Goal: Task Accomplishment & Management: Complete application form

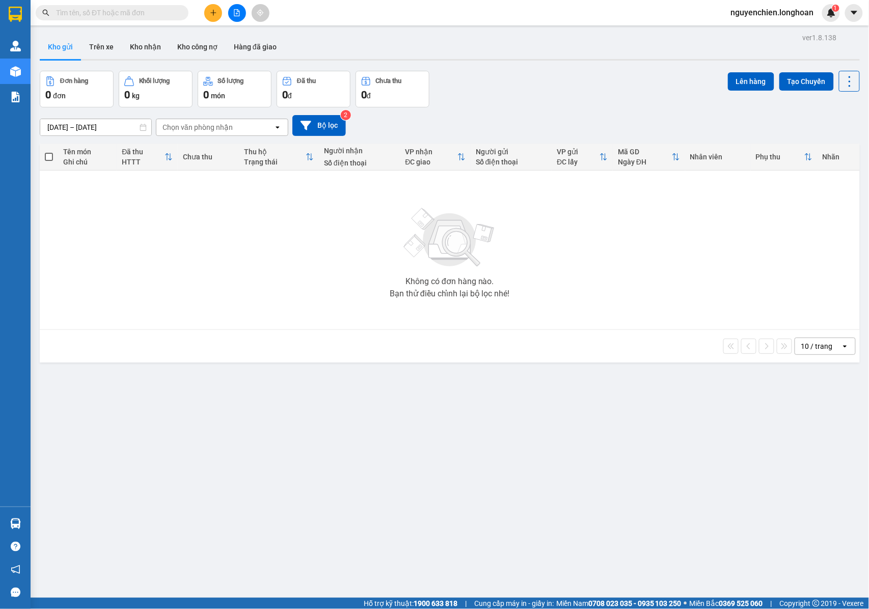
click at [76, 13] on input "text" at bounding box center [116, 12] width 120 height 11
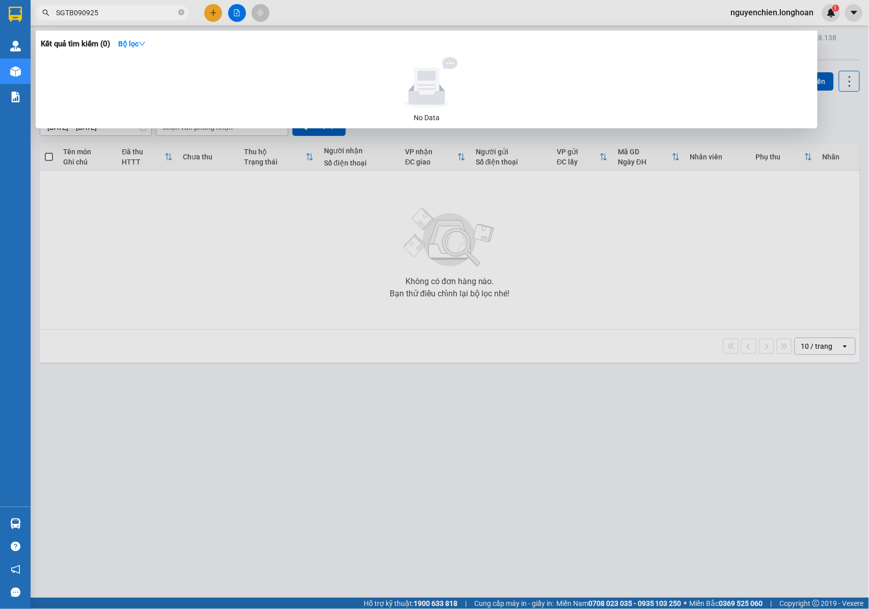
click at [86, 13] on input "SGTB090925" at bounding box center [116, 12] width 120 height 11
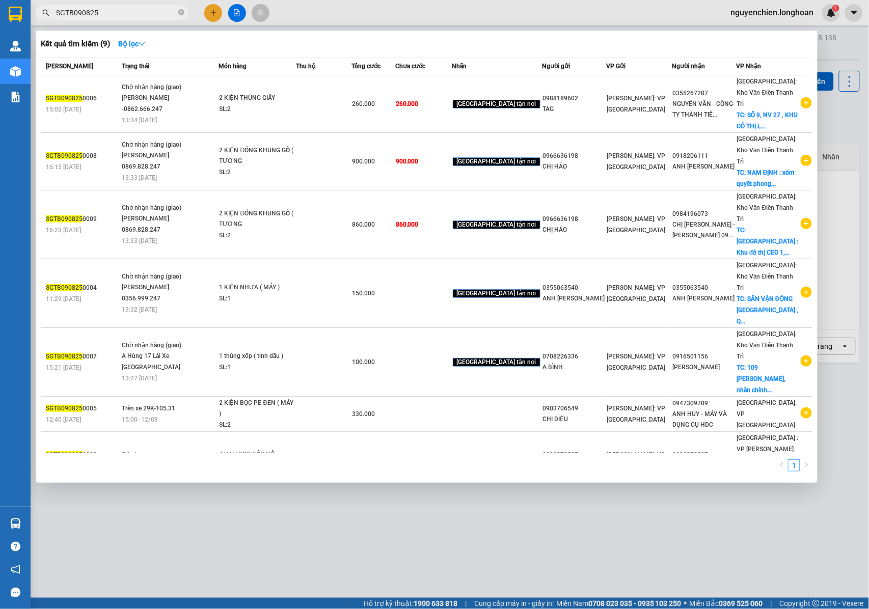
click at [80, 12] on input "SGTB090825" at bounding box center [116, 12] width 120 height 11
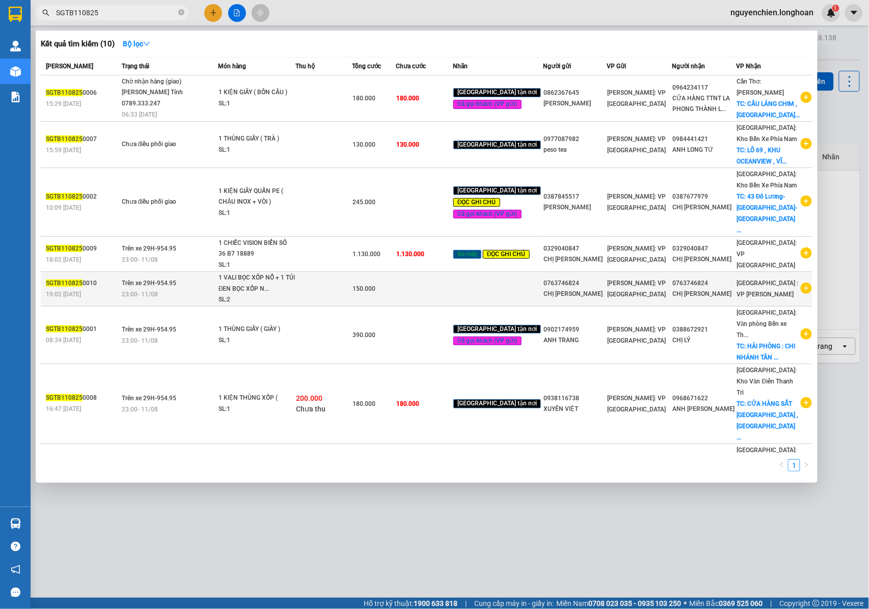
type input "SGTB110825"
click at [163, 289] on div "23:00 - 11/08" at bounding box center [170, 294] width 96 height 11
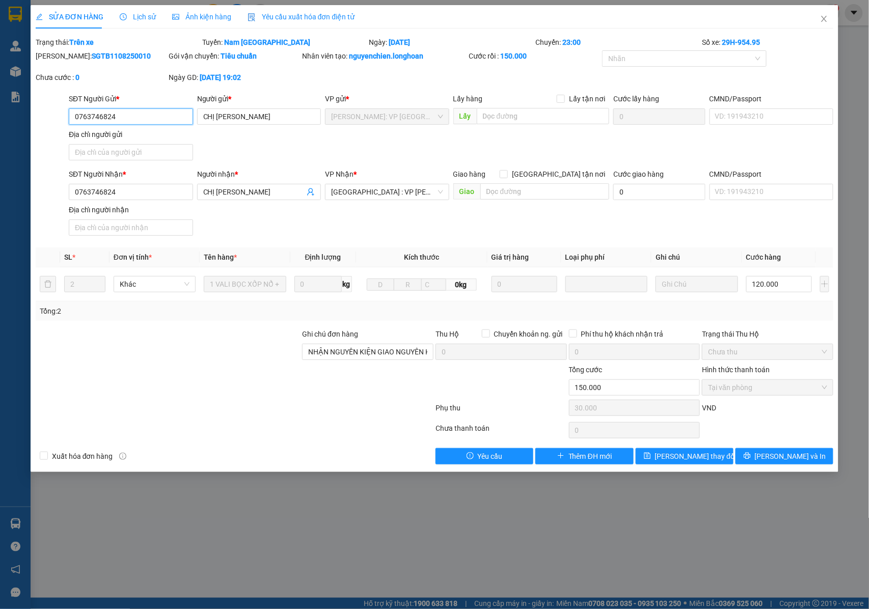
type input "0763746824"
type input "CHỊ PHƯƠNG ANH"
type input "0763746824"
type input "CHỊ PHƯƠNG ANH"
type input "NHẬN NGUYÊN KIỆN GIAO NGUYÊN KIỆN, HƯ VỠ K ĐỀN"
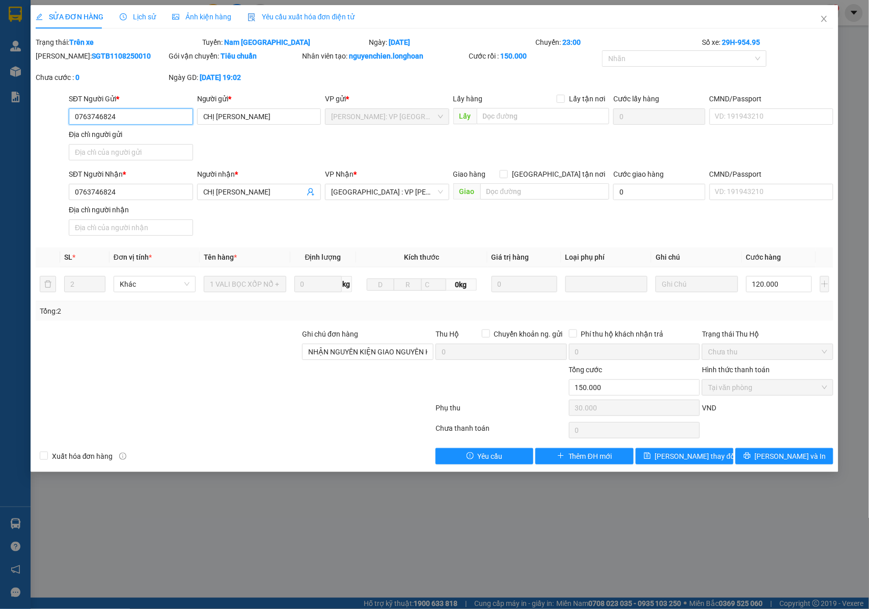
type input "150.000"
type input "30.000"
click at [134, 13] on span "Lịch sử" at bounding box center [138, 17] width 36 height 8
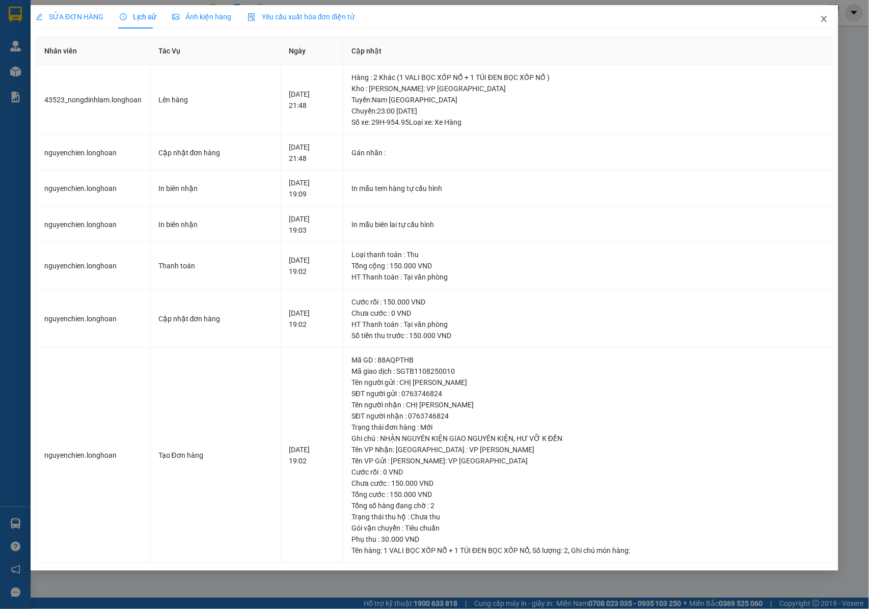
click at [823, 20] on icon "close" at bounding box center [824, 19] width 8 height 8
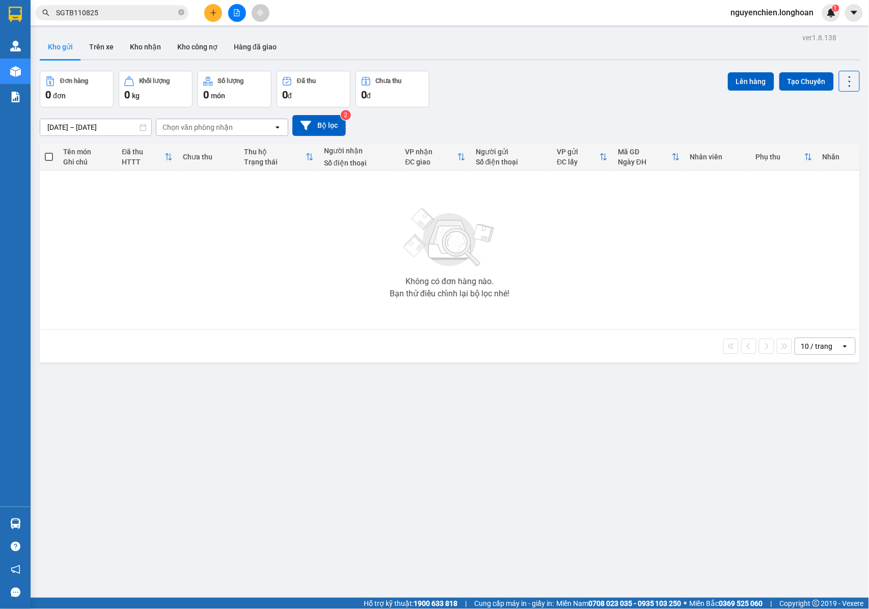
click at [110, 12] on input "SGTB110825" at bounding box center [116, 12] width 120 height 11
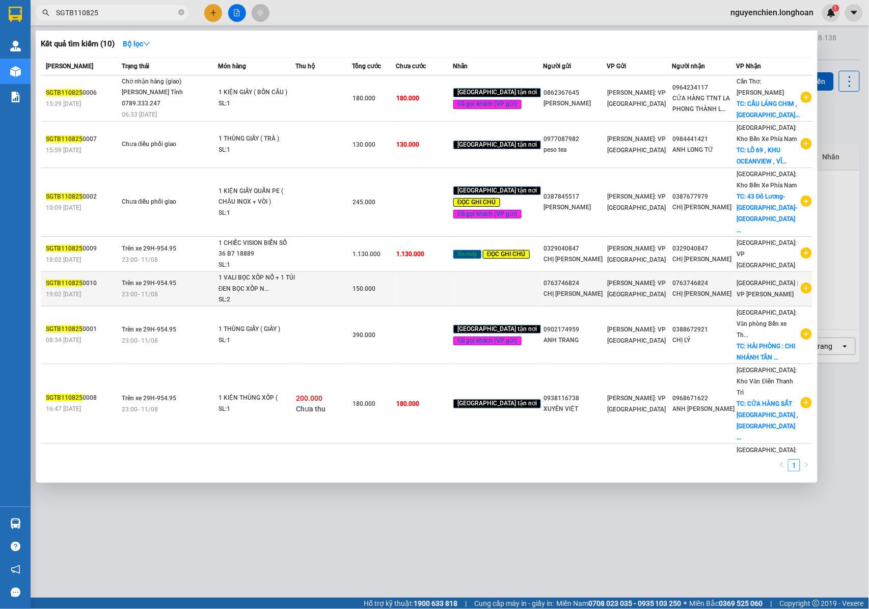
click at [196, 289] on div "23:00 - 11/08" at bounding box center [170, 294] width 96 height 11
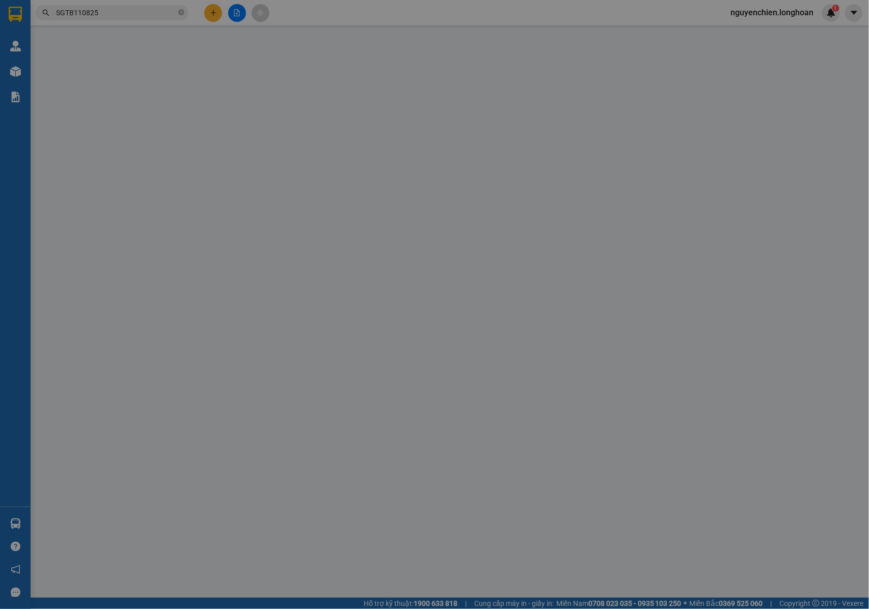
type input "0763746824"
type input "CHỊ PHƯƠNG ANH"
type input "0763746824"
type input "CHỊ PHƯƠNG ANH"
type input "NHẬN NGUYÊN KIỆN GIAO NGUYÊN KIỆN, HƯ VỠ K ĐỀN"
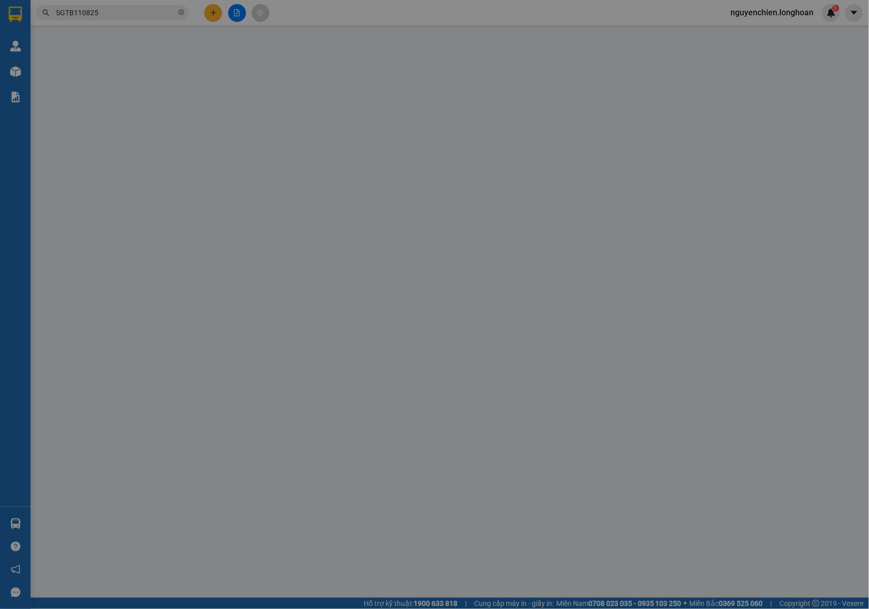
type input "150.000"
type input "30.000"
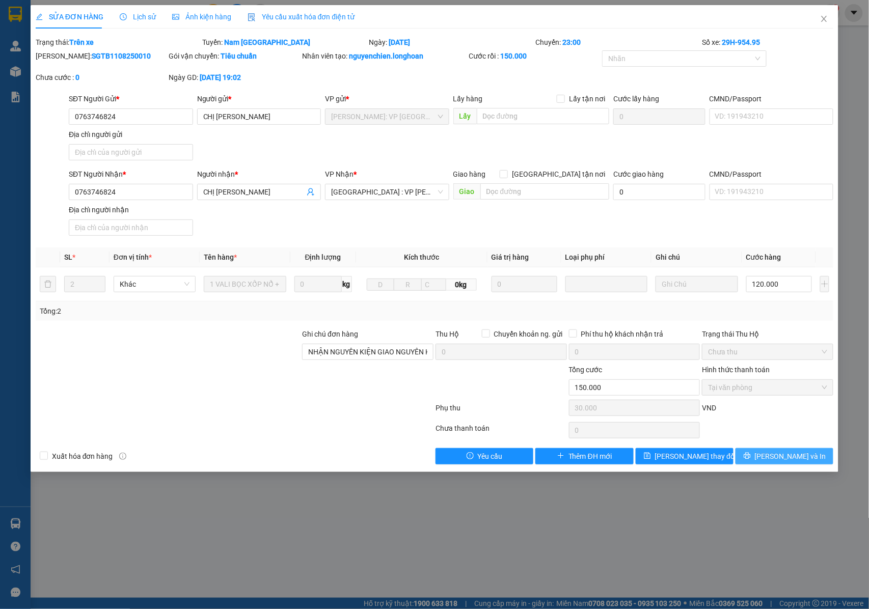
click at [760, 455] on button "Lưu và In" at bounding box center [784, 456] width 98 height 16
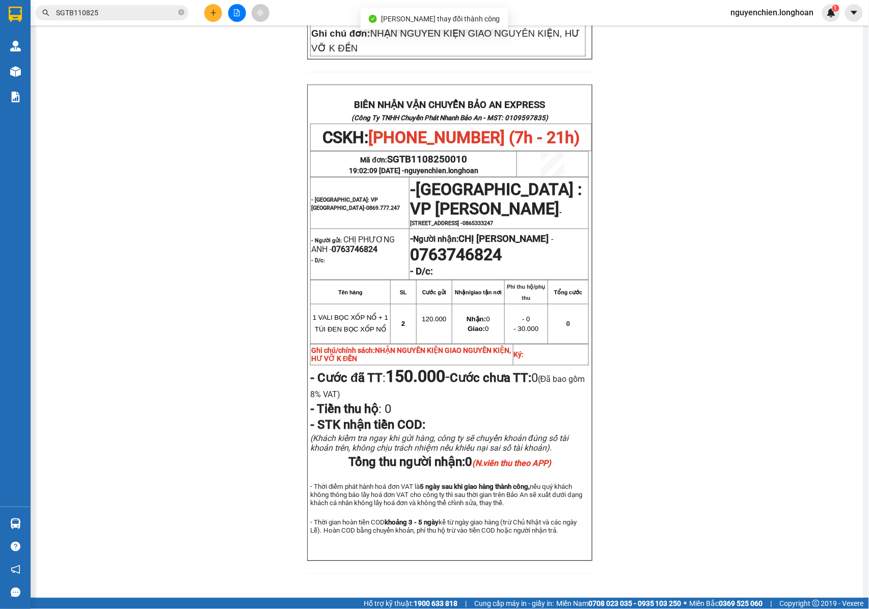
scroll to position [445, 0]
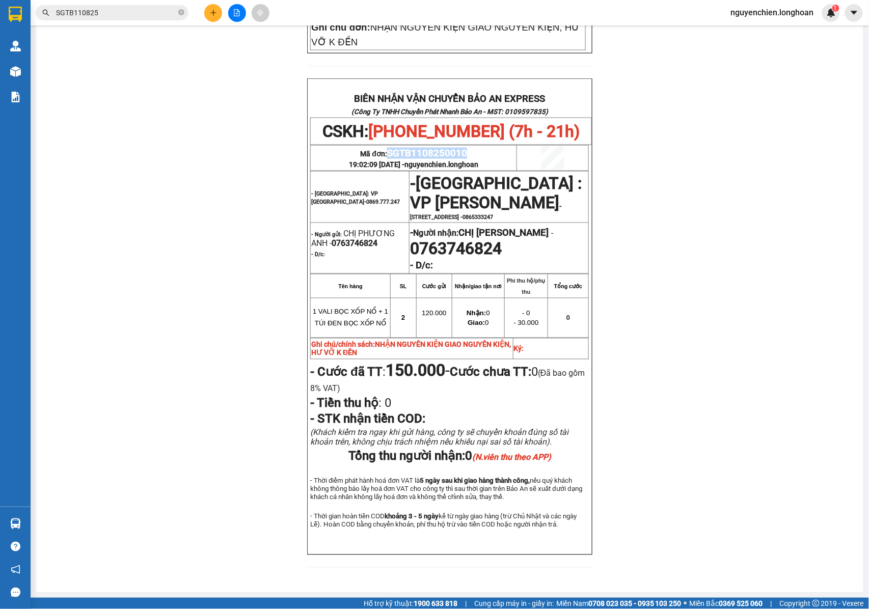
drag, startPoint x: 466, startPoint y: 123, endPoint x: 386, endPoint y: 127, distance: 80.6
click at [386, 148] on p "Mã đơn: SGTB1108250010" at bounding box center [413, 153] width 205 height 11
copy span "SGTB1108250010"
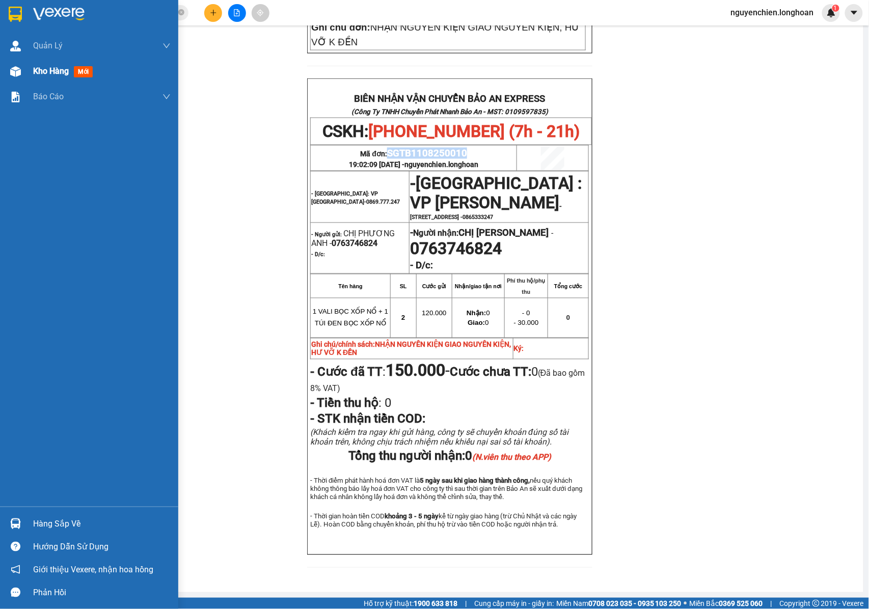
click at [18, 74] on img at bounding box center [15, 71] width 11 height 11
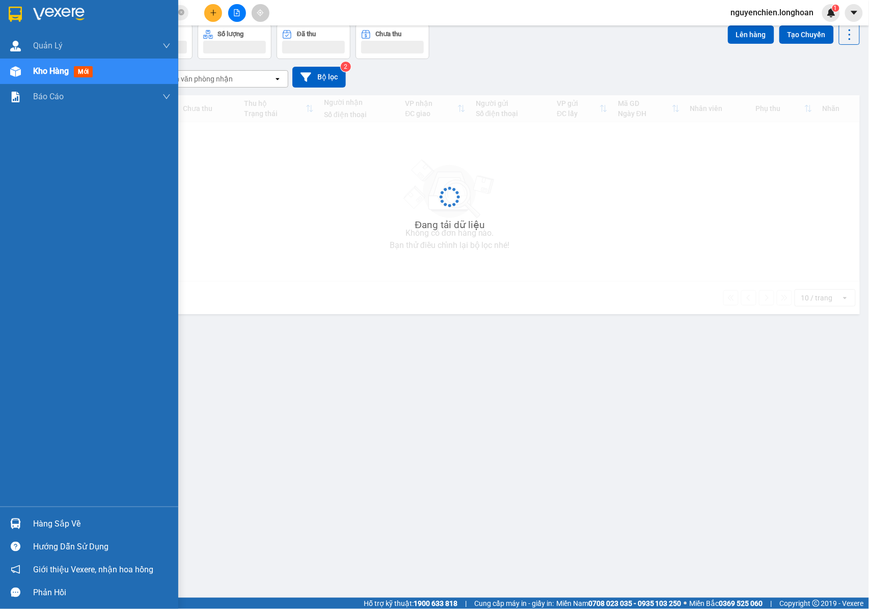
scroll to position [47, 0]
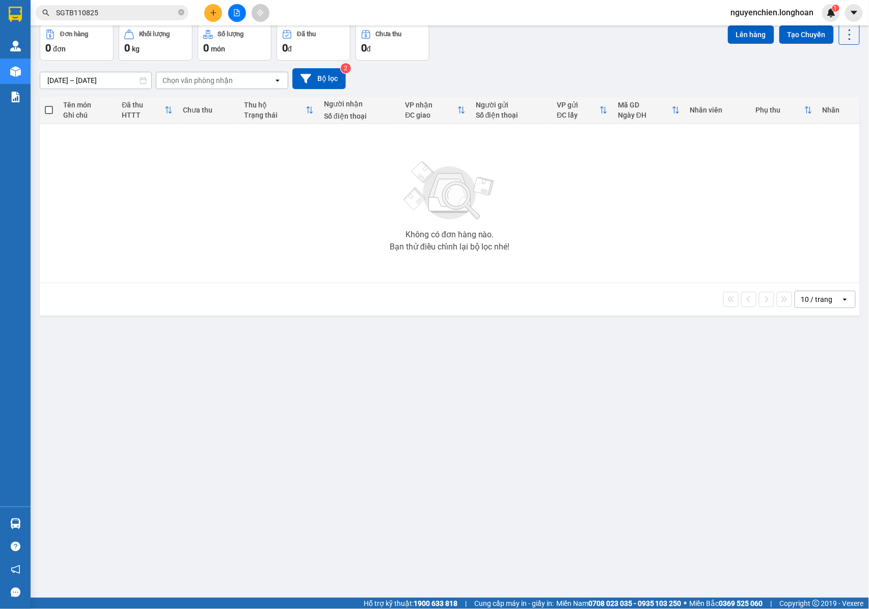
click at [79, 14] on input "SGTB110825" at bounding box center [116, 12] width 120 height 11
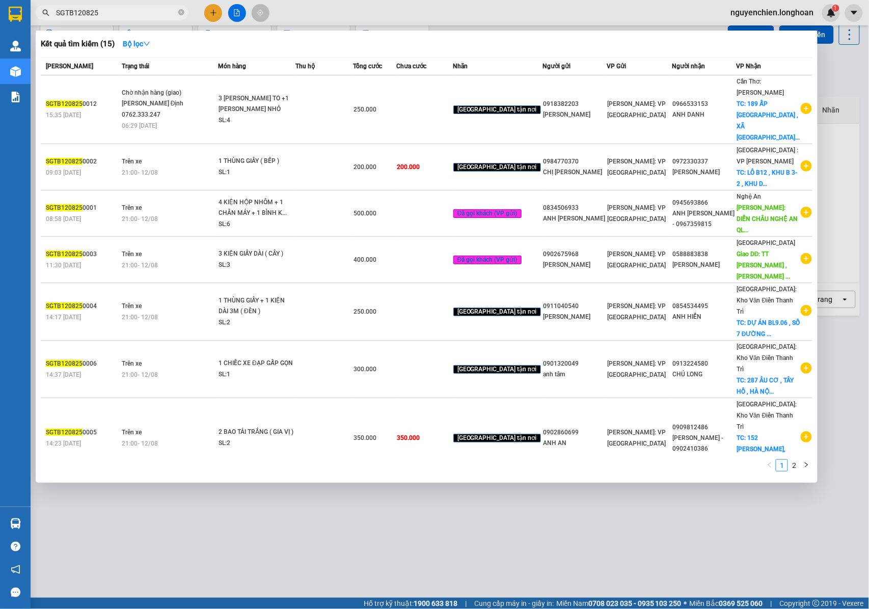
click at [106, 10] on input "SGTB120825" at bounding box center [116, 12] width 120 height 11
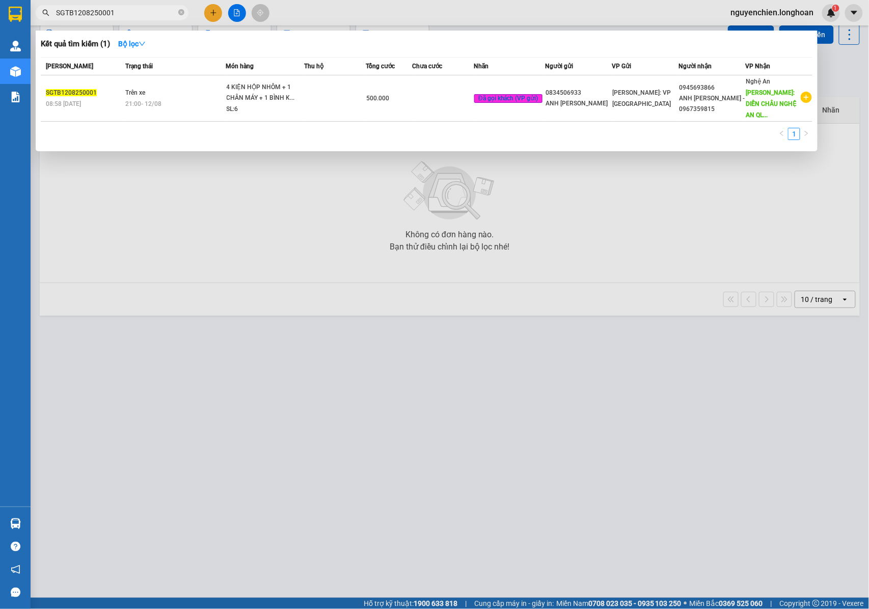
drag, startPoint x: 116, startPoint y: 9, endPoint x: 53, endPoint y: 9, distance: 63.1
click at [53, 9] on span "SGTB1208250001" at bounding box center [112, 12] width 153 height 15
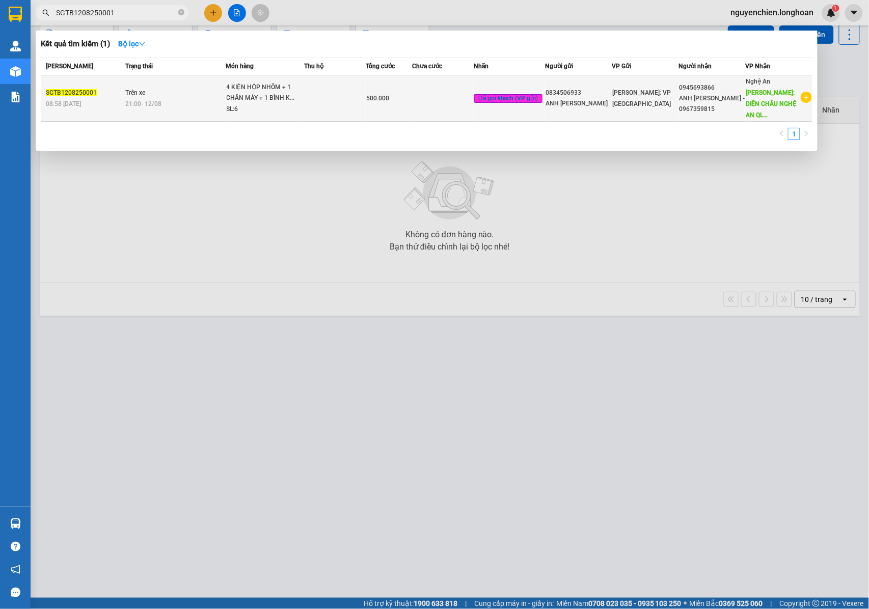
type input "SGTB1208250001"
click at [237, 95] on div "4 KIỆN HỘP NHÔM + 1 CHÂN MÁY + 1 BÌNH K..." at bounding box center [265, 93] width 76 height 22
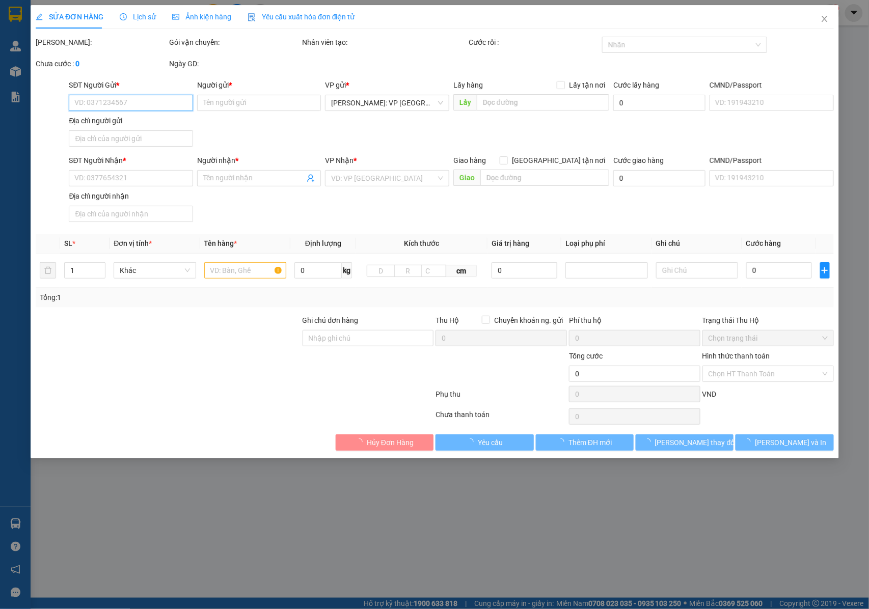
type input "0834506933"
type input "ANH PHẠM XUÂN TRƯỜNG"
type input "0945693866"
type input "ANH HÀ HUY THUẦN - 0967359815"
type input "DIỄN CHÂU NGHỆ AN QL1A : MITSUBISHI DIỄN CHÂU KHỐI 1 THỊ TRẤN DIỄN CHÂU , NGHỆ …"
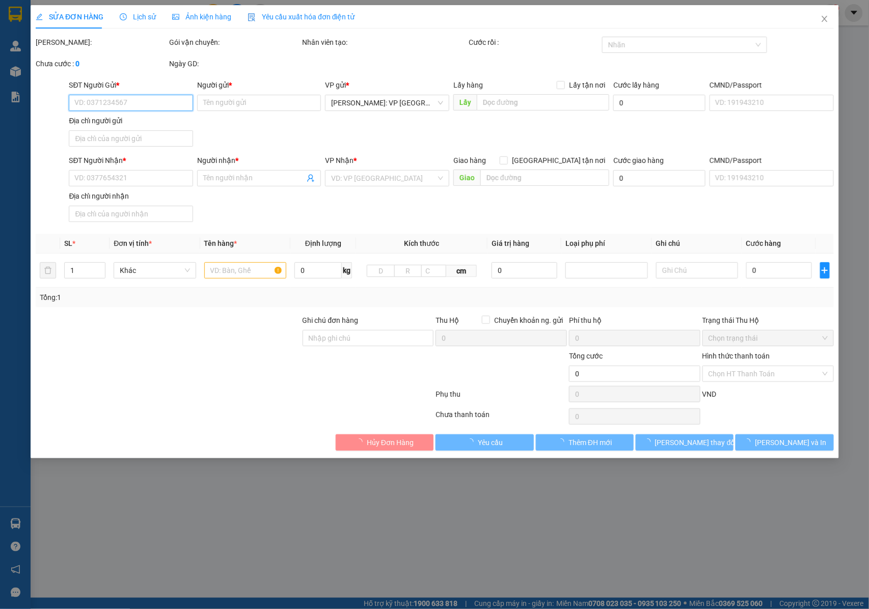
type input "NHẬN NGUYÊN KIỆN GIAO NGUYÊN KIỆN, HƯ VỠ K ĐỀN"
type input "500.000"
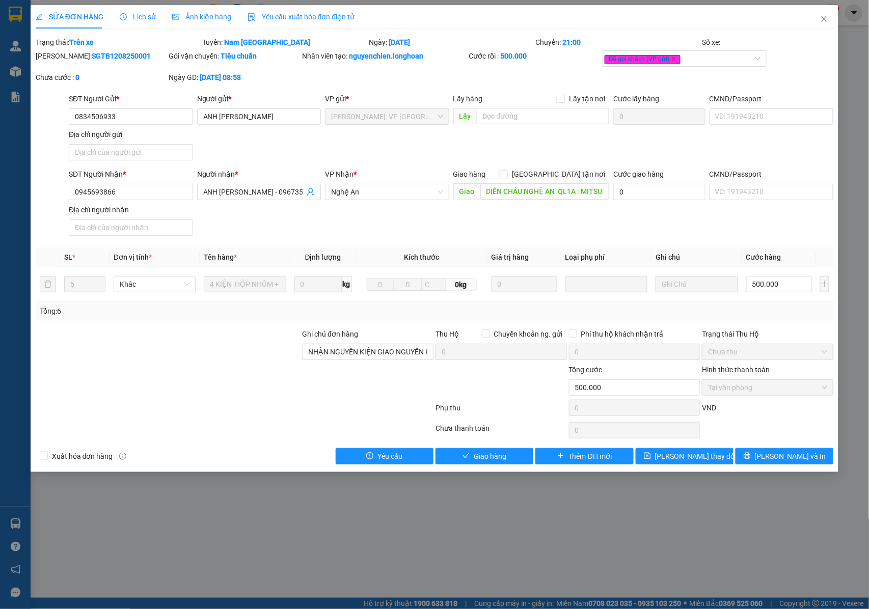
click at [145, 15] on span "Lịch sử" at bounding box center [138, 17] width 36 height 8
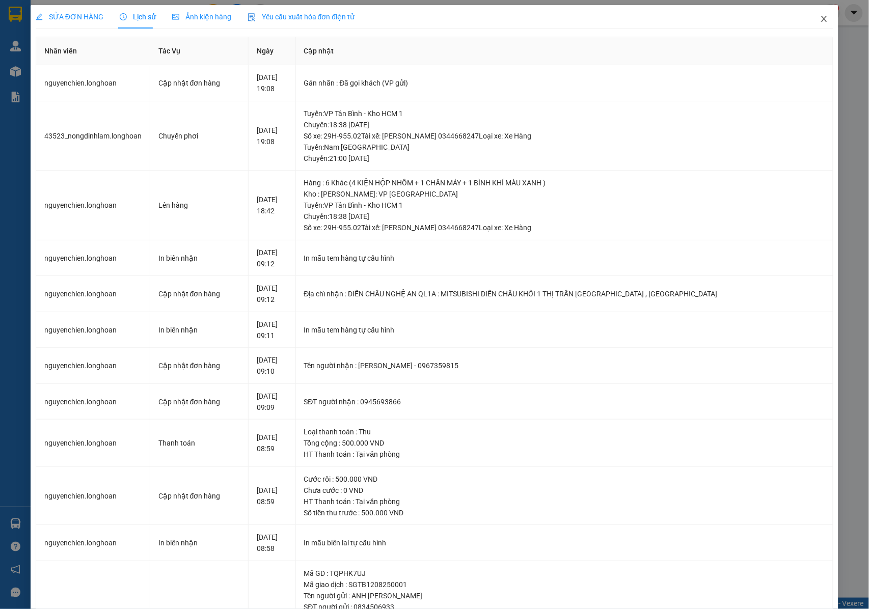
drag, startPoint x: 813, startPoint y: 22, endPoint x: 120, endPoint y: 25, distance: 693.0
click at [810, 22] on span "Close" at bounding box center [824, 19] width 29 height 29
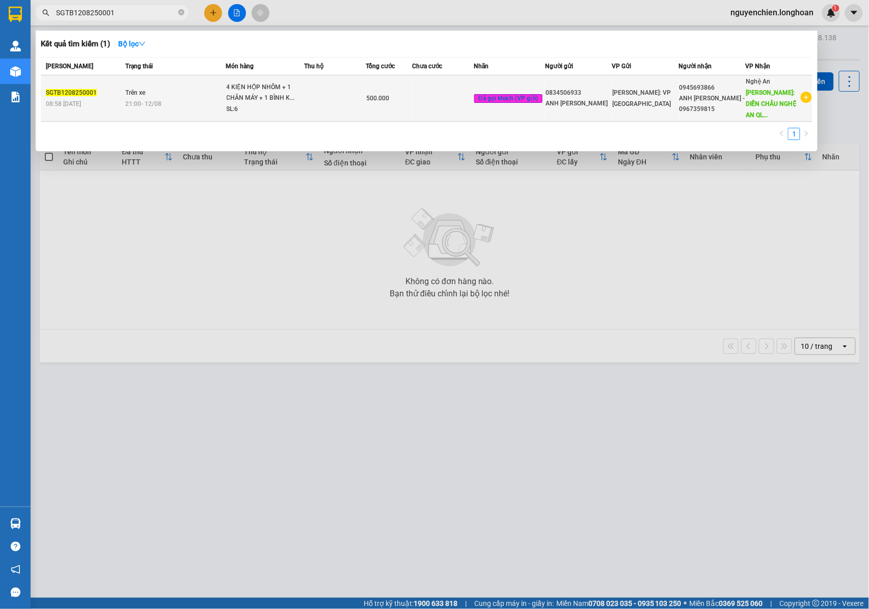
click at [168, 96] on td "Trên xe 21:00 - 12/08" at bounding box center [174, 98] width 103 height 46
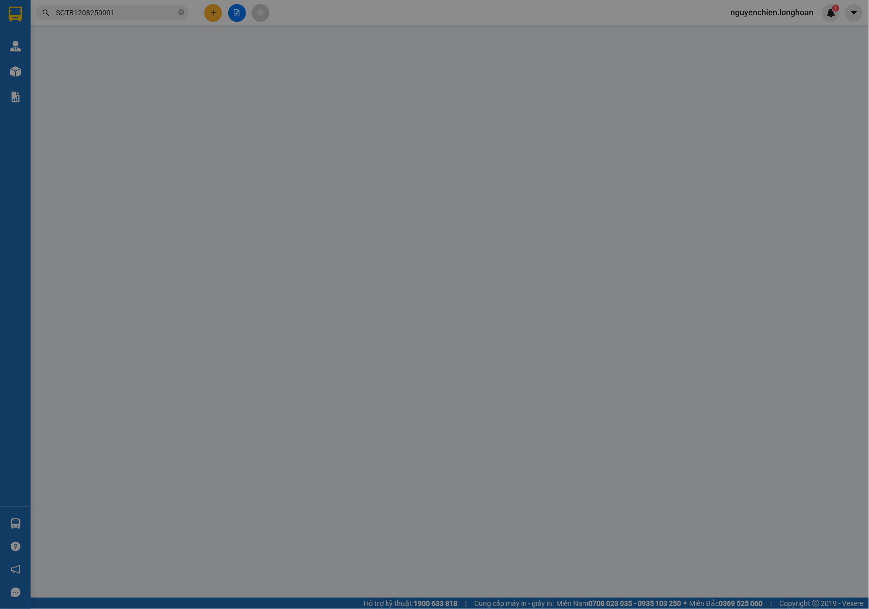
type input "0834506933"
type input "ANH PHẠM XUÂN TRƯỜNG"
type input "0945693866"
type input "ANH HÀ HUY THUẦN - 0967359815"
type input "DIỄN CHÂU NGHỆ AN QL1A : MITSUBISHI DIỄN CHÂU KHỐI 1 THỊ TRẤN DIỄN CHÂU , NGHỆ …"
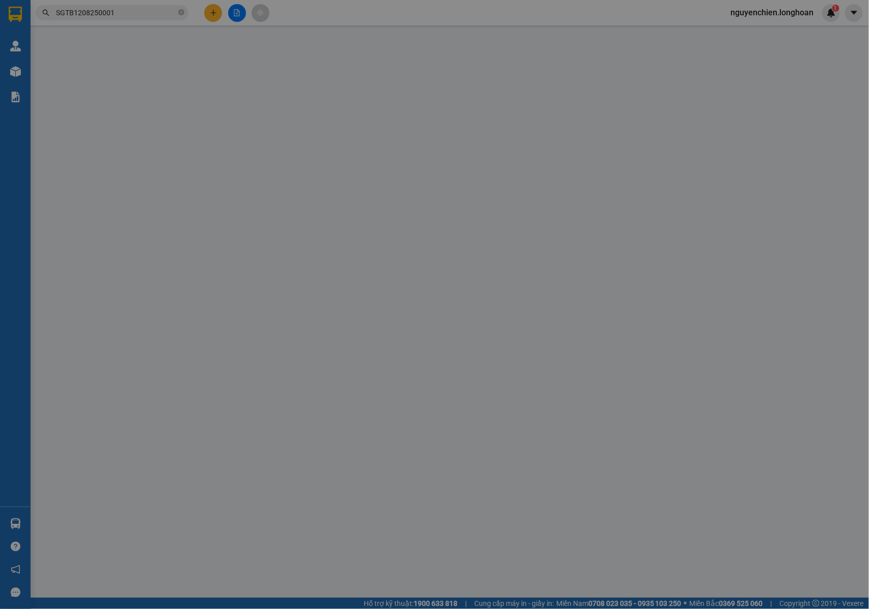
type input "NHẬN NGUYÊN KIỆN GIAO NGUYÊN KIỆN, HƯ VỠ K ĐỀN"
type input "500.000"
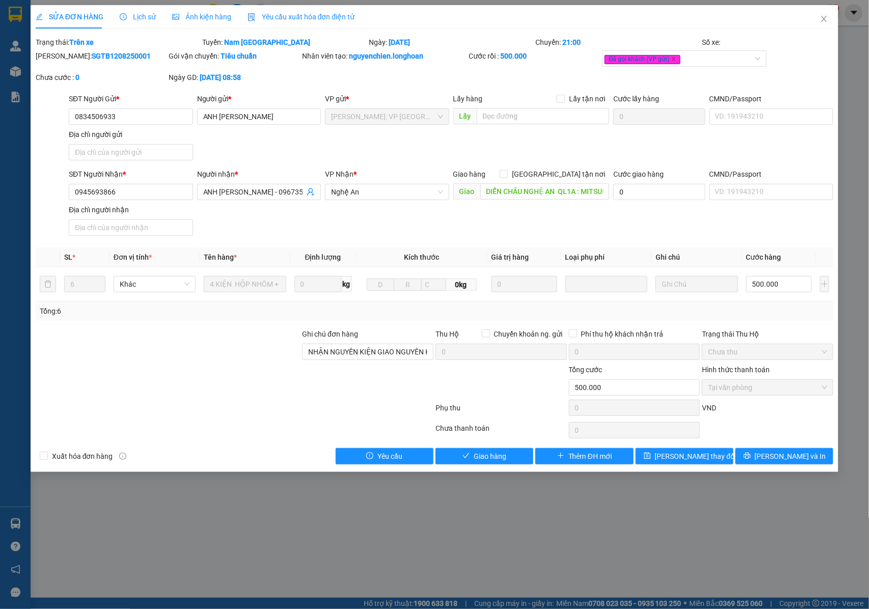
drag, startPoint x: 123, startPoint y: 58, endPoint x: 88, endPoint y: 57, distance: 34.6
click at [62, 61] on div "Mã ĐH: SGTB1208250001" at bounding box center [101, 55] width 131 height 11
copy b "SGTB1208250001"
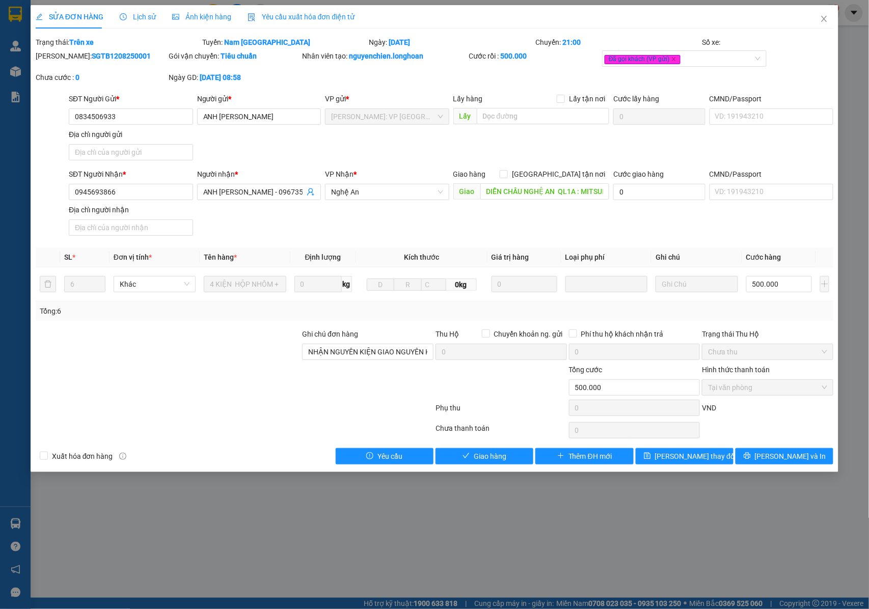
copy b "SGTB1208250001"
click at [825, 19] on icon "close" at bounding box center [824, 19] width 8 height 8
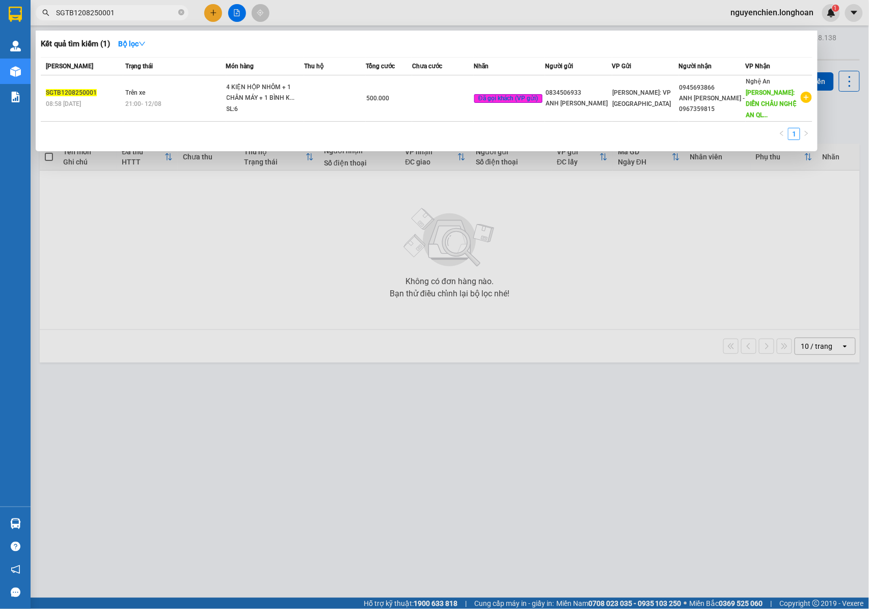
click at [127, 13] on input "SGTB1208250001" at bounding box center [116, 12] width 120 height 11
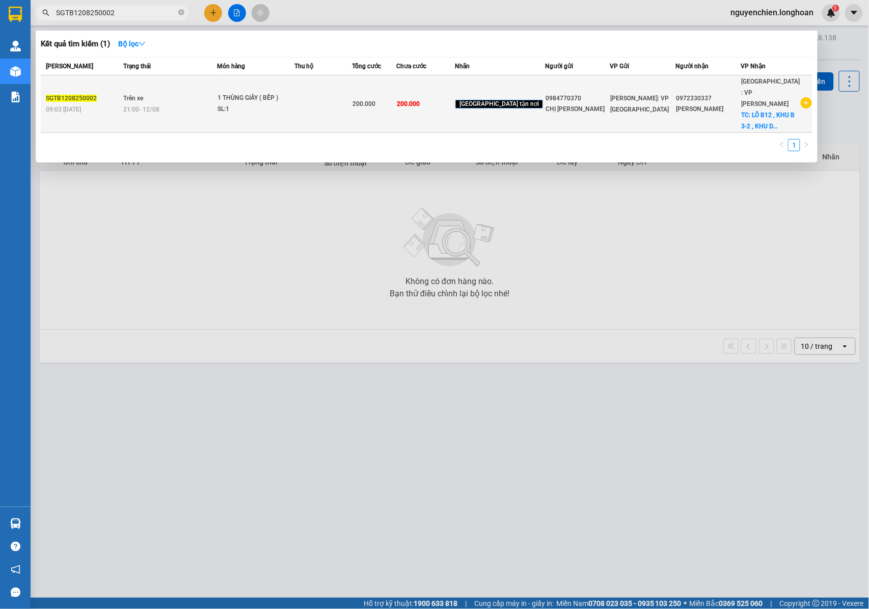
type input "SGTB1208250002"
click at [214, 104] on div "21:00 - 12/08" at bounding box center [169, 109] width 93 height 11
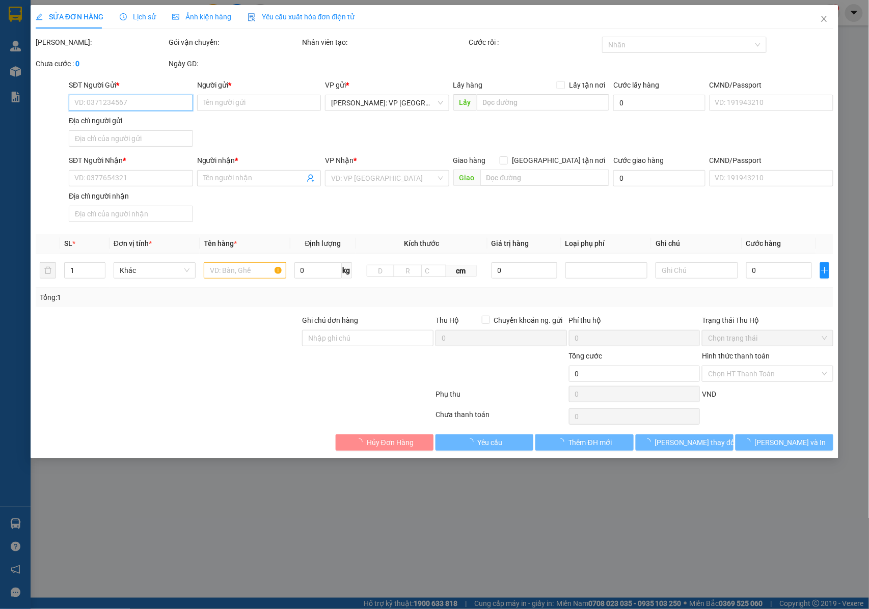
type input "0984770370"
type input "CHỊ LÊ THỊ HƯƠNG"
type input "0972330337"
type input "ANH VŨ"
checkbox input "true"
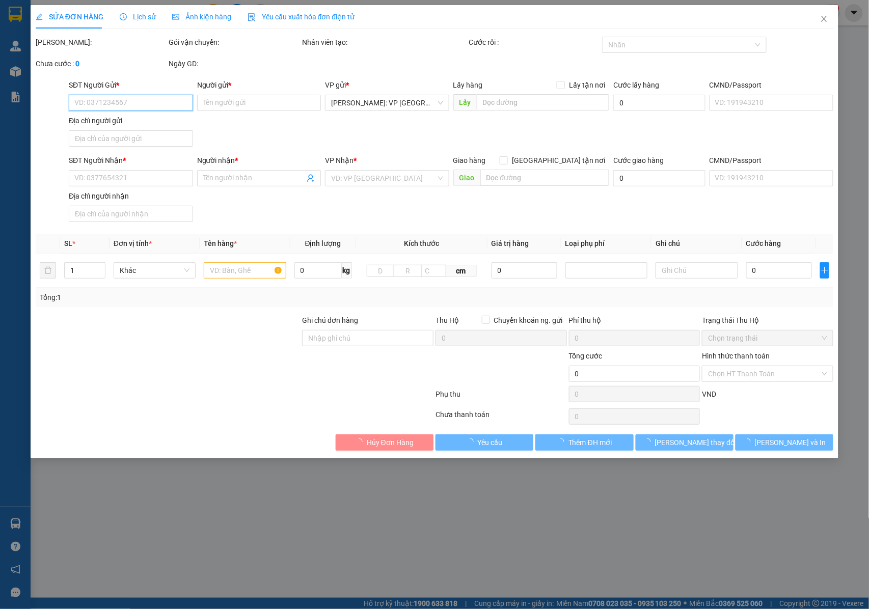
type input "LÔ B12 , KHU B 3-2 , KHU DÂN CƯ KHÁCH SẠN CĂN HỘ DỊCH VỤ 2/9 , BÌNH THUẬN , HẢI…"
type input "200.000"
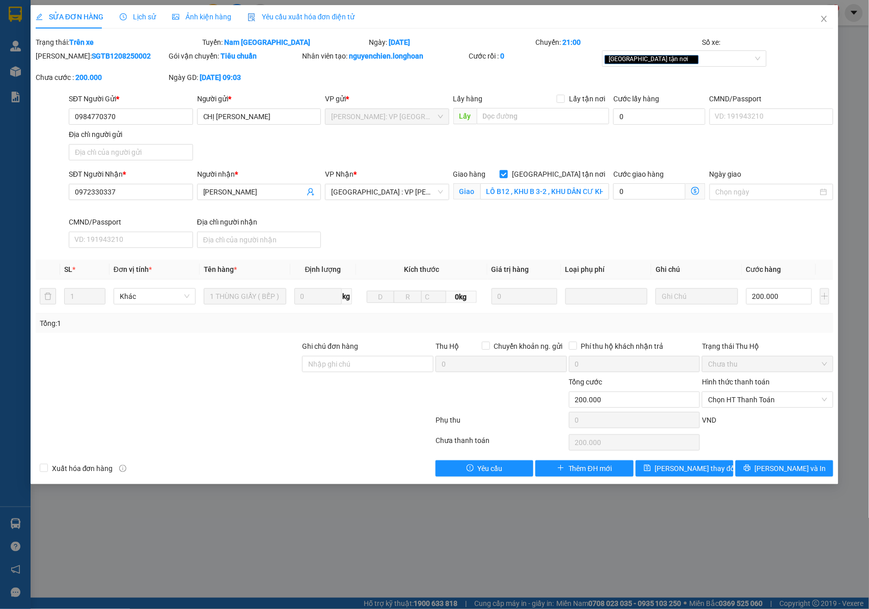
drag, startPoint x: 121, startPoint y: 56, endPoint x: 62, endPoint y: 59, distance: 59.1
click at [62, 59] on div "Mã ĐH: SGTB1208250002" at bounding box center [101, 55] width 131 height 11
copy b "SGTB1208250002"
drag, startPoint x: 127, startPoint y: 112, endPoint x: 68, endPoint y: 116, distance: 59.2
click at [69, 116] on input "0984770370" at bounding box center [131, 116] width 124 height 16
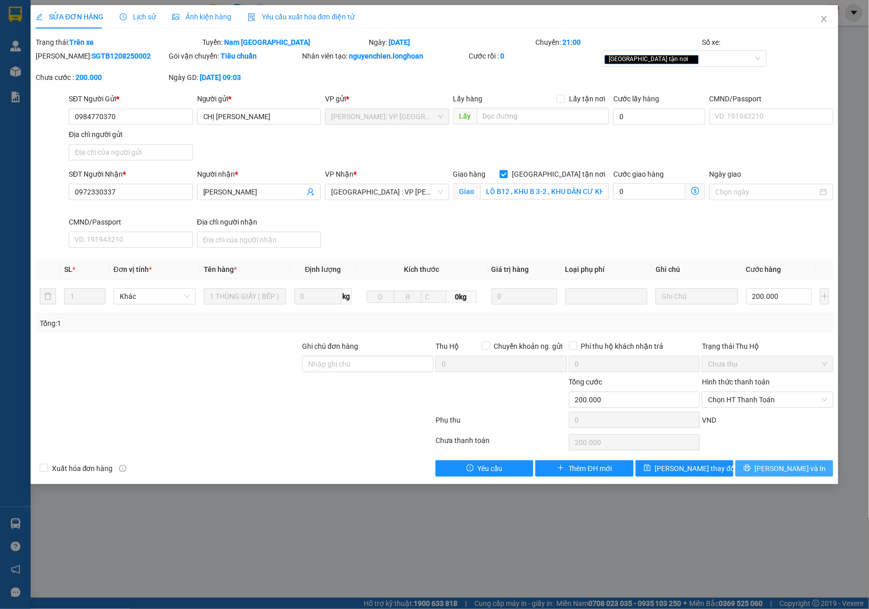
click at [777, 471] on span "Lưu và In" at bounding box center [790, 468] width 71 height 11
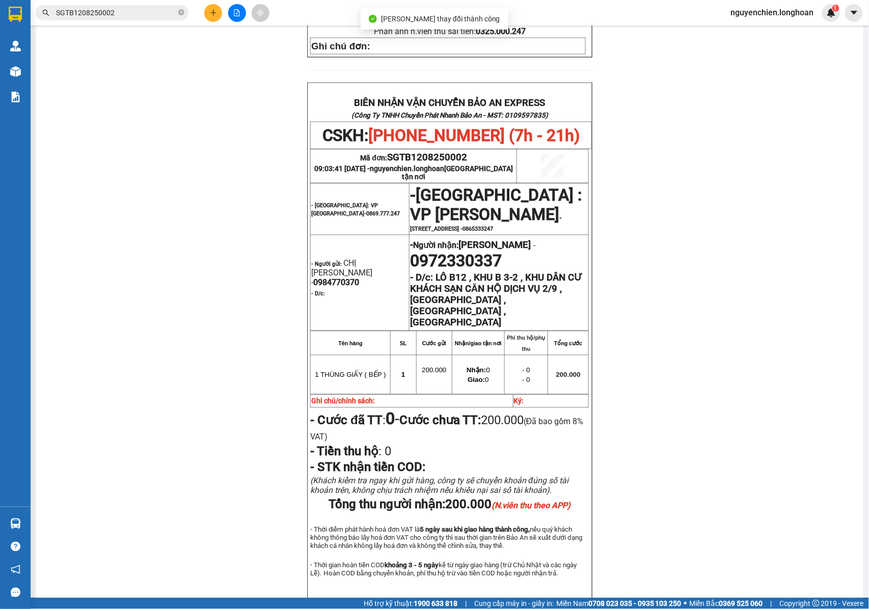
scroll to position [475, 0]
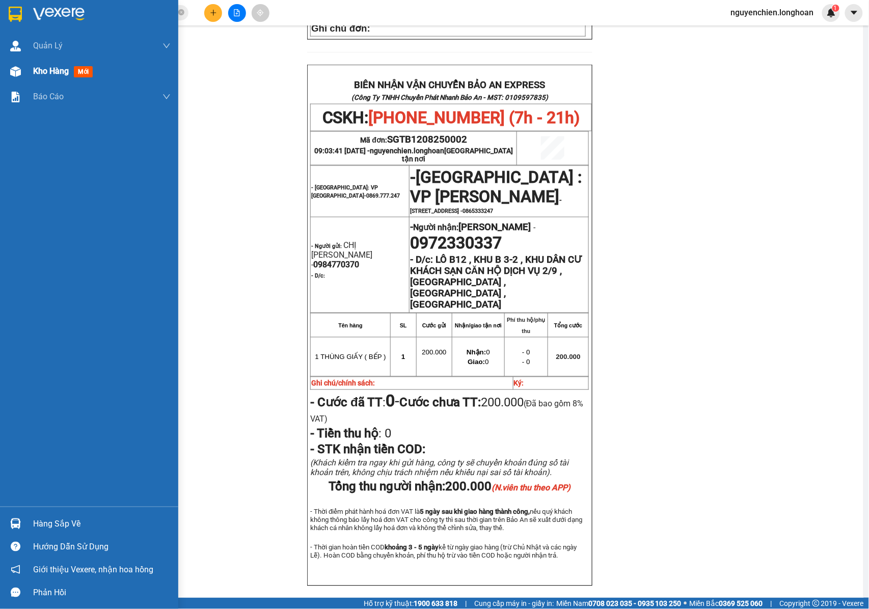
click at [33, 72] on span "Kho hàng" at bounding box center [51, 71] width 36 height 10
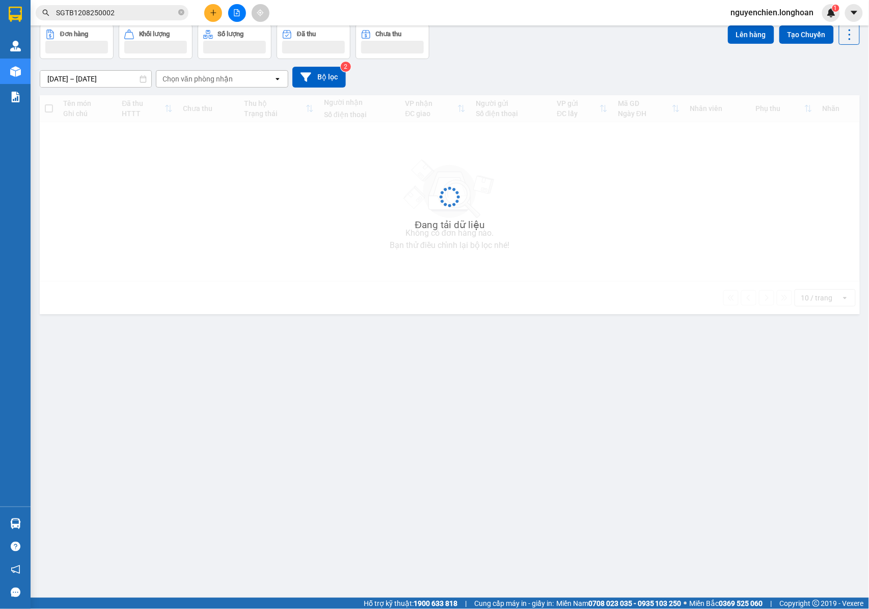
scroll to position [47, 0]
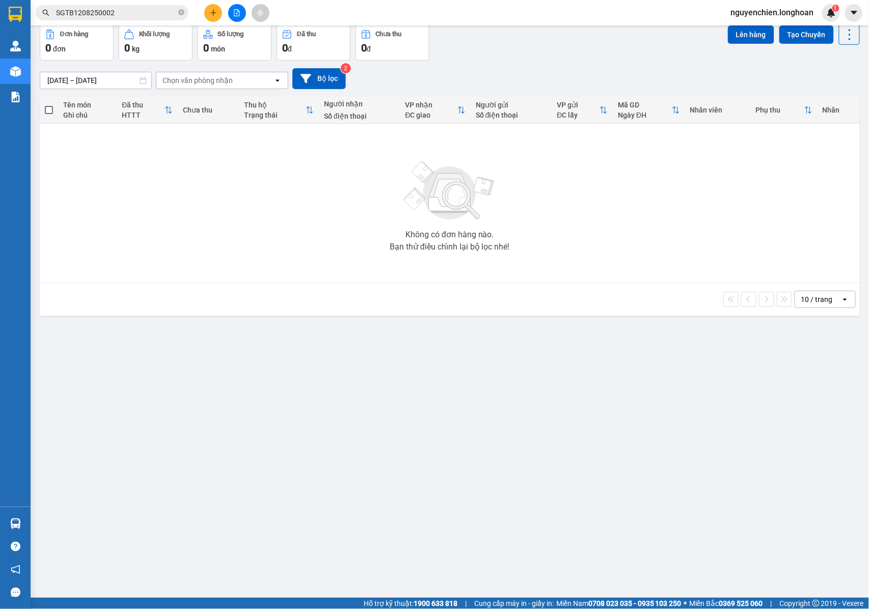
drag, startPoint x: 143, startPoint y: 1, endPoint x: 141, endPoint y: 7, distance: 6.4
click at [143, 3] on div "Kết quả tìm kiếm ( 1 ) Bộ lọc Mã ĐH Trạng thái Món hàng Thu hộ Tổng cước Chưa c…" at bounding box center [434, 12] width 869 height 25
click at [141, 11] on input "SGTB1208250002" at bounding box center [116, 12] width 120 height 11
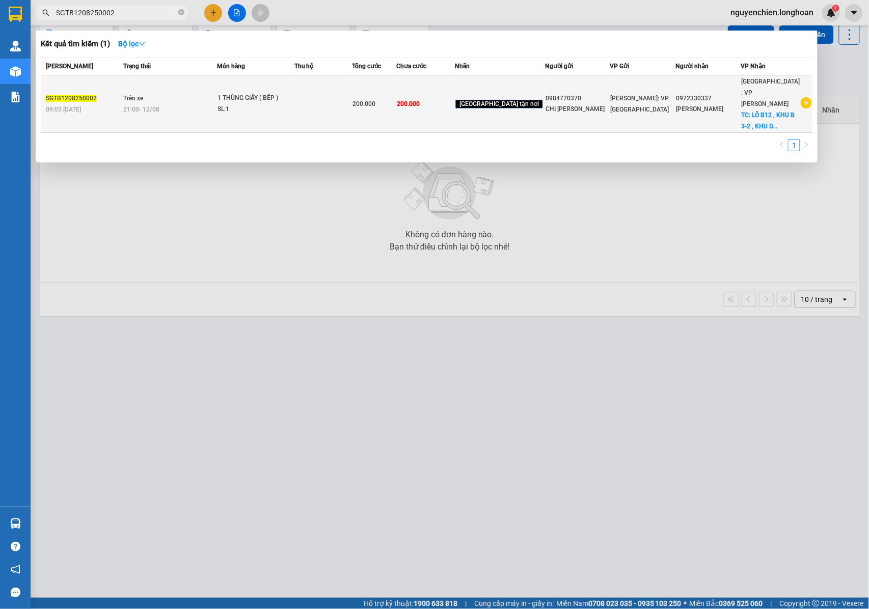
click at [252, 104] on div "SL: 1" at bounding box center [255, 109] width 76 height 11
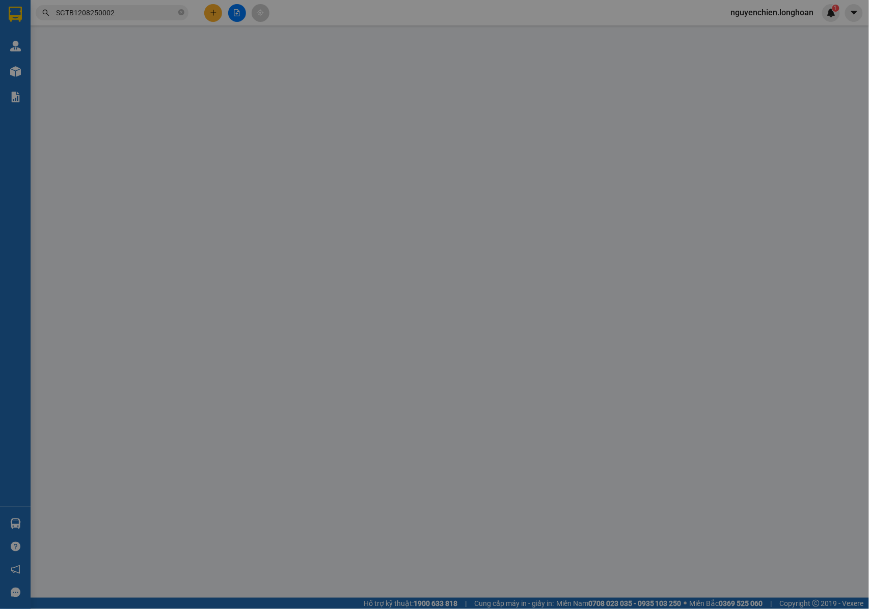
type input "0984770370"
type input "CHỊ LÊ THỊ HƯƠNG"
type input "0972330337"
type input "ANH VŨ"
checkbox input "true"
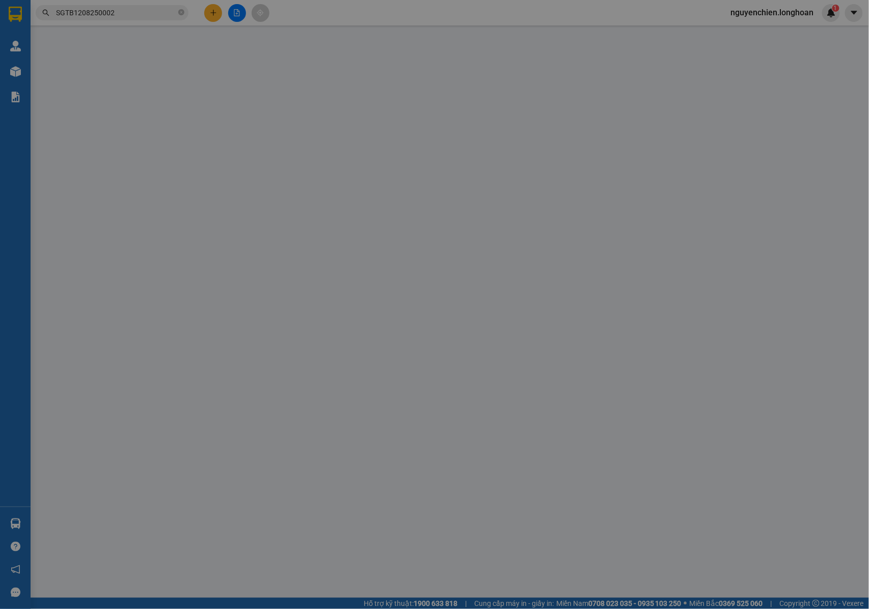
type input "LÔ B12 , KHU B 3-2 , KHU DÂN CƯ KHÁCH SẠN CĂN HỘ DỊCH VỤ 2/9 , BÌNH THUẬN , HẢI…"
type input "200.000"
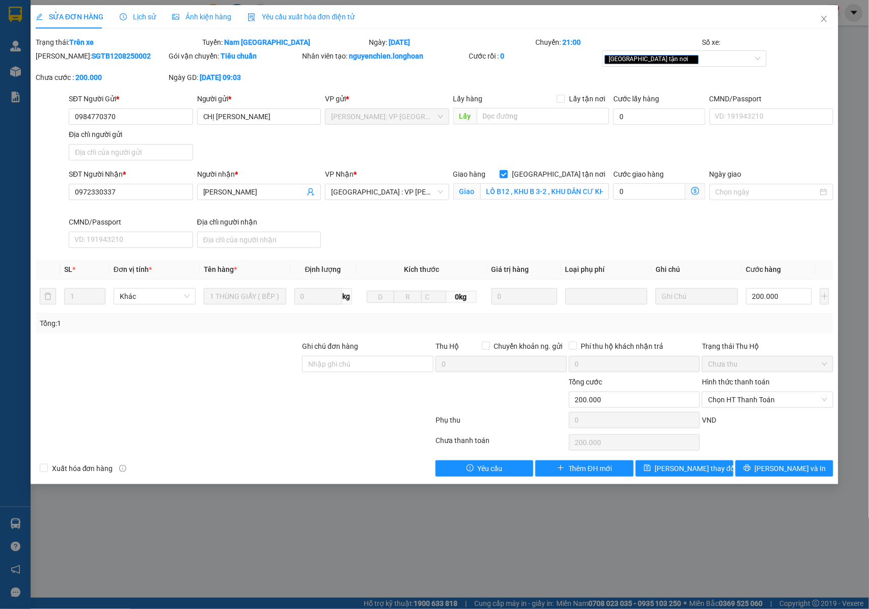
drag, startPoint x: 121, startPoint y: 51, endPoint x: 60, endPoint y: 62, distance: 61.9
click at [60, 62] on div "Mã ĐH: SGTB1208250002" at bounding box center [101, 60] width 133 height 21
copy b "SGTB1208250002"
click at [825, 21] on icon "close" at bounding box center [824, 19] width 8 height 8
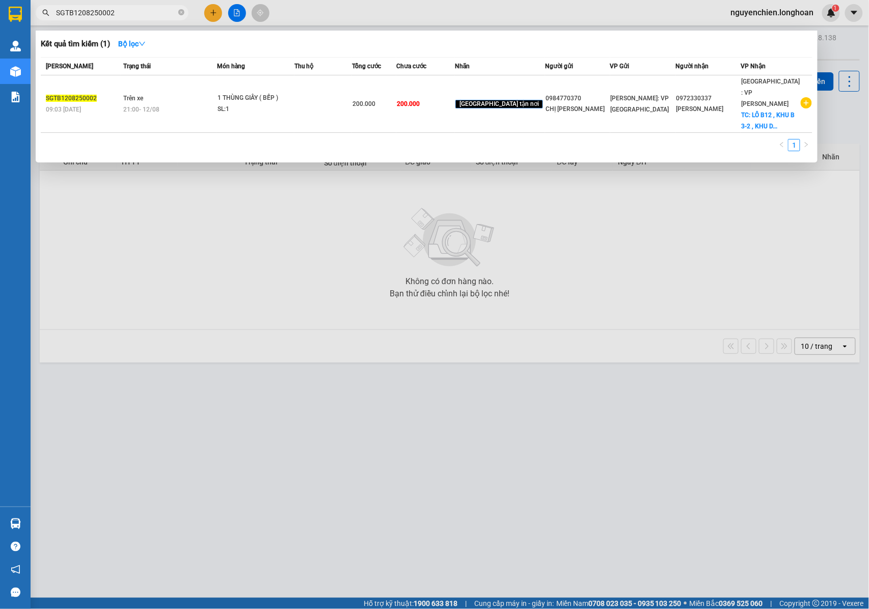
click at [126, 16] on input "SGTB1208250002" at bounding box center [116, 12] width 120 height 11
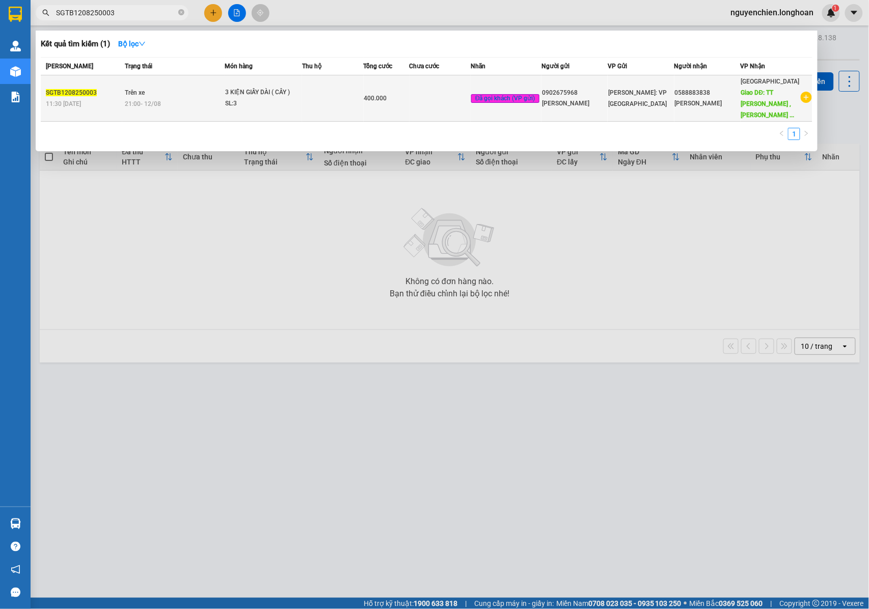
type input "SGTB1208250003"
click at [203, 98] on div "21:00 - 12/08" at bounding box center [174, 103] width 99 height 11
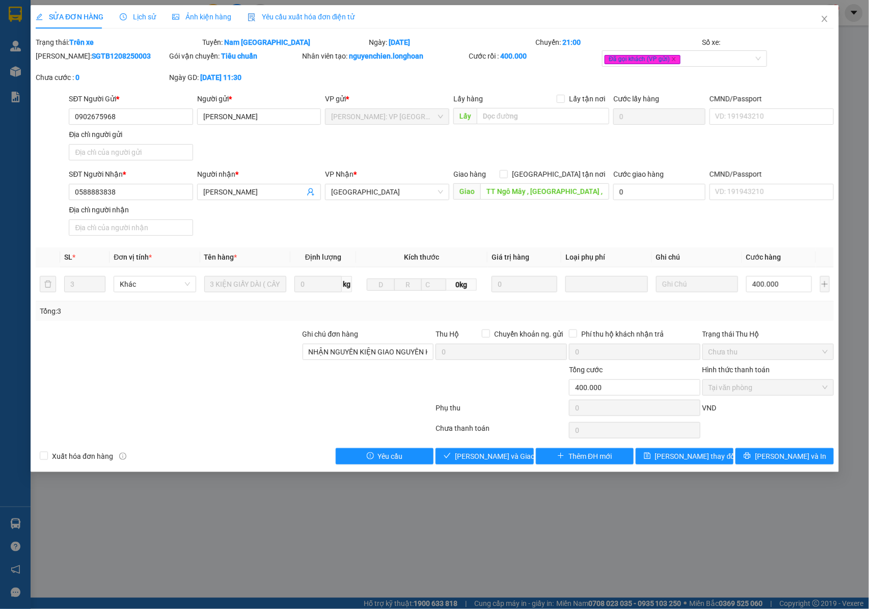
type input "0902675968"
type input "ANH HẢI"
type input "0588883838"
type input "ANH THANH SƠN"
type input "TT Ngô Mây , PHÙ CÁT ,BÌNH ĐỊNH giao dọc QL 1A : GẦN CÔNG VIÊN NGÔ MÂY , THỊ TR…"
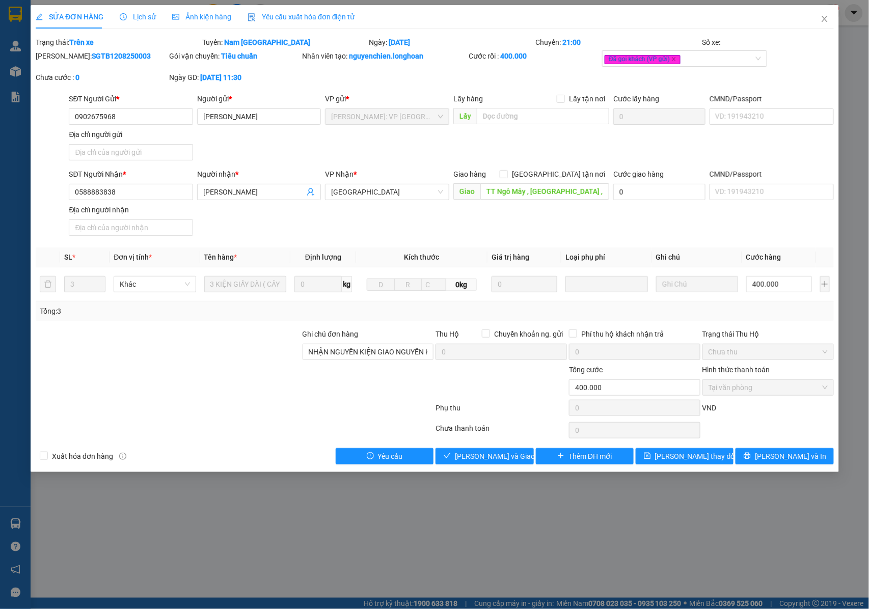
type input "NHẬN NGUYÊN KIỆN GIAO NGUYÊN KIỆN, HƯ VỠ K ĐỀN"
type input "400.000"
drag, startPoint x: 123, startPoint y: 53, endPoint x: 61, endPoint y: 65, distance: 62.8
click at [61, 65] on div "Mã ĐH: SGTB1208250003" at bounding box center [101, 60] width 133 height 21
copy b "SGTB1208250003"
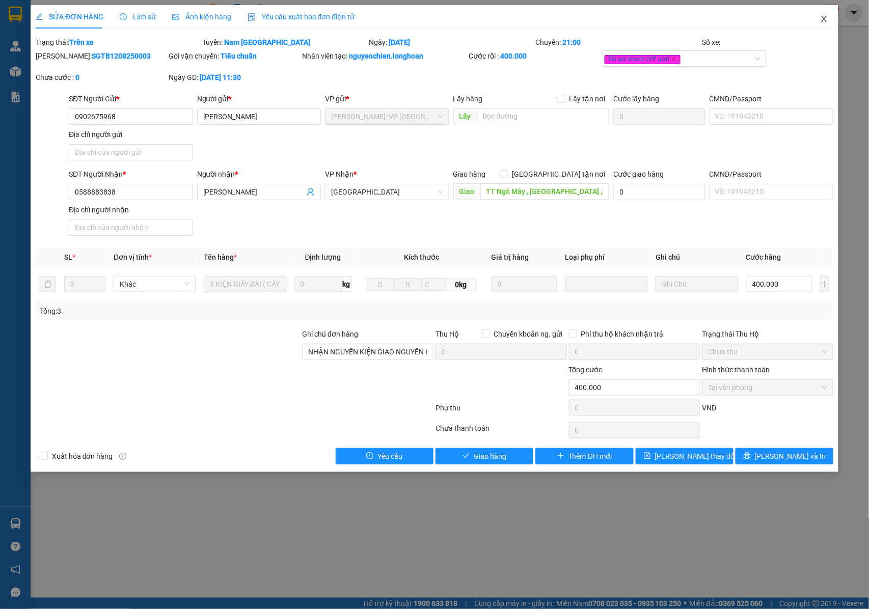
click at [826, 17] on icon "close" at bounding box center [824, 19] width 6 height 6
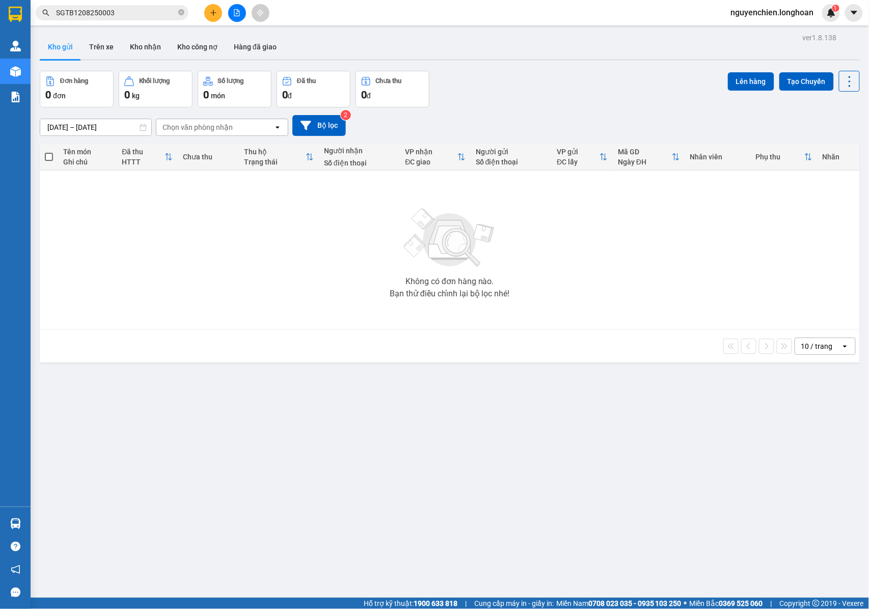
click at [125, 11] on input "SGTB1208250003" at bounding box center [116, 12] width 120 height 11
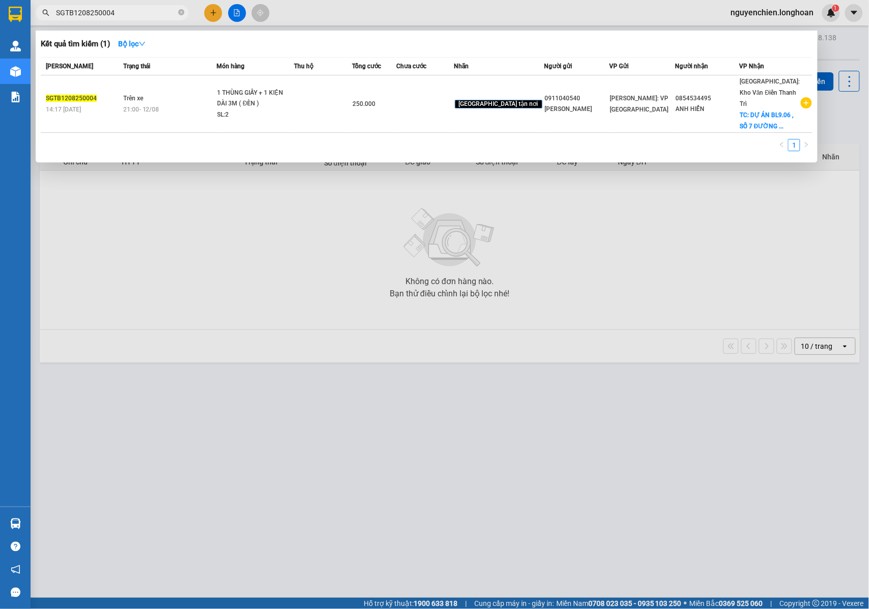
drag, startPoint x: 119, startPoint y: 13, endPoint x: 56, endPoint y: 12, distance: 63.1
click at [51, 12] on span "SGTB1208250004" at bounding box center [112, 12] width 153 height 15
type input "SGTB1208250004"
drag, startPoint x: 102, startPoint y: 5, endPoint x: 72, endPoint y: 127, distance: 126.2
click at [72, 124] on div "Mã ĐH Trạng thái Món hàng Thu hộ Tổng cước Chưa cước Nhãn Người gửi VP Gửi Ngườ…" at bounding box center [426, 107] width 771 height 100
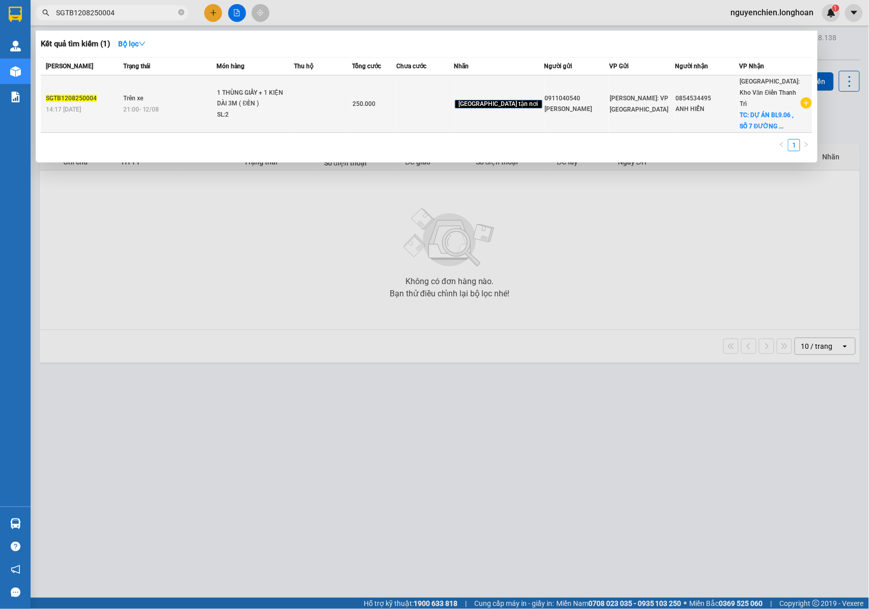
click at [125, 98] on td "Trên xe 21:00 - 12/08" at bounding box center [169, 104] width 96 height 58
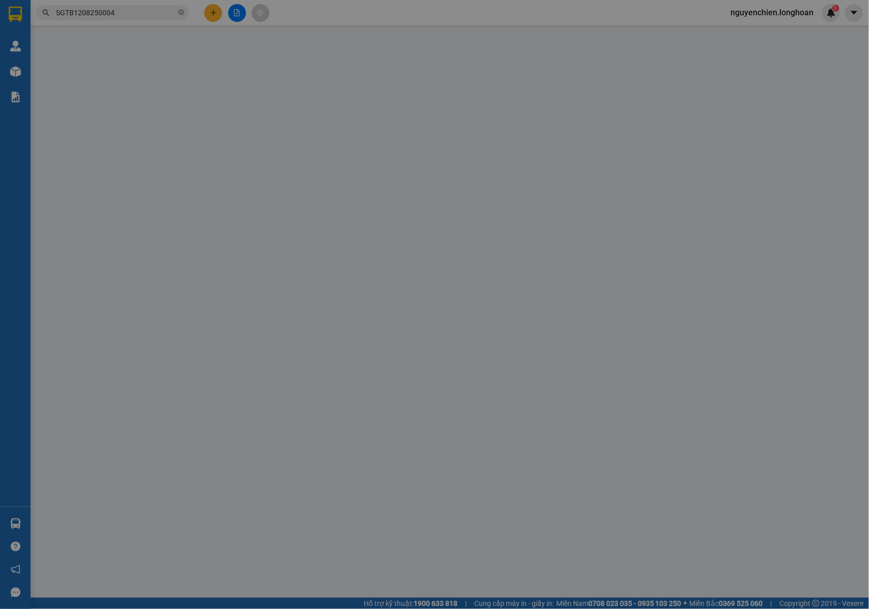
type input "0911040540"
type input "ANH KHANG"
type input "0854534495"
type input "ANH HIỂN"
checkbox input "true"
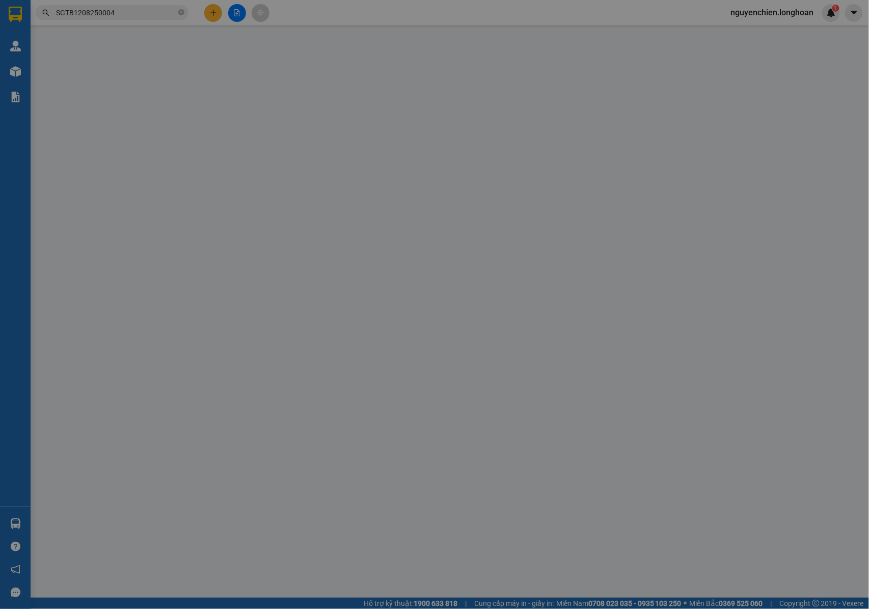
type input "DỰ ÁN BL9.06 , SỐ 7 ĐƯỜNG BẰNG LĂNG ,KHU RIVERSIDE , P PHÚC LỢI , LONG BIÊN , H…"
type input "NHẬN NGUYÊN KIỆN GIAO NGUYÊN KIỆN, HƯ VỠ K ĐỀN"
type input "250.000"
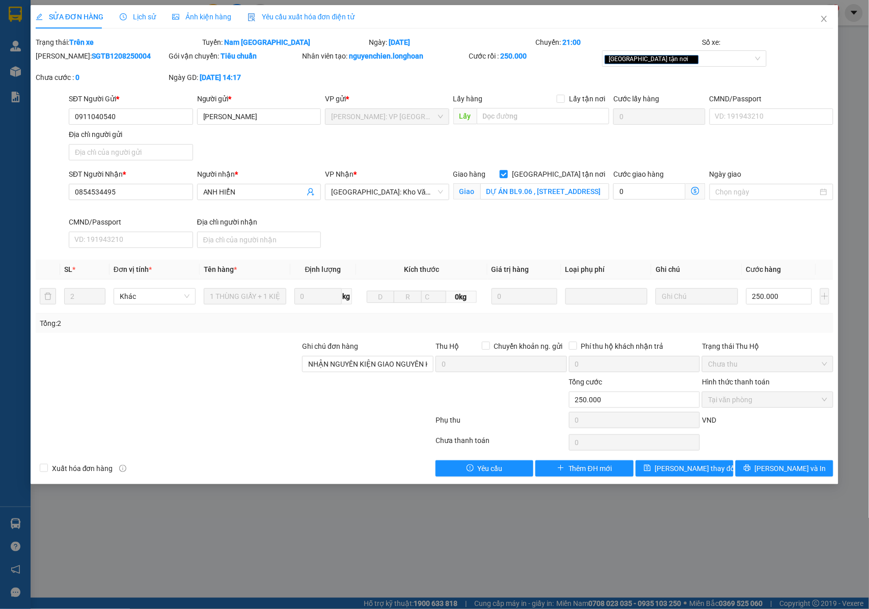
drag, startPoint x: 123, startPoint y: 55, endPoint x: 82, endPoint y: 53, distance: 40.8
click at [62, 60] on div "Mã ĐH: SGTB1208250004" at bounding box center [101, 55] width 131 height 11
copy b "SGTB1208250004"
drag, startPoint x: 113, startPoint y: 118, endPoint x: 64, endPoint y: 117, distance: 48.9
click at [64, 117] on div "SĐT Người Gửi * 0911040540 0911040540 Người gửi * ANH KHANG VP gửi * Hồ Chí Min…" at bounding box center [435, 128] width 800 height 71
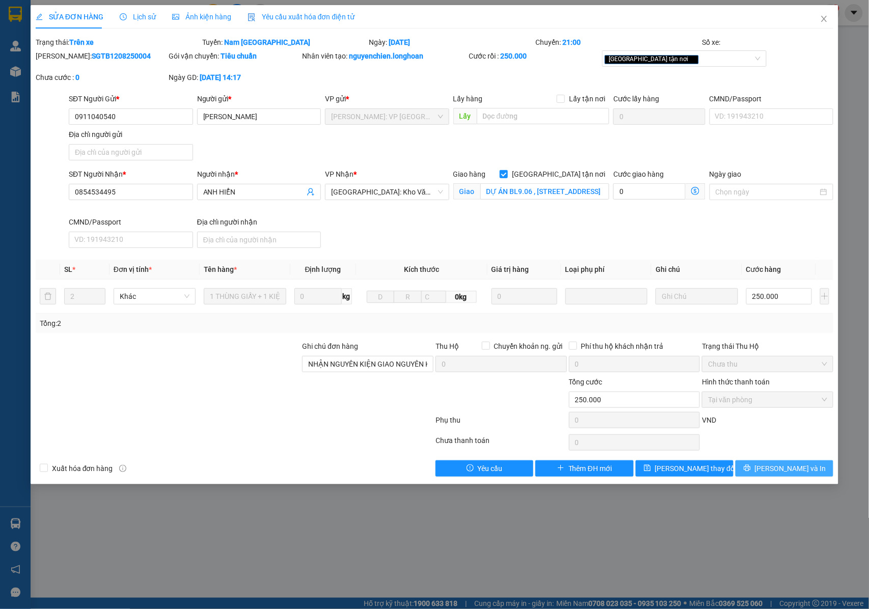
click at [751, 471] on icon "printer" at bounding box center [746, 467] width 7 height 7
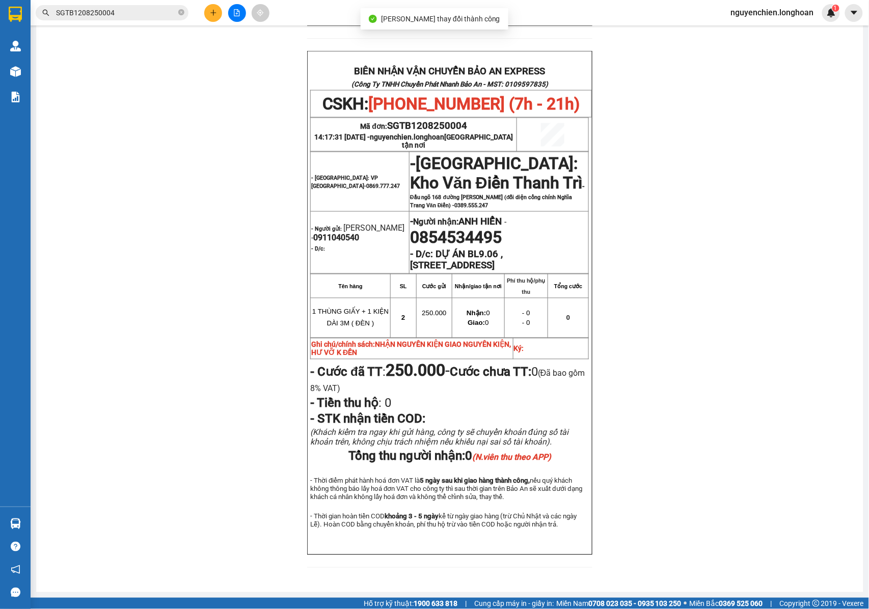
scroll to position [508, 0]
drag, startPoint x: 464, startPoint y: 87, endPoint x: 385, endPoint y: 91, distance: 79.0
click at [385, 120] on p "Mã đơn: SGTB1208250004" at bounding box center [413, 125] width 205 height 11
copy span "SGTB1208250004"
click at [138, 11] on input "SGTB1208250004" at bounding box center [116, 12] width 120 height 11
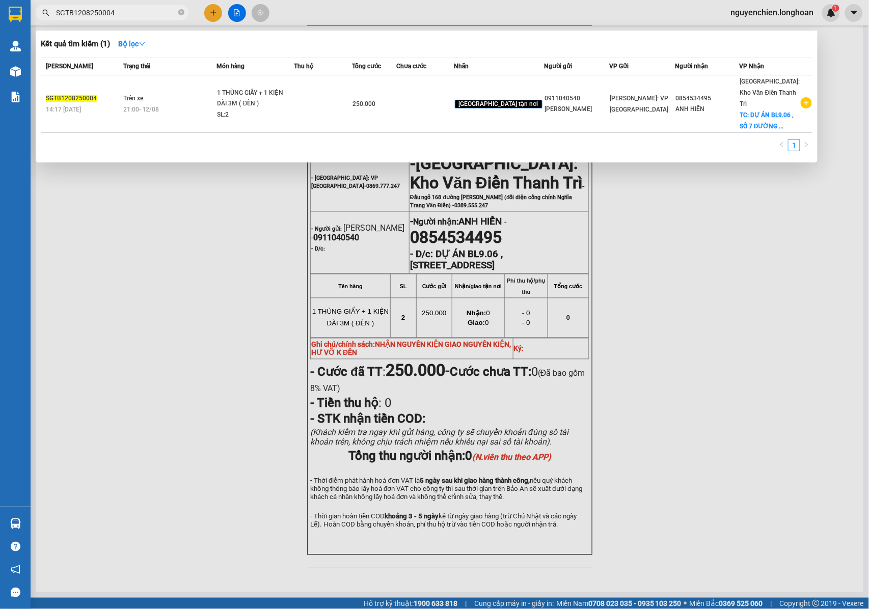
click at [119, 11] on input "SGTB1208250004" at bounding box center [116, 12] width 120 height 11
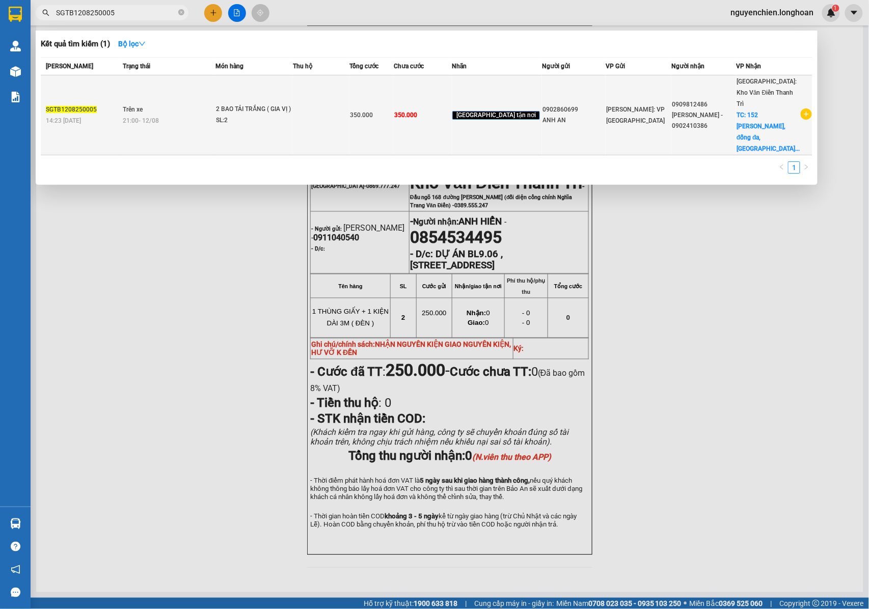
type input "SGTB1208250005"
click at [233, 104] on div "2 BAO TẢI TRẮNG ( GIA VỊ )" at bounding box center [254, 109] width 76 height 11
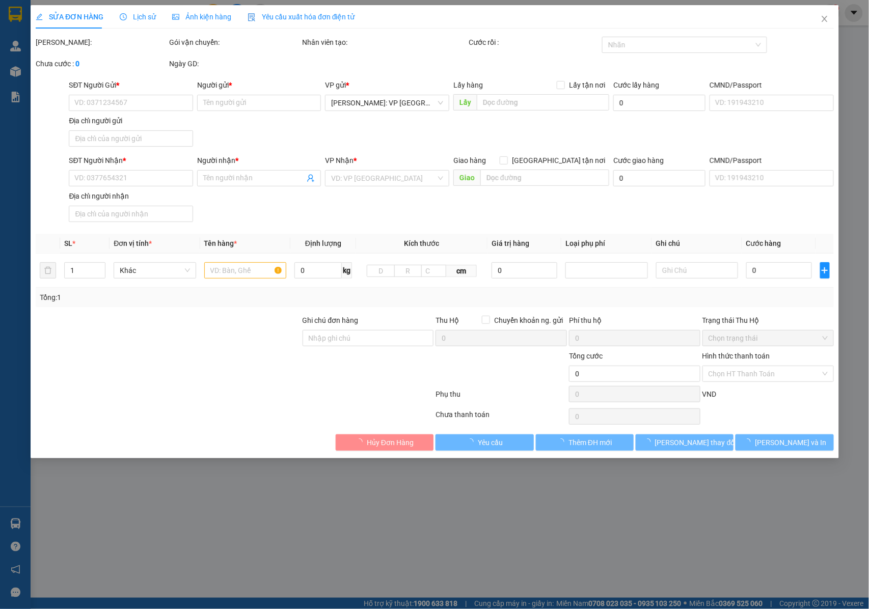
type input "0902860699"
type input "ANH AN"
type input "0909812486"
type input "Quang Phạm - 0902410386"
checkbox input "true"
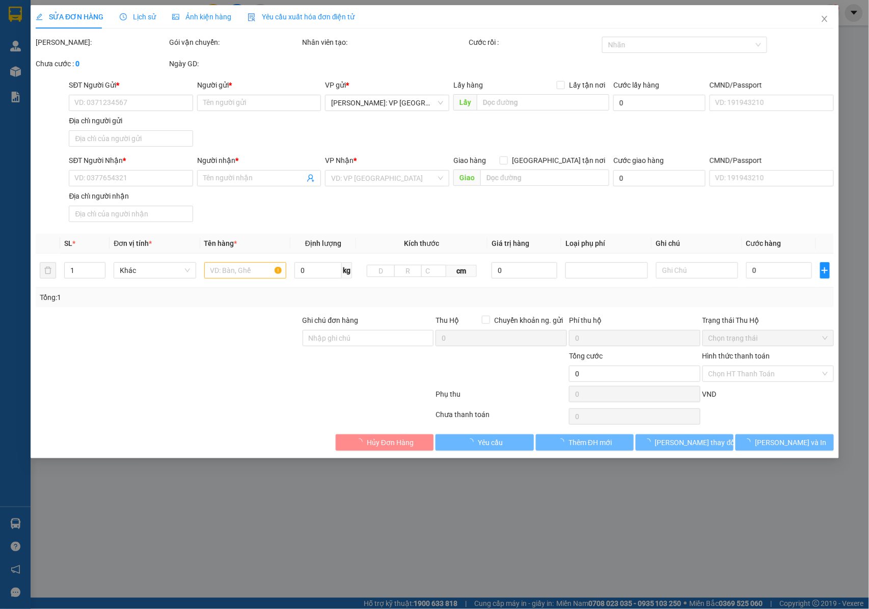
type input "152 lê duẩn, đống đa, hà nội"
type input "NHẬN NGUYÊN KIỆN GIAO NGUYÊN KIỆN, HƯ VỠ K ĐỀN"
type input "350.000"
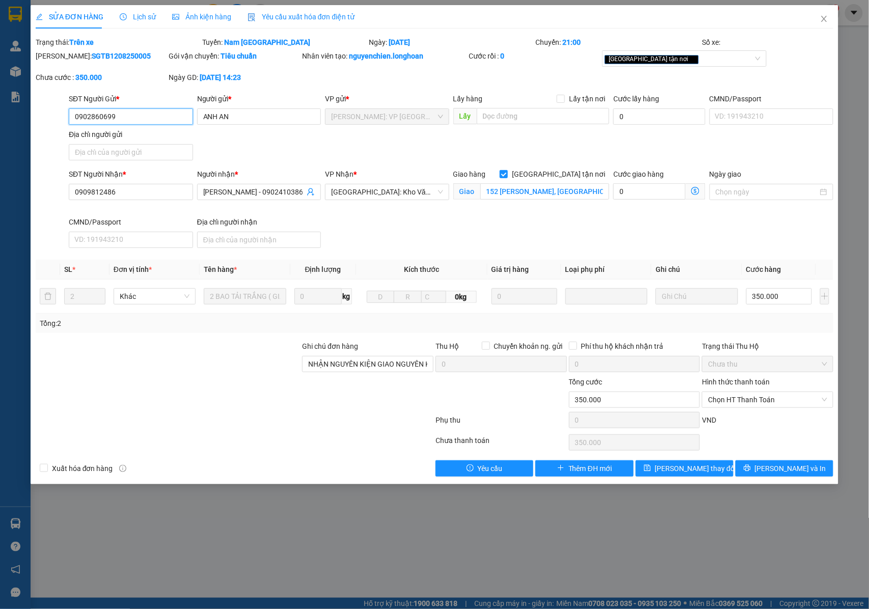
drag, startPoint x: 125, startPoint y: 111, endPoint x: 64, endPoint y: 114, distance: 61.2
click at [64, 114] on div "SĐT Người Gửi * 0902860699 0902860699 Người gửi * ANH AN VP gửi * Hồ Chí Minh: …" at bounding box center [435, 128] width 800 height 71
click at [119, 113] on input "0902860699" at bounding box center [131, 116] width 124 height 16
drag, startPoint x: 122, startPoint y: 117, endPoint x: 68, endPoint y: 121, distance: 54.1
click at [69, 121] on input "0902860699" at bounding box center [131, 116] width 124 height 16
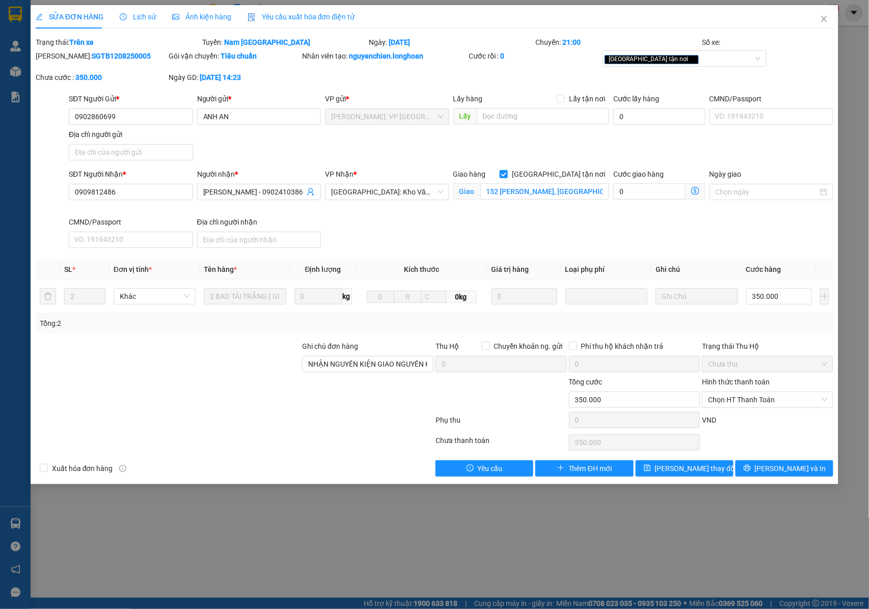
drag, startPoint x: 99, startPoint y: 117, endPoint x: 53, endPoint y: 186, distance: 82.3
click at [53, 186] on div at bounding box center [51, 211] width 33 height 84
drag, startPoint x: 126, startPoint y: 59, endPoint x: 62, endPoint y: 60, distance: 64.2
click at [62, 60] on div "Mã ĐH: SGTB1208250005" at bounding box center [101, 55] width 131 height 11
drag, startPoint x: 824, startPoint y: 17, endPoint x: 775, endPoint y: 29, distance: 50.1
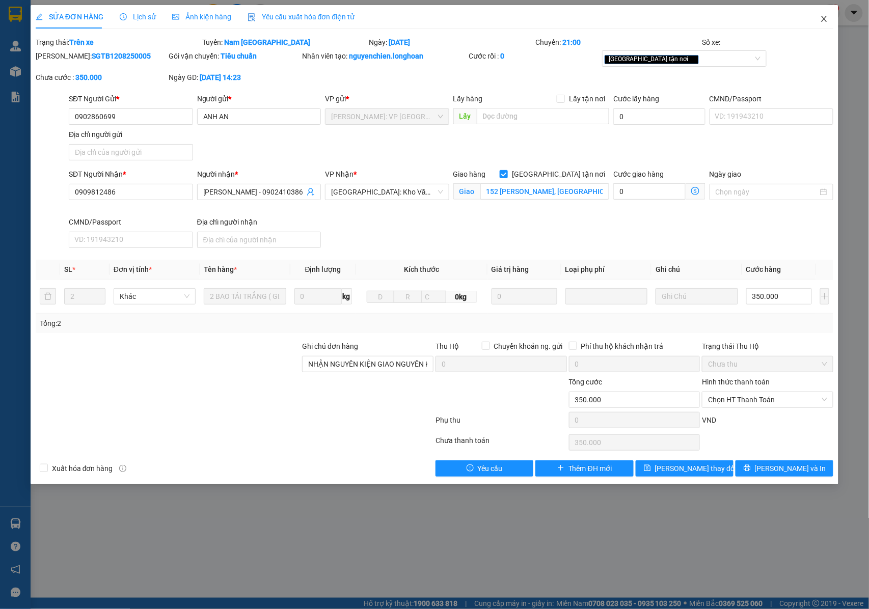
click at [823, 17] on icon "close" at bounding box center [824, 19] width 8 height 8
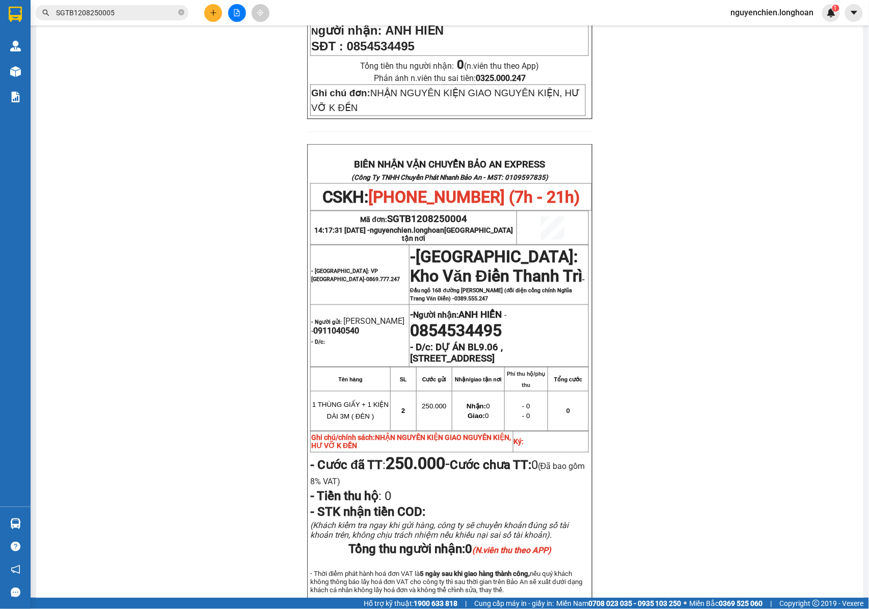
scroll to position [475, 0]
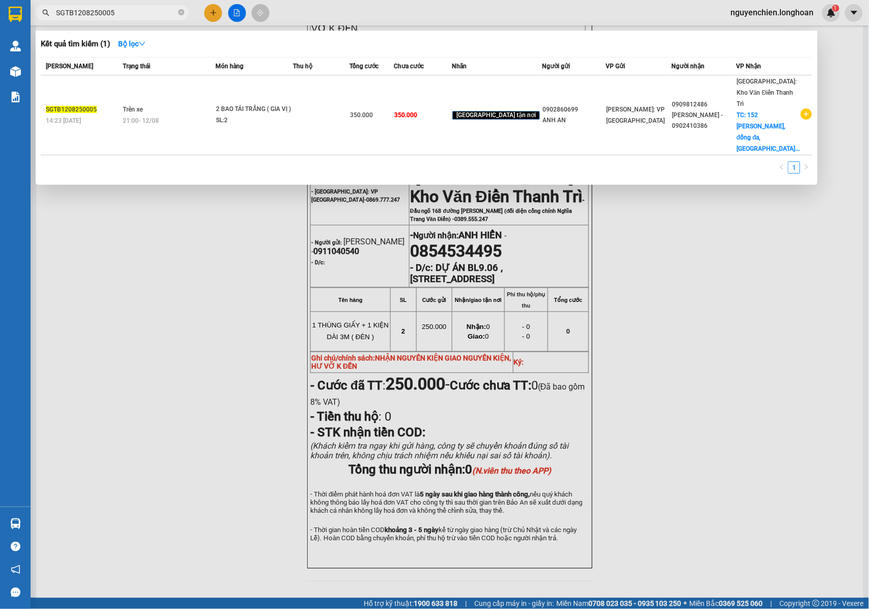
click at [125, 15] on input "SGTB1208250005" at bounding box center [116, 12] width 120 height 11
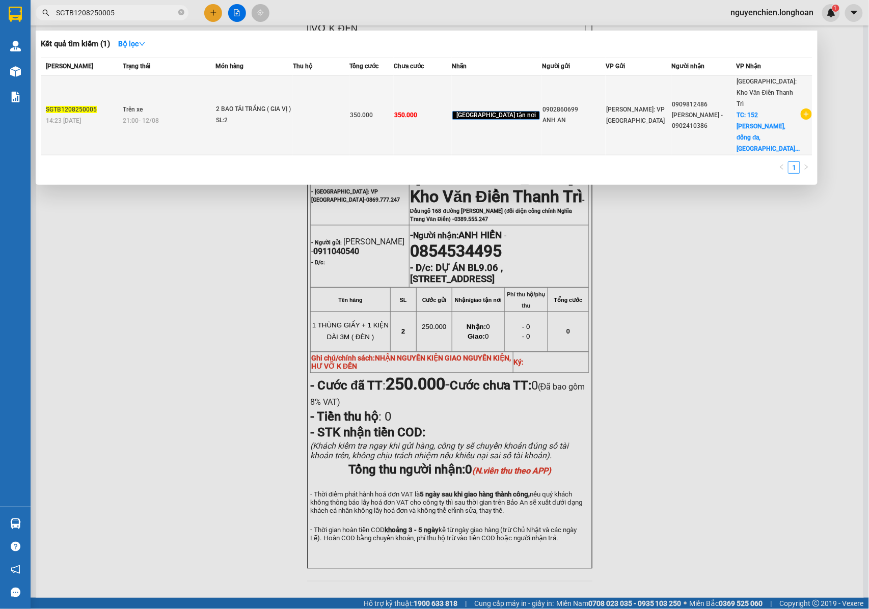
click at [192, 86] on td "Trên xe 21:00 - 12/08" at bounding box center [167, 115] width 95 height 80
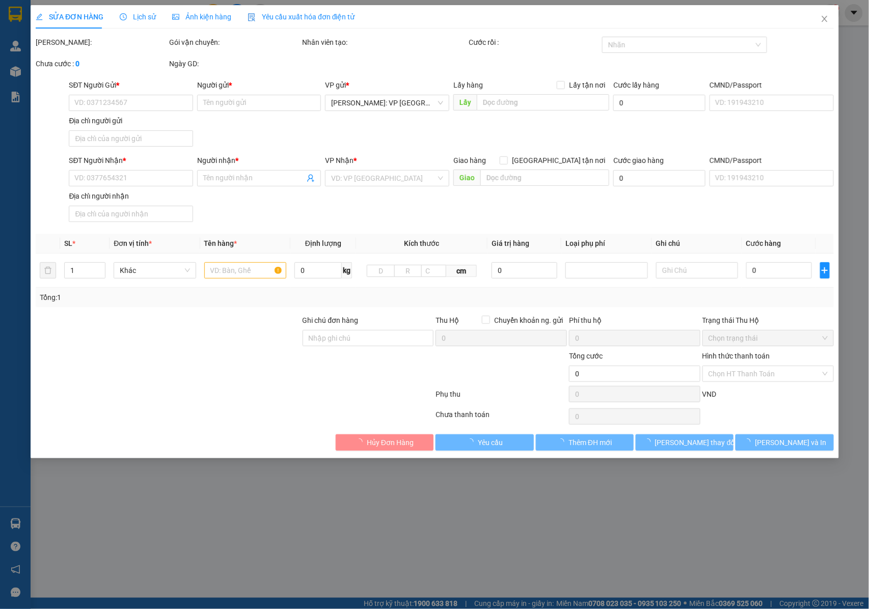
type input "0902860699"
type input "ANH AN"
type input "0909812486"
type input "Quang Phạm - 0902410386"
checkbox input "true"
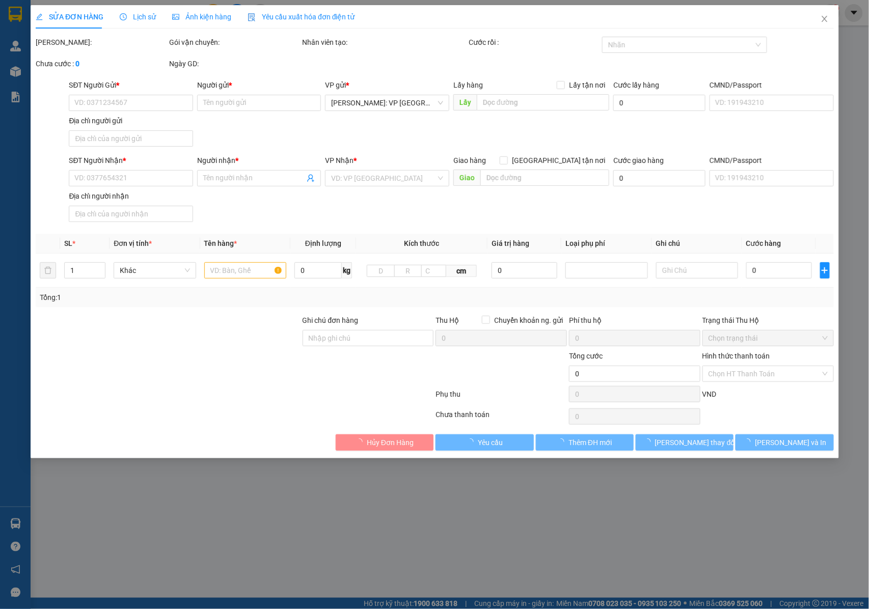
type input "152 lê duẩn, đống đa, hà nội"
type input "NHẬN NGUYÊN KIỆN GIAO NGUYÊN KIỆN, HƯ VỠ K ĐỀN"
type input "350.000"
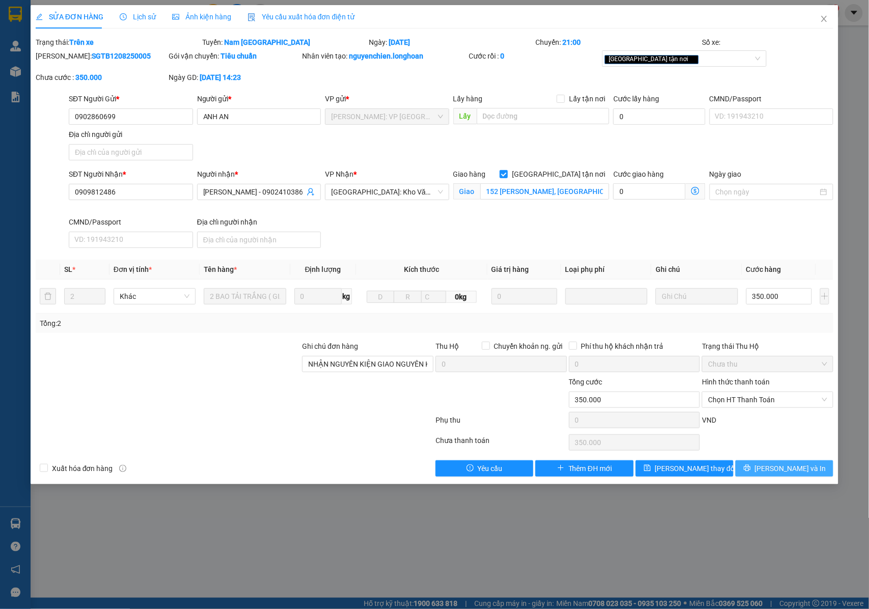
drag, startPoint x: 785, startPoint y: 477, endPoint x: 754, endPoint y: 438, distance: 48.9
click at [784, 474] on span "Lưu và In" at bounding box center [790, 468] width 71 height 11
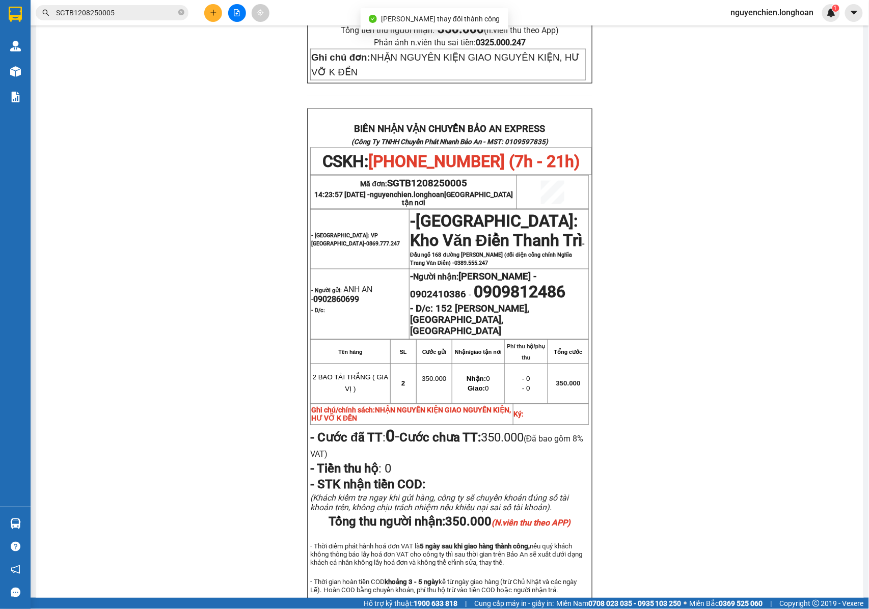
scroll to position [451, 0]
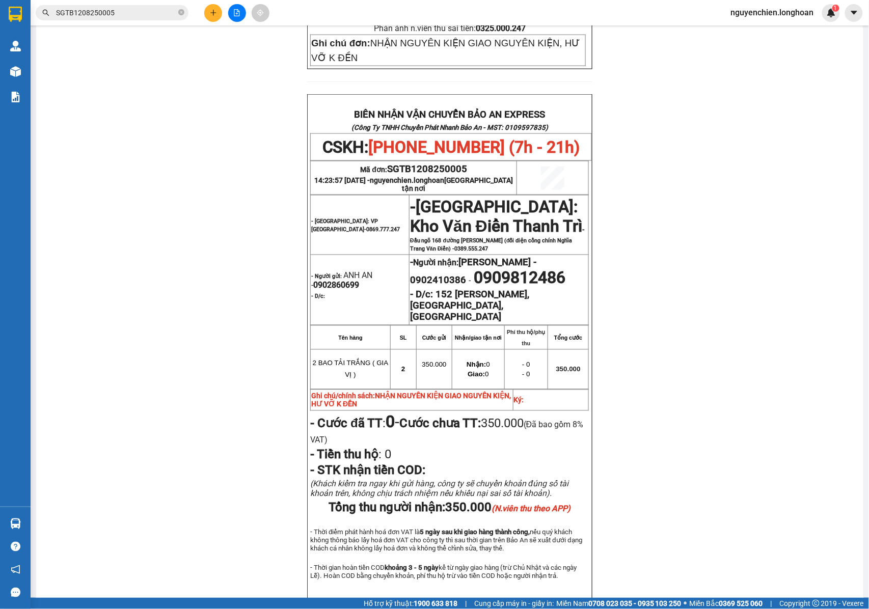
click at [118, 17] on input "SGTB1208250005" at bounding box center [116, 12] width 120 height 11
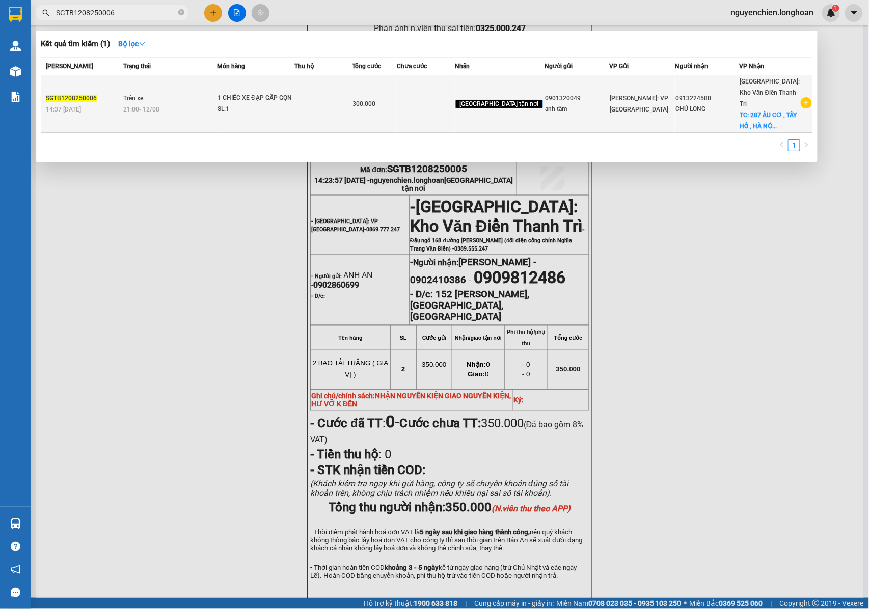
type input "SGTB1208250006"
click at [237, 96] on div "1 CHIẾC XE ĐẠP GẤP GỌN" at bounding box center [255, 98] width 76 height 11
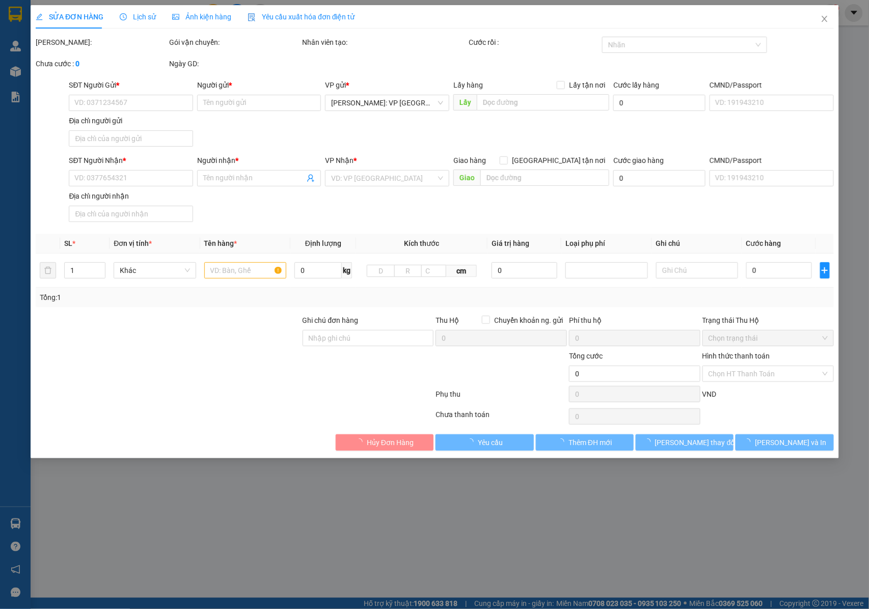
type input "0901320049"
type input "anh tâm"
type input "0913224580"
type input "CHÚ LONG"
checkbox input "true"
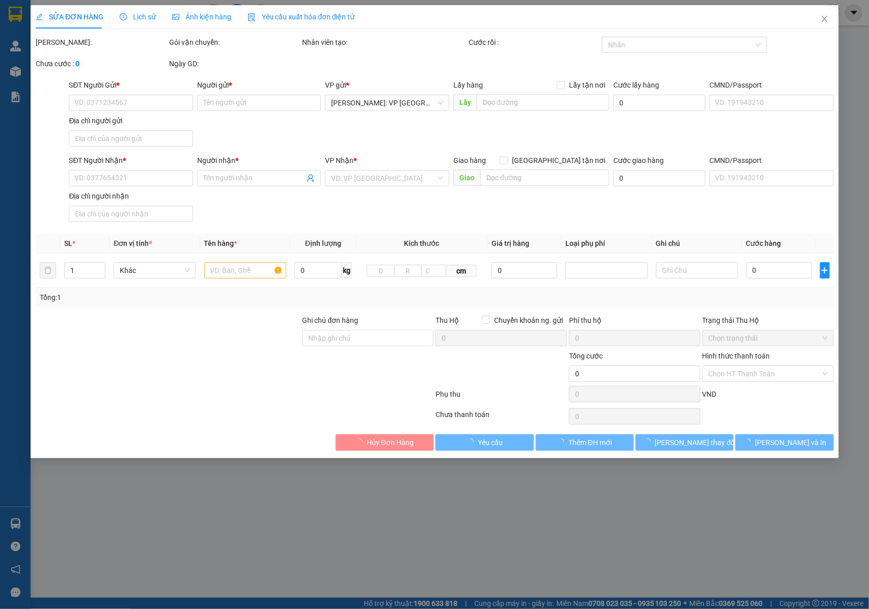
type input "287 ÂU CƠ , TÂY HỒ , HÀ NỘI"
type input "300.000"
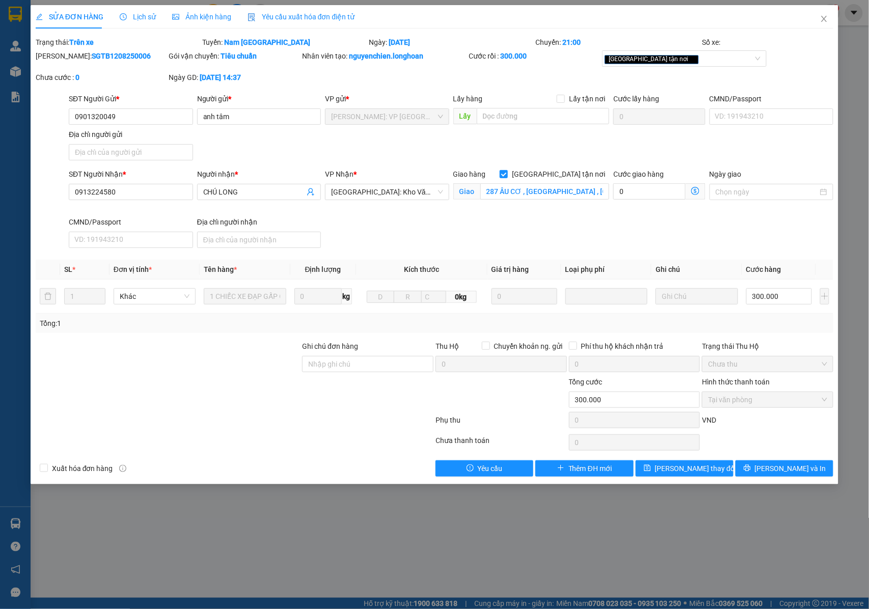
drag, startPoint x: 122, startPoint y: 57, endPoint x: 60, endPoint y: 55, distance: 62.7
click at [60, 55] on div "Mã ĐH: SGTB1208250006" at bounding box center [101, 55] width 131 height 11
drag, startPoint x: 127, startPoint y: 110, endPoint x: 72, endPoint y: 110, distance: 54.5
click at [72, 110] on input "0901320049" at bounding box center [131, 116] width 124 height 16
click at [825, 18] on icon "close" at bounding box center [824, 19] width 8 height 8
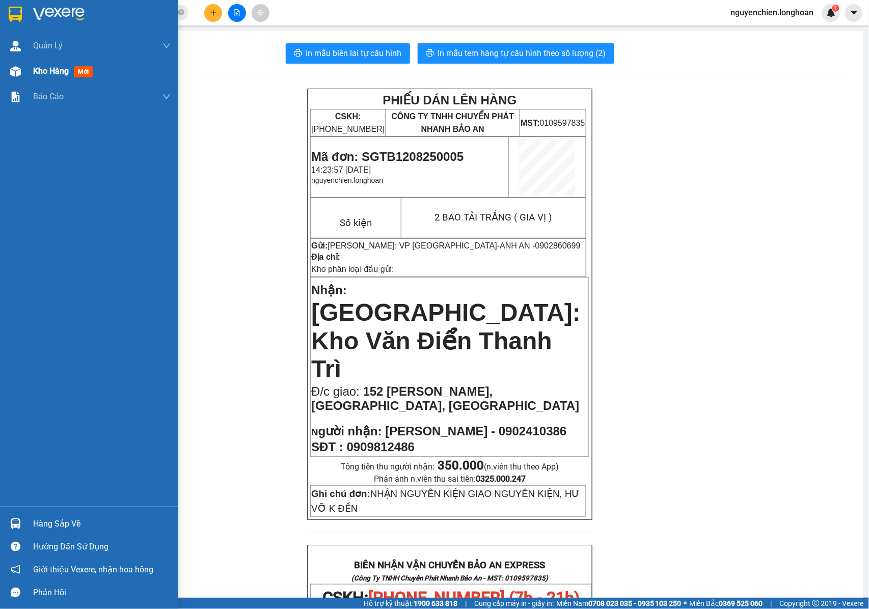
click at [11, 66] on img at bounding box center [15, 71] width 11 height 11
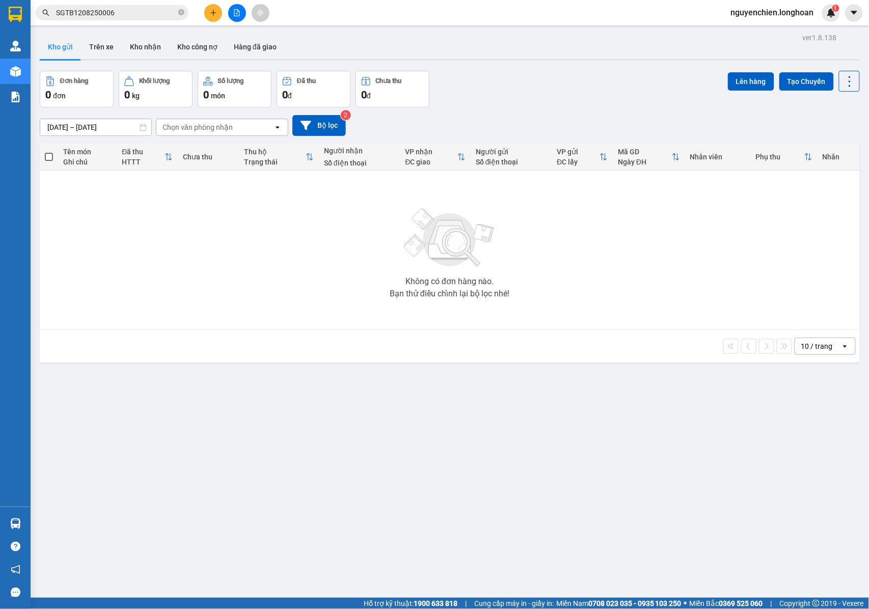
click at [113, 14] on input "SGTB1208250006" at bounding box center [116, 12] width 120 height 11
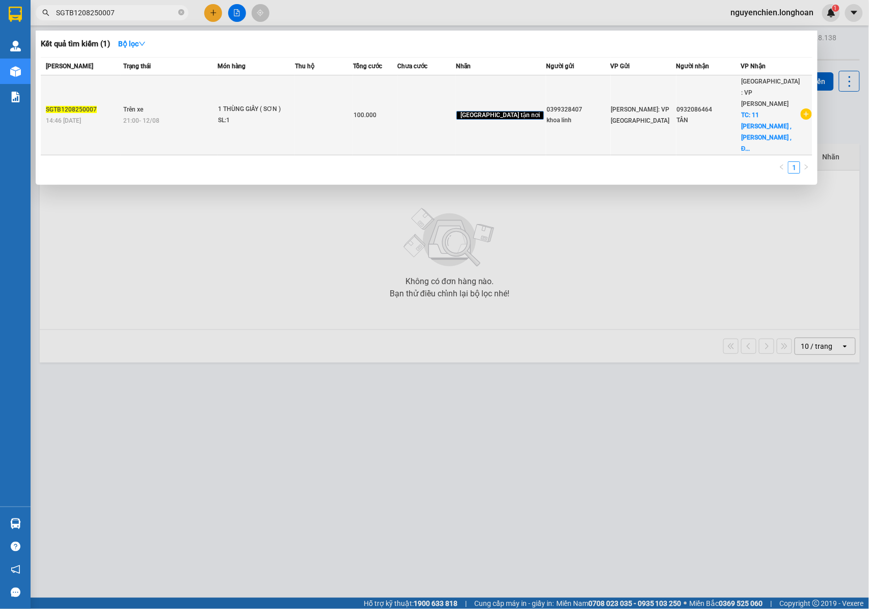
type input "SGTB1208250007"
click at [312, 97] on td at bounding box center [324, 115] width 58 height 80
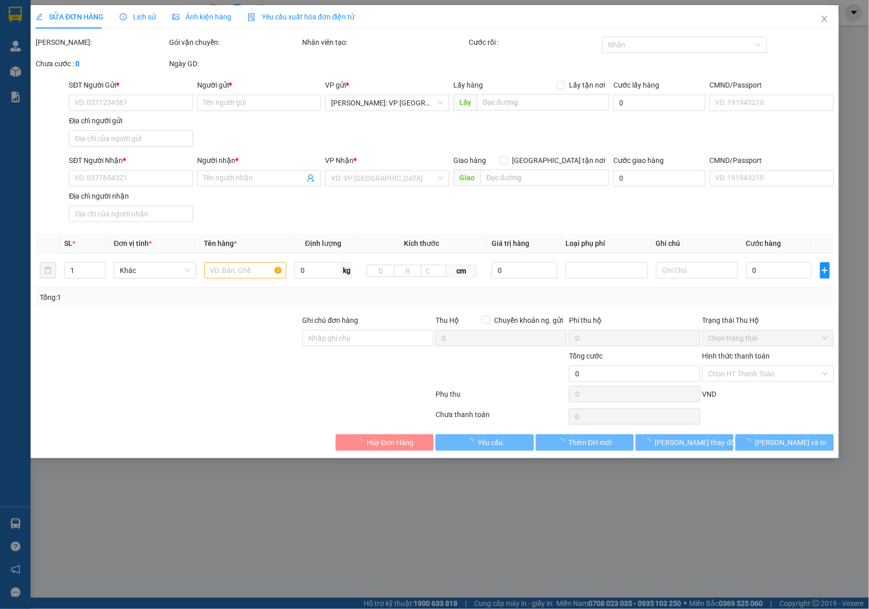
type input "0399328407"
type input "khoa linh"
type input "0932086464"
type input "TÂN"
checkbox input "true"
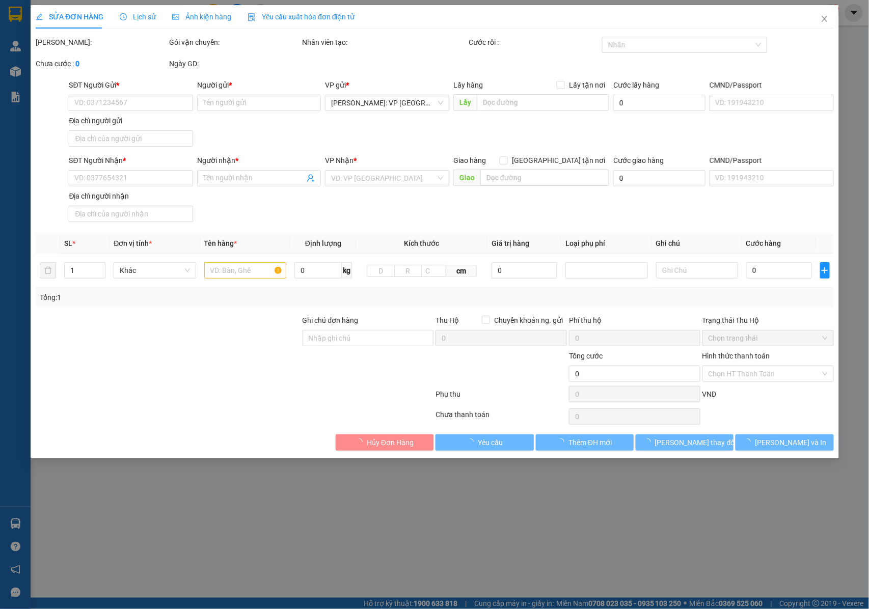
type input "11 LÊ ĐÌNH KY , CẨM LỆ , ĐÀ NẴNG"
type input "NHẬN NGUYÊN KIỆN GIAO NGUYÊN KIỆN, HƯ VỠ K ĐỀN"
type input "100.000"
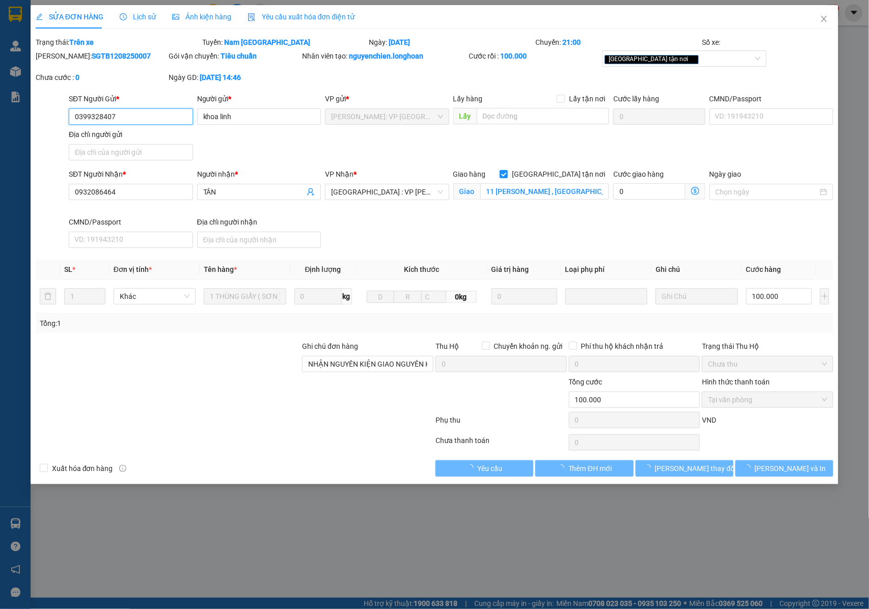
drag, startPoint x: 150, startPoint y: 116, endPoint x: 73, endPoint y: 117, distance: 76.4
click at [64, 116] on div "SĐT Người Gửi * 0399328407 0399328407 Người gửi * khoa linh VP gửi * Hồ Chí Min…" at bounding box center [435, 128] width 800 height 71
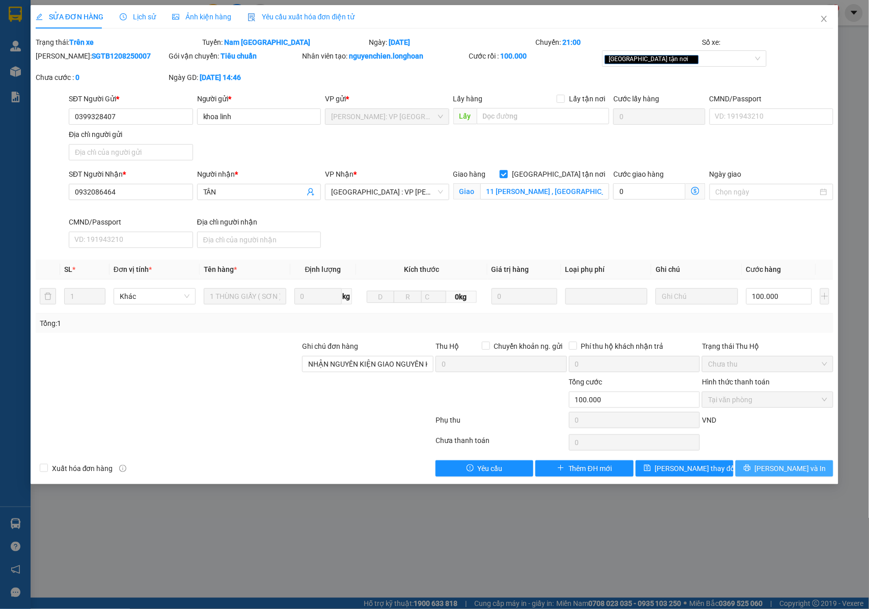
drag, startPoint x: 789, startPoint y: 467, endPoint x: 756, endPoint y: 445, distance: 39.7
click at [789, 465] on span "Lưu và In" at bounding box center [790, 468] width 71 height 11
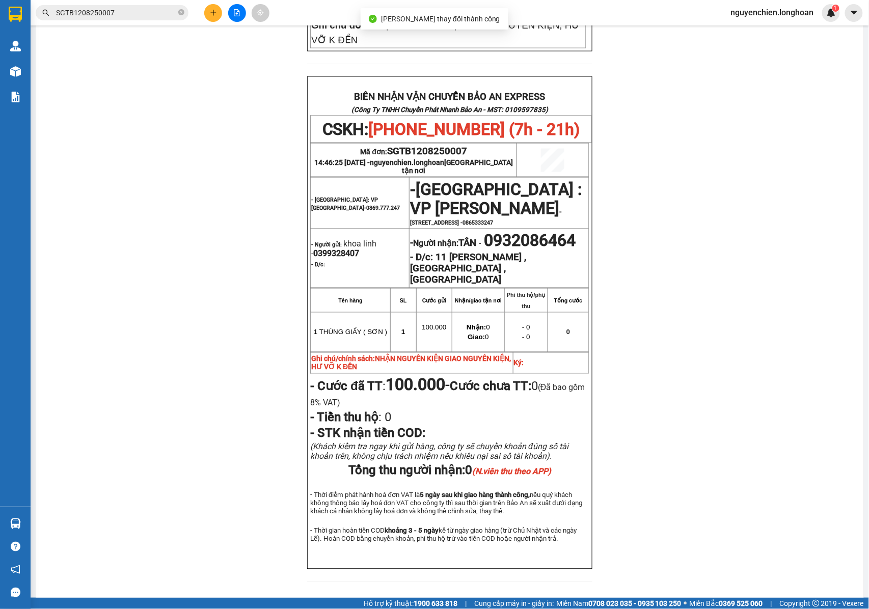
scroll to position [457, 0]
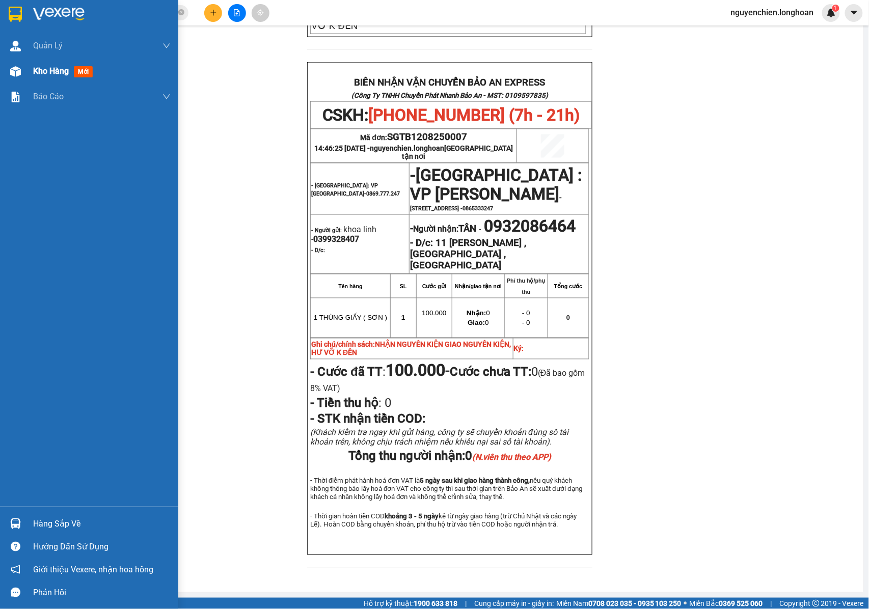
click at [43, 68] on span "Kho hàng" at bounding box center [51, 71] width 36 height 10
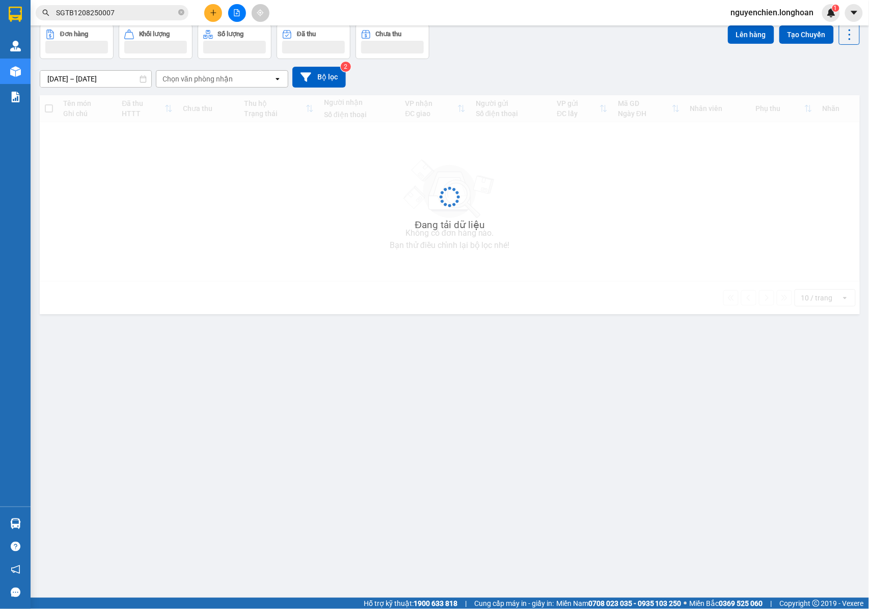
scroll to position [47, 0]
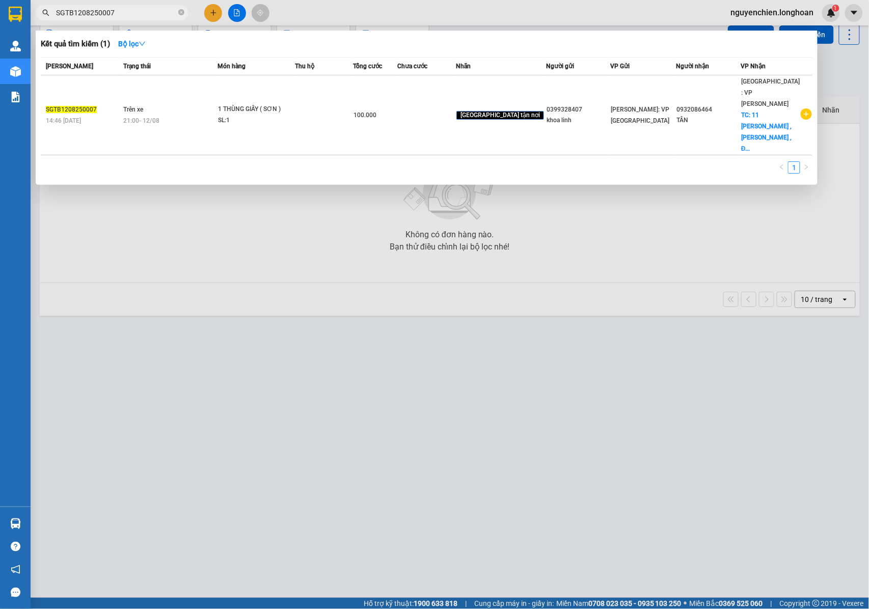
click at [133, 9] on input "SGTB1208250007" at bounding box center [116, 12] width 120 height 11
click at [257, 235] on div at bounding box center [434, 304] width 869 height 609
click at [122, 13] on input "SGTB1208250007" at bounding box center [116, 12] width 120 height 11
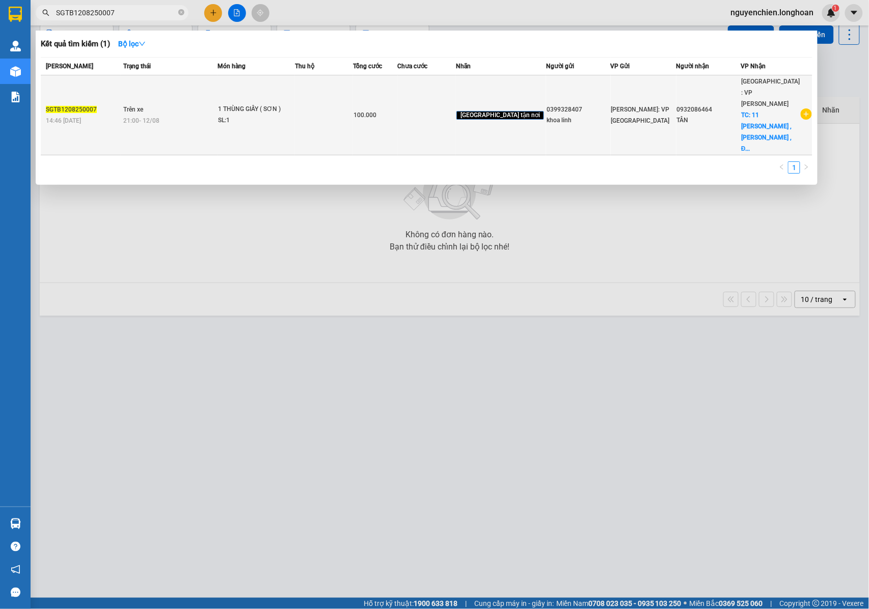
click at [387, 110] on td "100.000" at bounding box center [375, 115] width 44 height 80
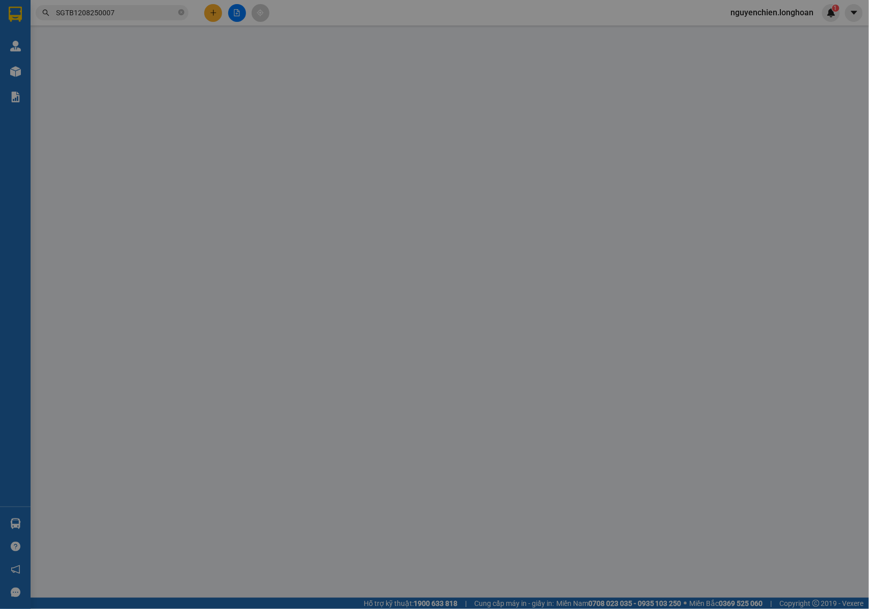
type input "0399328407"
type input "khoa linh"
type input "0932086464"
type input "TÂN"
checkbox input "true"
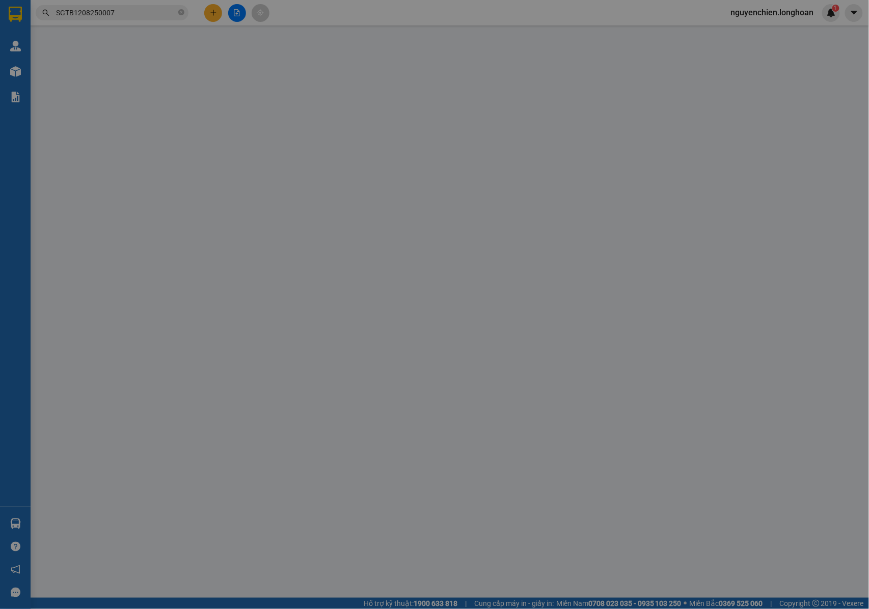
type input "11 LÊ ĐÌNH KY , CẨM LỆ , ĐÀ NẴNG"
type input "NHẬN NGUYÊN KIỆN GIAO NGUYÊN KIỆN, HƯ VỠ K ĐỀN"
type input "100.000"
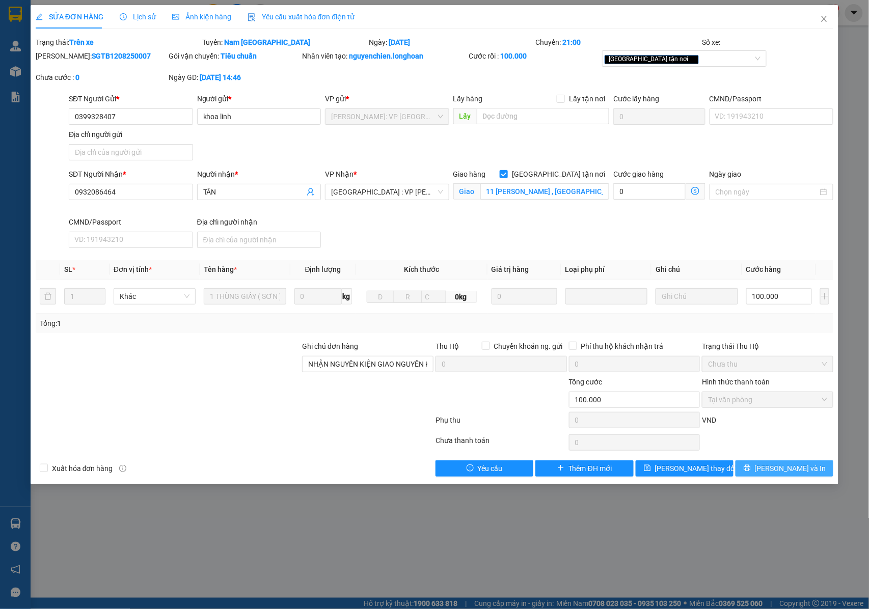
click at [779, 467] on span "Lưu và In" at bounding box center [790, 468] width 71 height 11
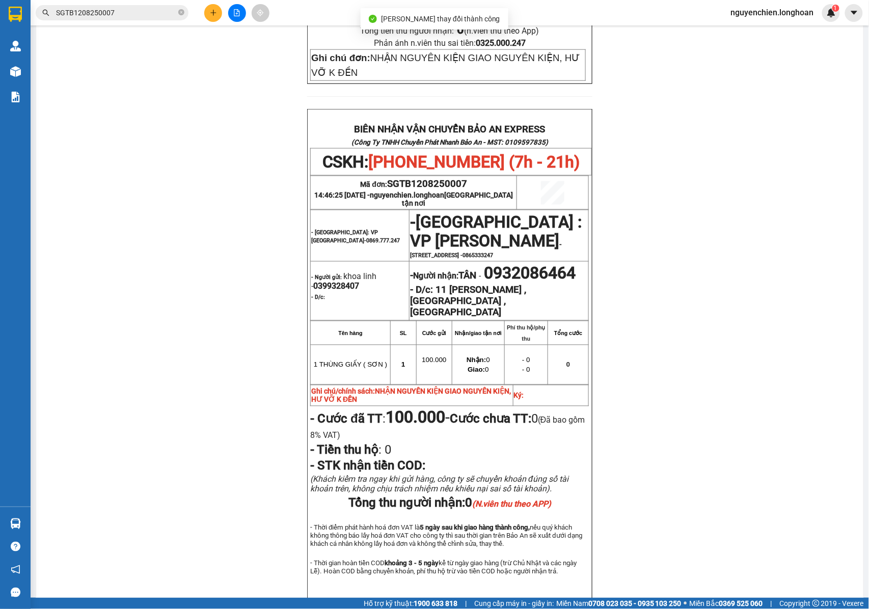
scroll to position [457, 0]
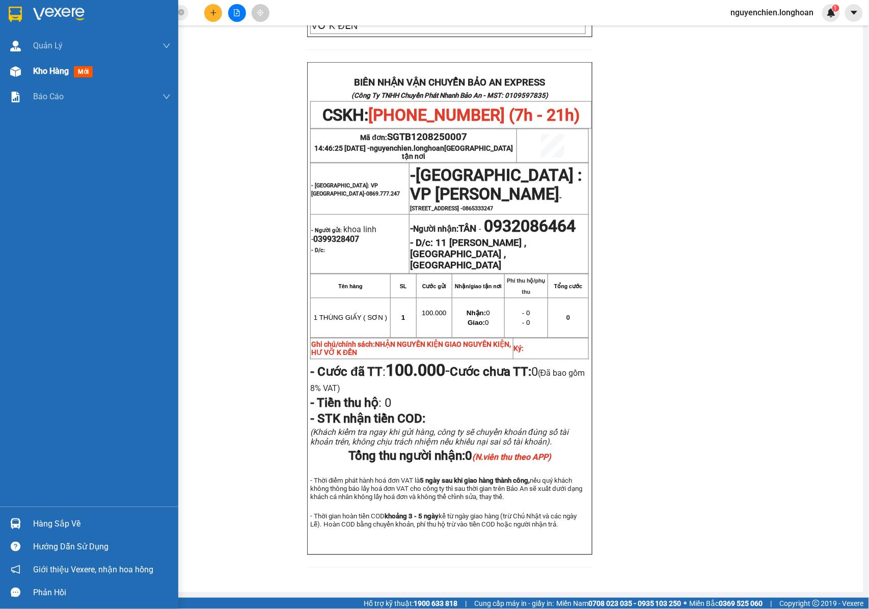
click at [16, 73] on img at bounding box center [15, 71] width 11 height 11
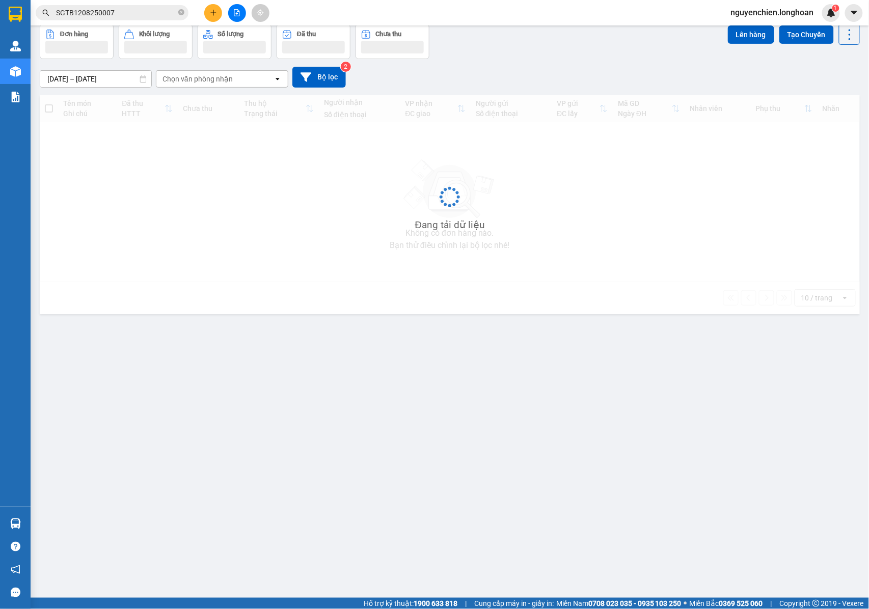
scroll to position [47, 0]
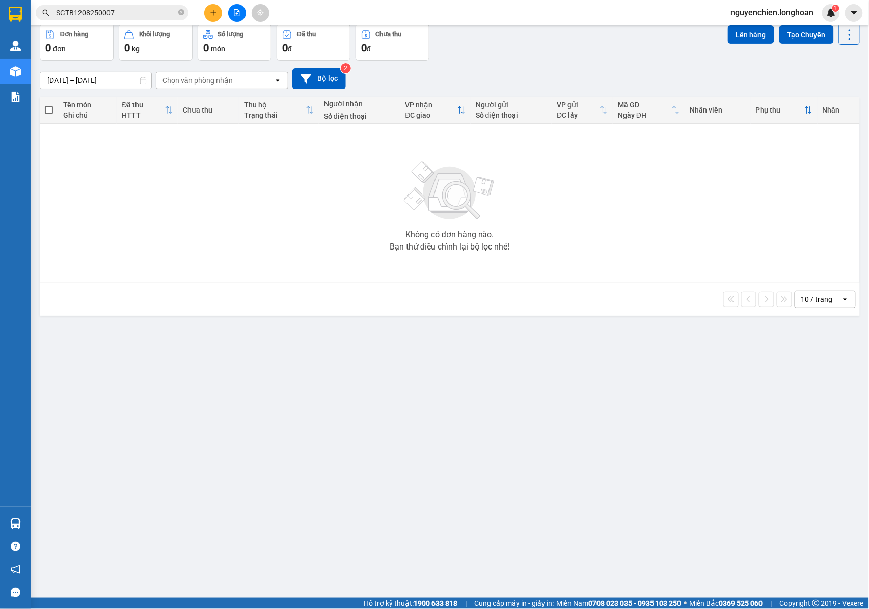
click at [128, 14] on input "SGTB1208250007" at bounding box center [116, 12] width 120 height 11
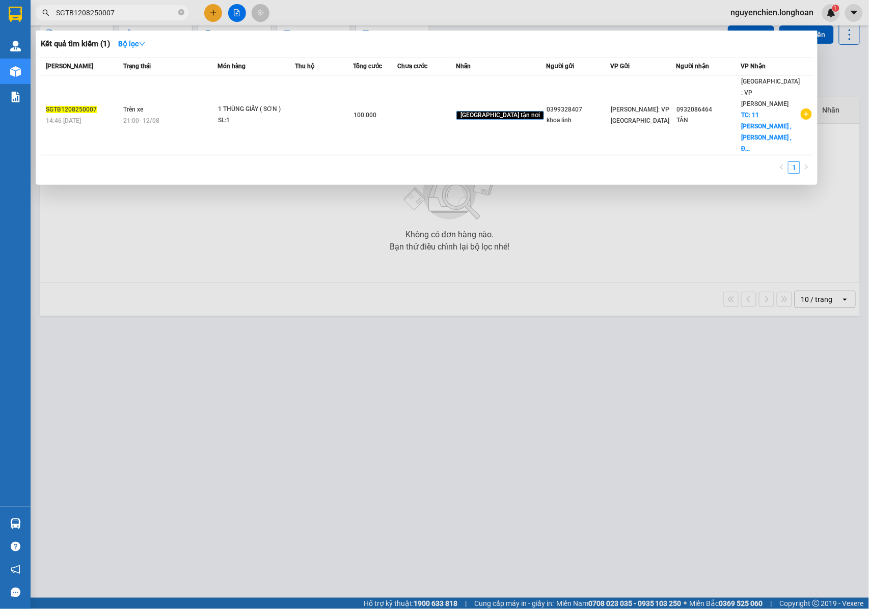
click at [261, 180] on div at bounding box center [434, 304] width 869 height 609
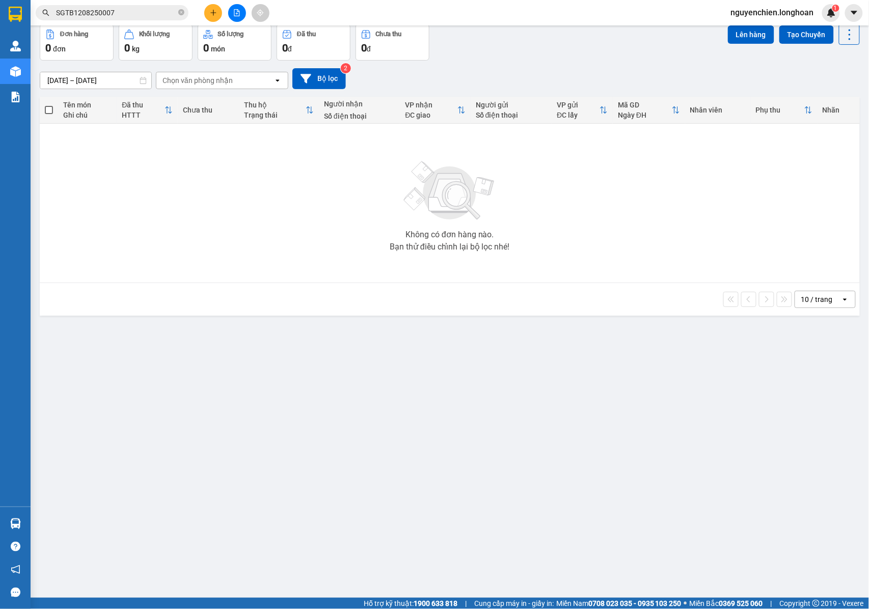
click at [129, 12] on input "SGTB1208250007" at bounding box center [116, 12] width 120 height 11
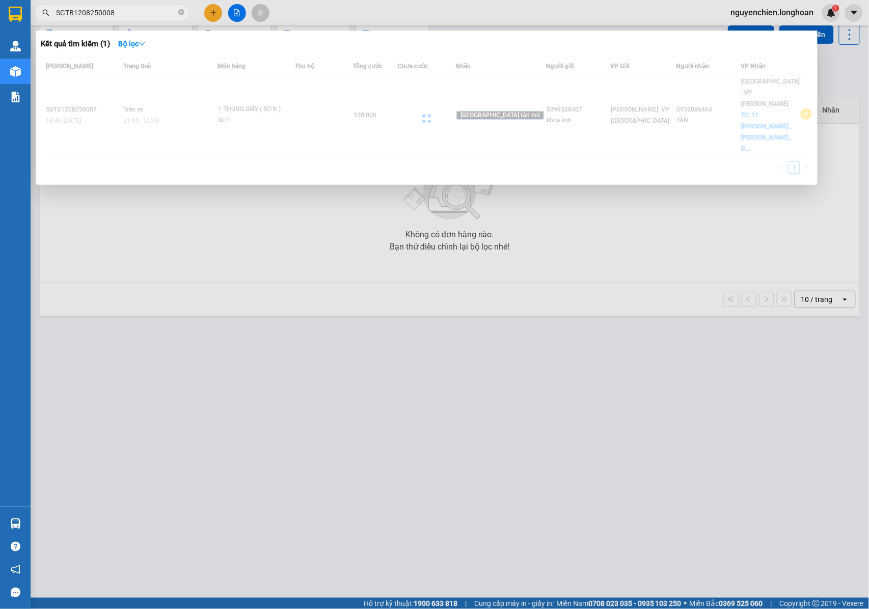
type input "SGTB1208250008"
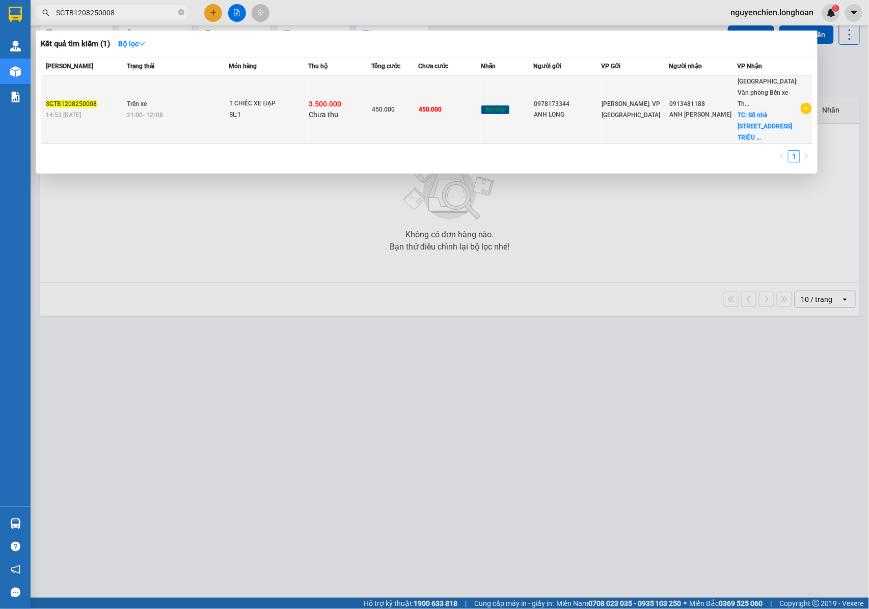
click at [201, 109] on div "21:00 - 12/08" at bounding box center [177, 114] width 101 height 11
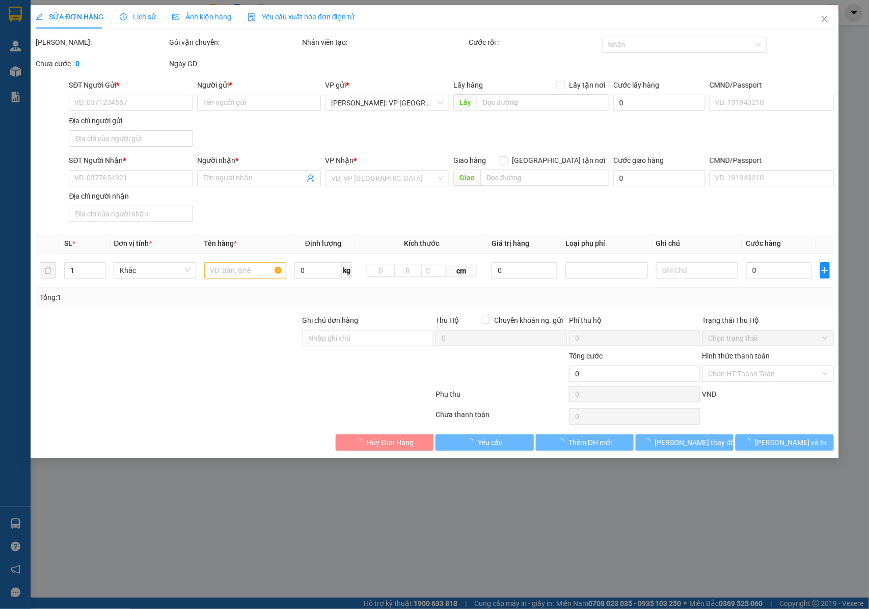
type input "0978173344"
type input "ANH LONG"
type input "0913481188"
type input "ANH Chu mạnh Cường"
checkbox input "true"
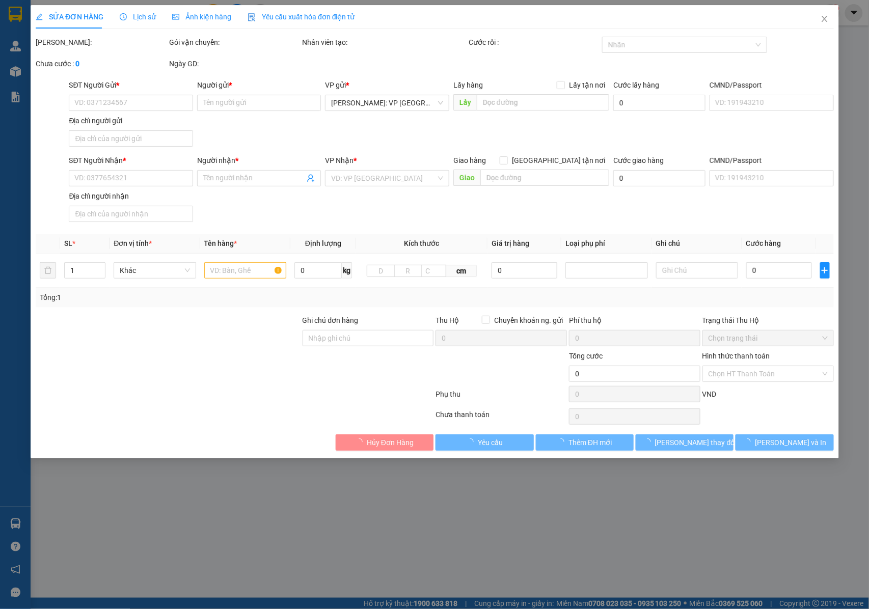
type input "Số nhà 90 đường BÀ TRIỆU p CAM ĐÔNG thành phố cảm phả t quảng ninh"
type input "2 BÀN ĐẠP TRÊN GIỎ XE"
type input "450.000"
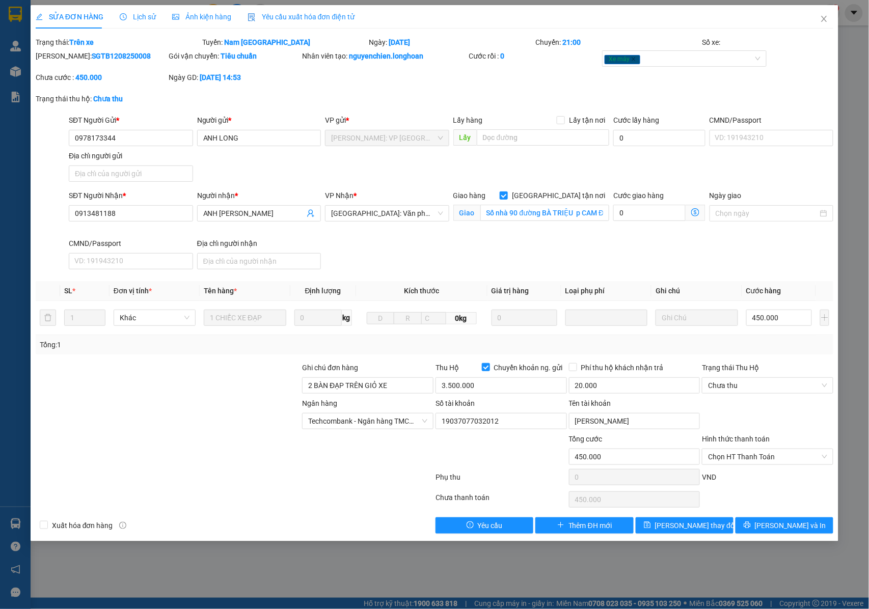
drag, startPoint x: 117, startPoint y: 54, endPoint x: 62, endPoint y: 60, distance: 55.8
click at [62, 60] on div "Mã ĐH: SGTB1208250008" at bounding box center [101, 55] width 131 height 11
click at [829, 19] on span "Close" at bounding box center [824, 19] width 29 height 29
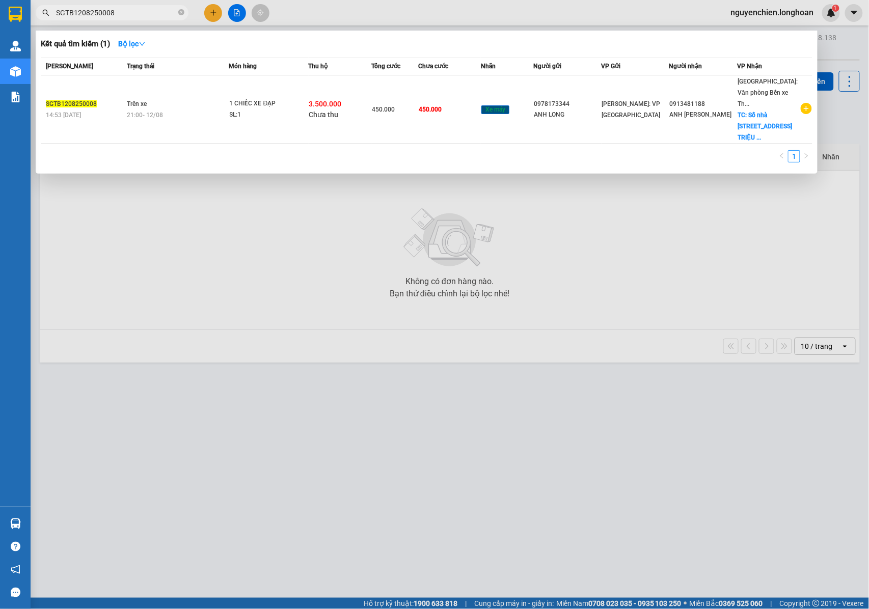
click at [143, 11] on input "SGTB1208250008" at bounding box center [116, 12] width 120 height 11
click at [119, 14] on input "SGTB1208250008" at bounding box center [116, 12] width 120 height 11
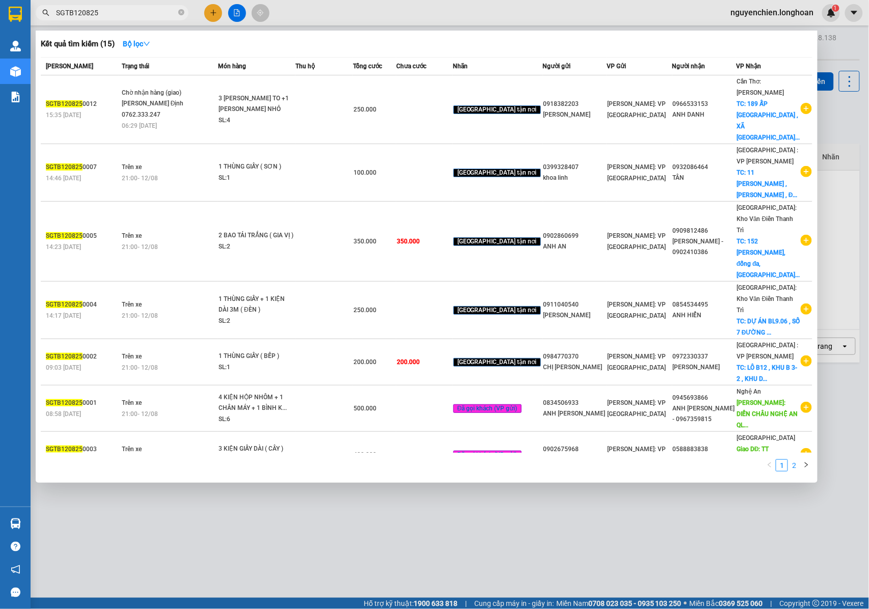
click at [797, 463] on link "2" at bounding box center [793, 465] width 11 height 11
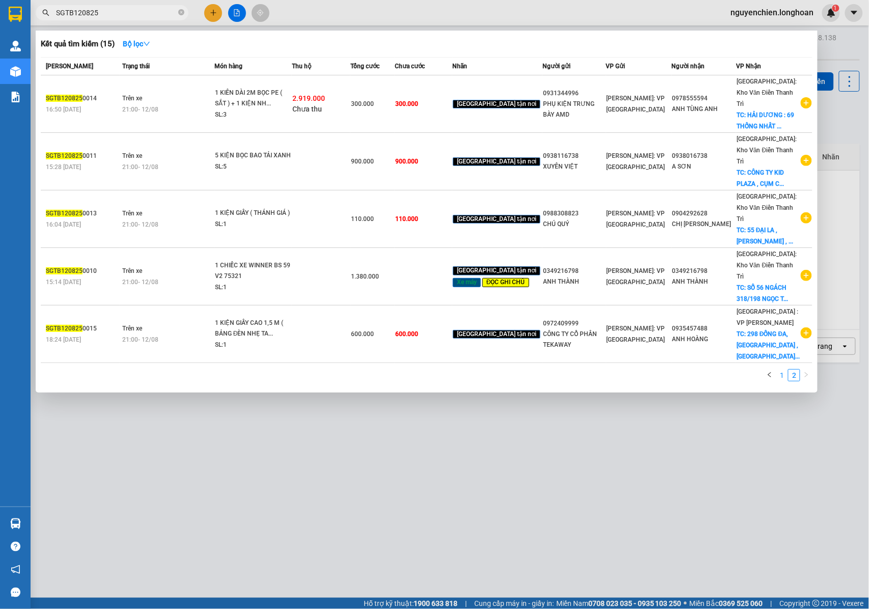
click at [781, 370] on link "1" at bounding box center [781, 375] width 11 height 11
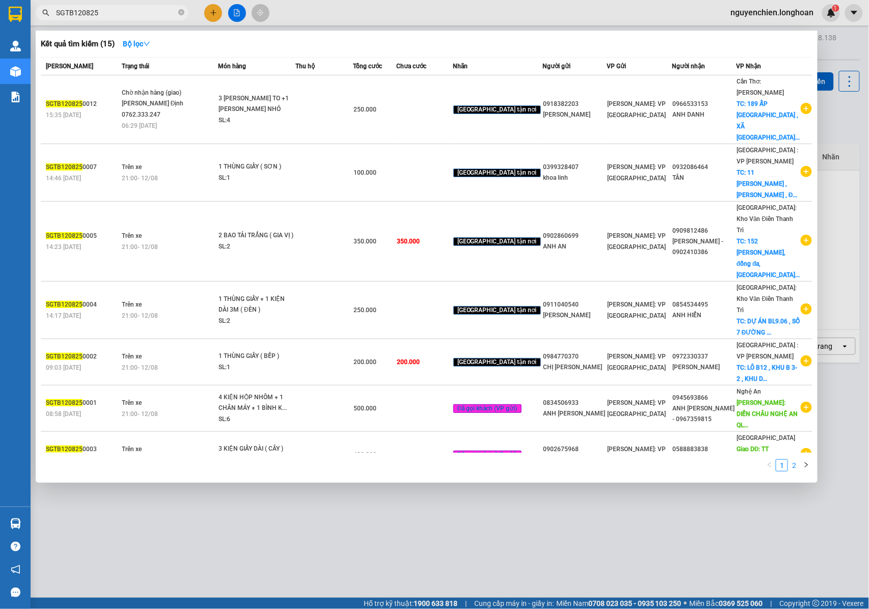
click at [790, 465] on link "2" at bounding box center [793, 465] width 11 height 11
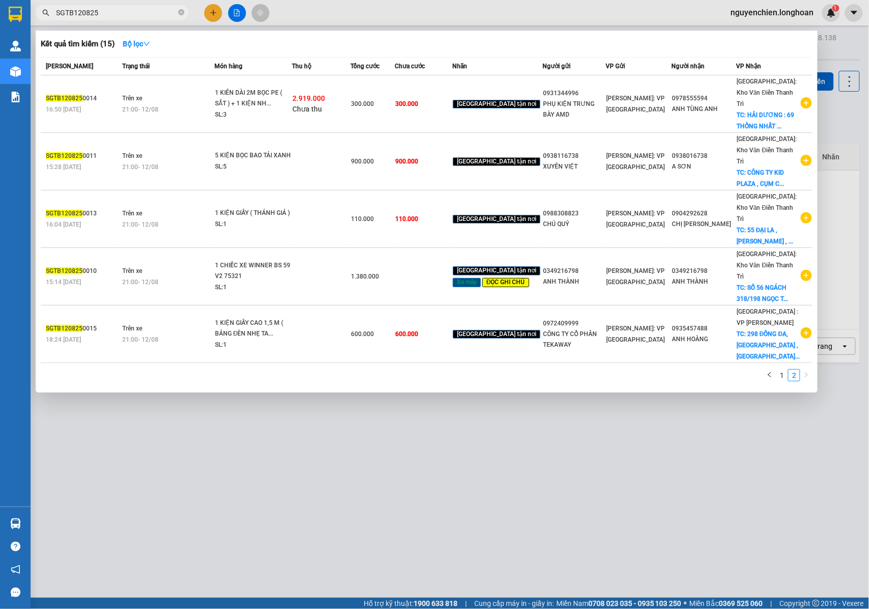
click at [117, 11] on input "SGTB120825" at bounding box center [116, 12] width 120 height 11
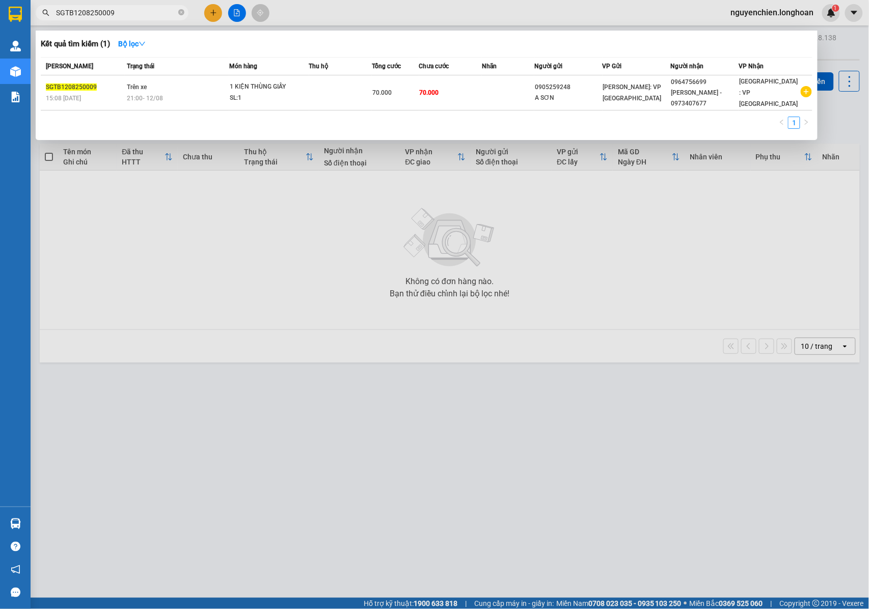
drag, startPoint x: 120, startPoint y: 9, endPoint x: 41, endPoint y: 15, distance: 79.7
click at [41, 15] on span "SGTB1208250009" at bounding box center [112, 12] width 153 height 15
click at [122, 14] on input "SGTB1208250009" at bounding box center [116, 12] width 120 height 11
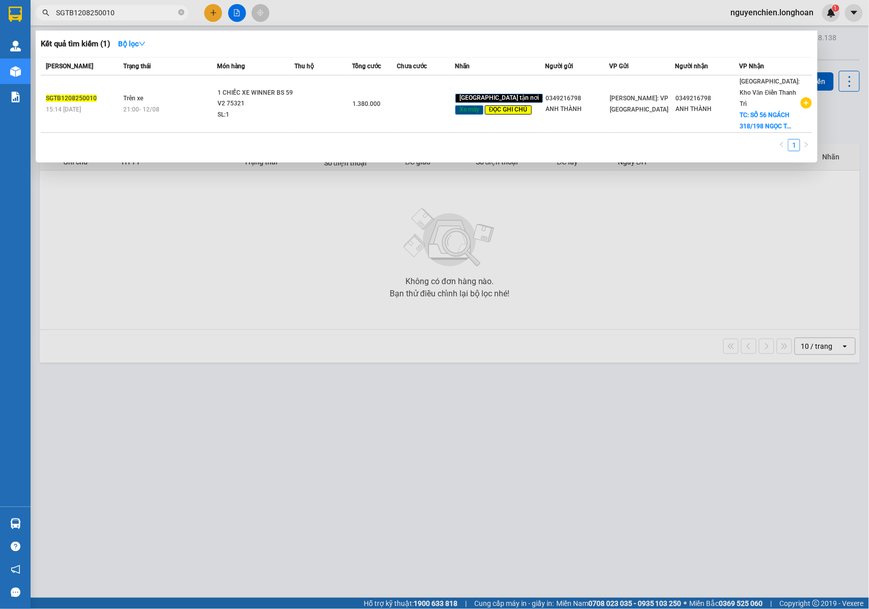
drag, startPoint x: 119, startPoint y: 15, endPoint x: 37, endPoint y: 7, distance: 82.4
click at [37, 7] on div "SGTB1208250010" at bounding box center [99, 12] width 199 height 15
click at [212, 261] on div at bounding box center [434, 304] width 869 height 609
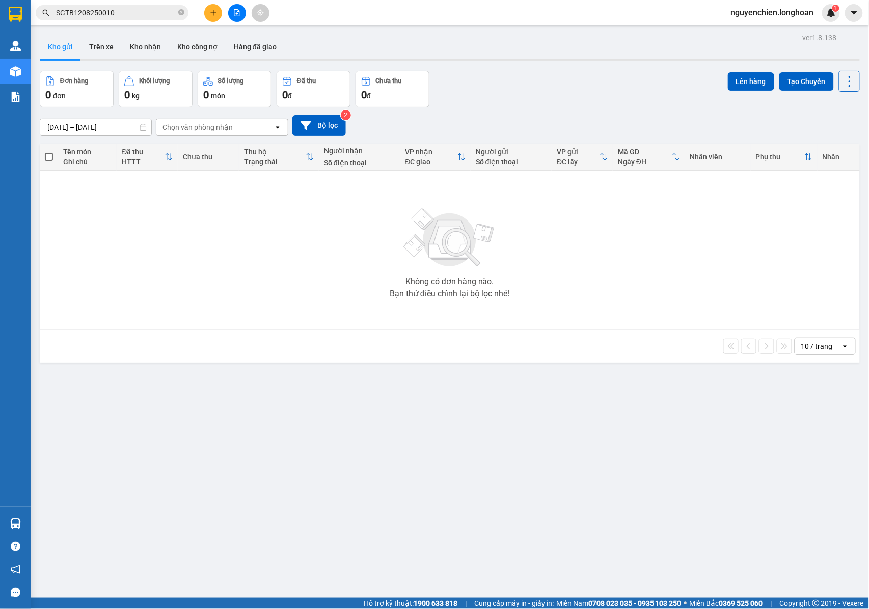
click at [119, 10] on input "SGTB1208250010" at bounding box center [116, 12] width 120 height 11
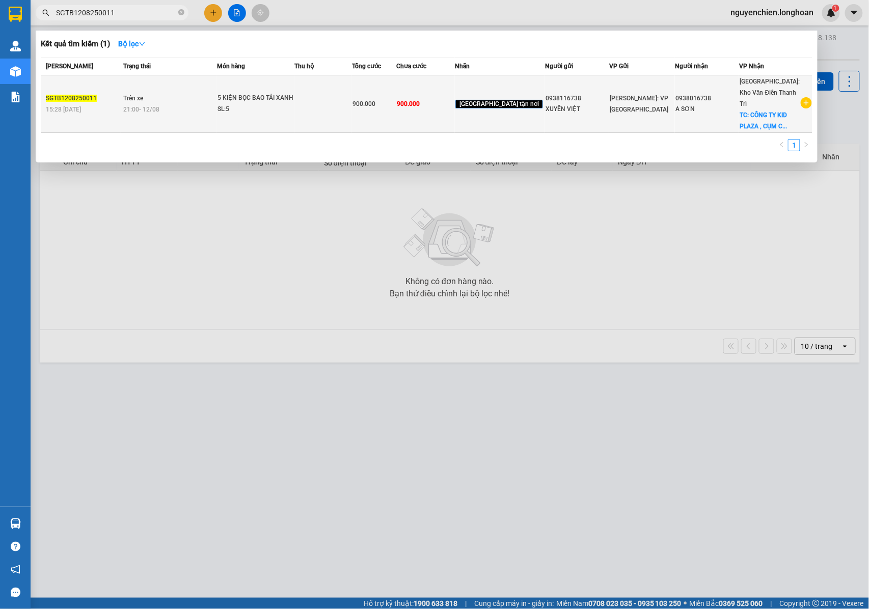
type input "SGTB1208250011"
click at [191, 92] on td "Trên xe 21:00 - 12/08" at bounding box center [169, 104] width 96 height 58
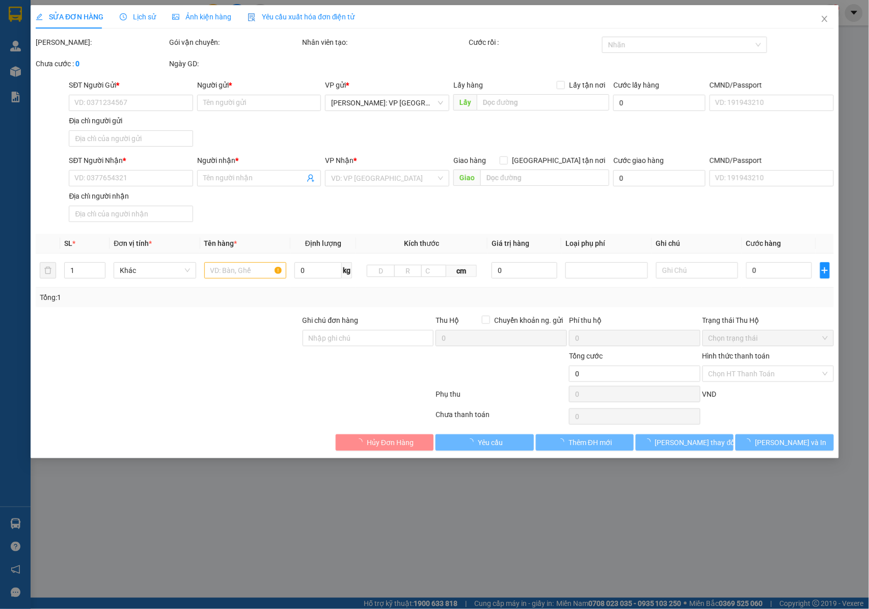
type input "0938116738"
type input "XUYÊN VIỆT"
type input "0938016738"
type input "A SƠN"
checkbox input "true"
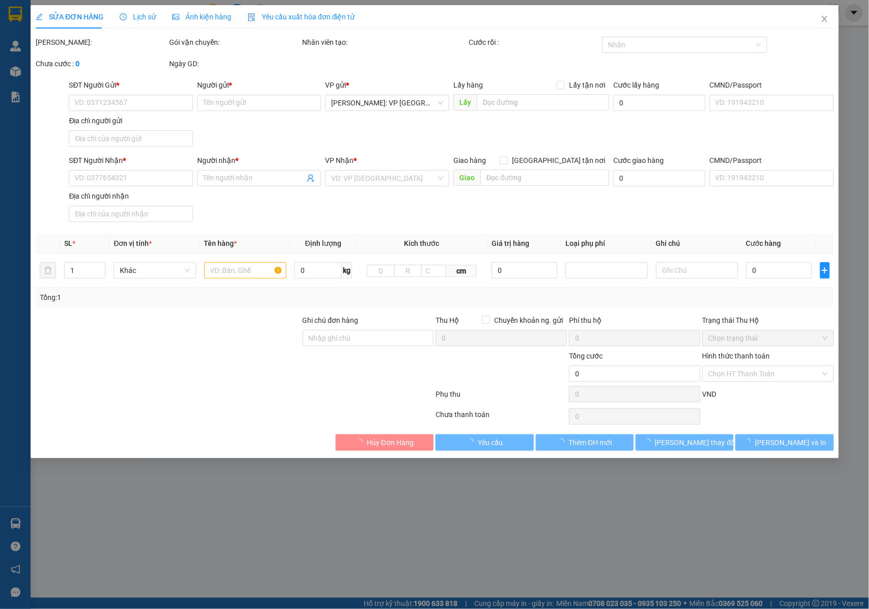
type input "CÔNG TY KID PLAZA , CỤM CÔNG NGHIỆP THANH OAI , XÃ BÍCH HÒA , THANH OAI , HÀ NỘI"
type input "NHẬN NGUYÊN KIỆN GIAO NGUYÊN KIỆN, HƯ VỠ K ĐỀN"
type input "900.000"
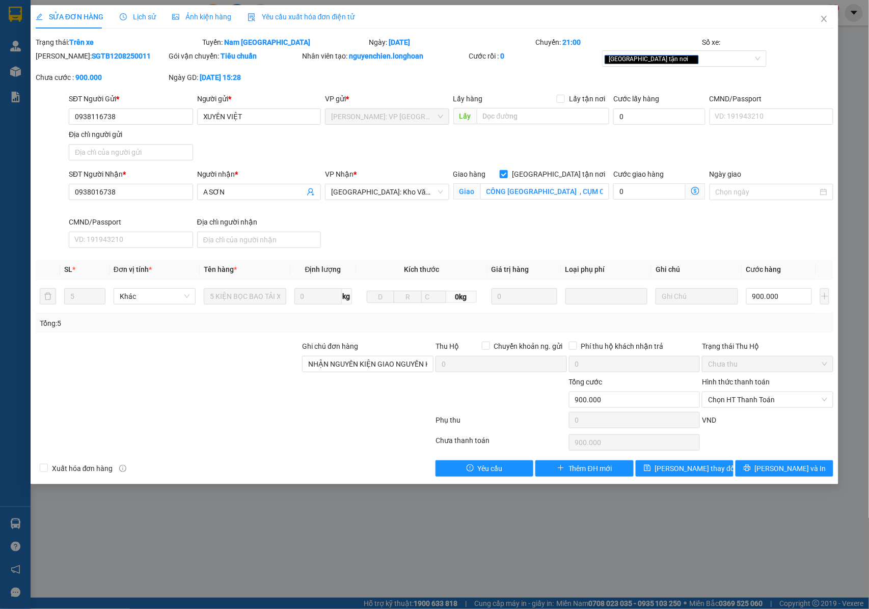
drag, startPoint x: 115, startPoint y: 56, endPoint x: 62, endPoint y: 62, distance: 53.3
click at [62, 62] on div "Mã ĐH: SGTB1208250011" at bounding box center [101, 60] width 133 height 21
click at [825, 18] on icon "close" at bounding box center [824, 19] width 6 height 6
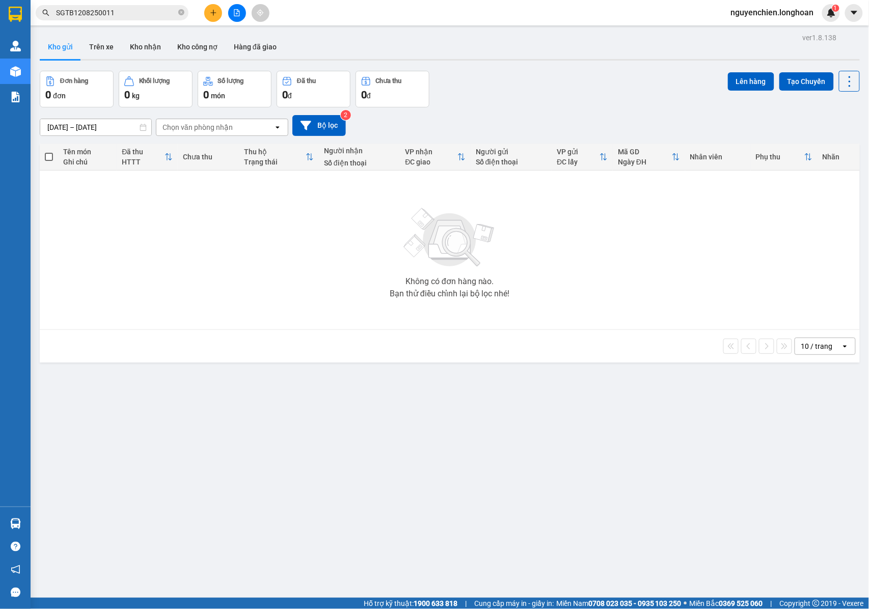
click at [137, 12] on input "SGTB1208250011" at bounding box center [116, 12] width 120 height 11
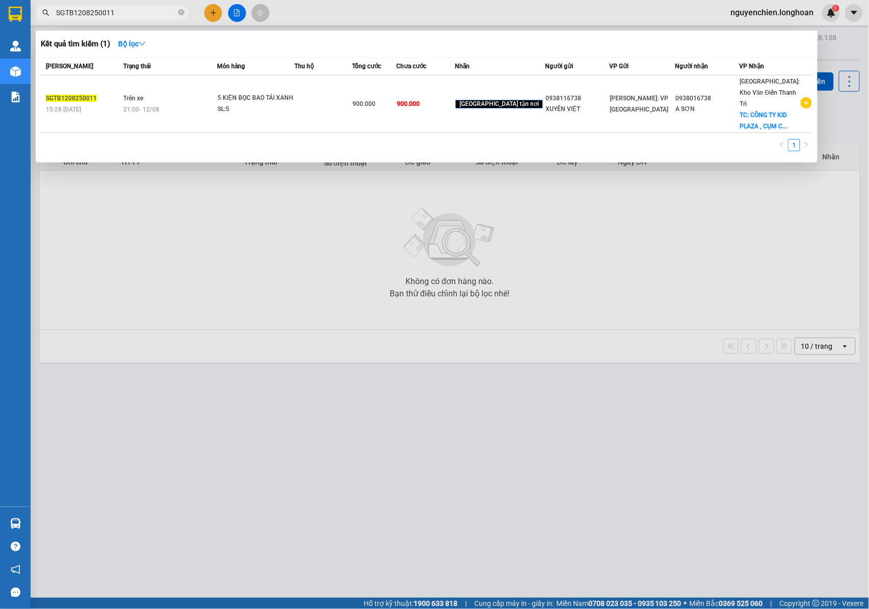
click at [255, 237] on div at bounding box center [434, 304] width 869 height 609
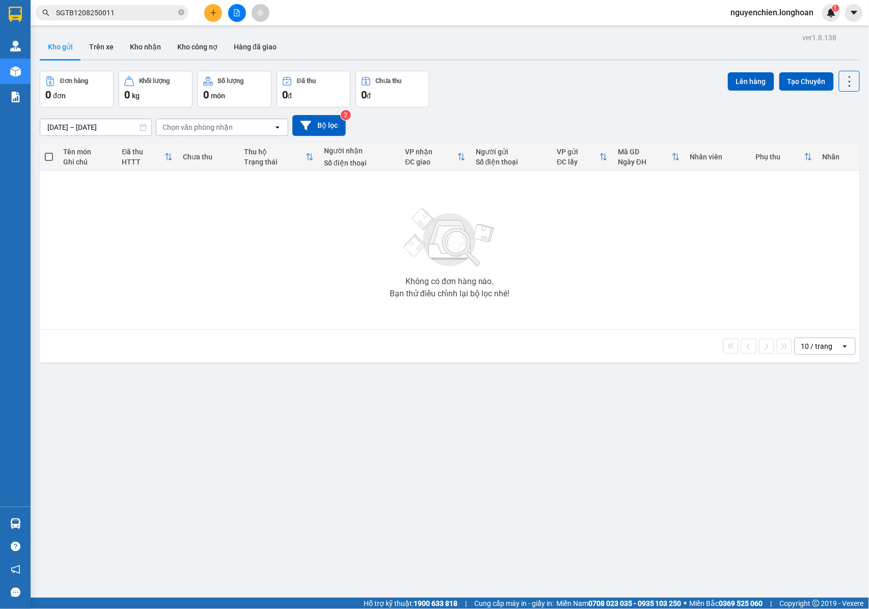
click at [119, 12] on input "SGTB1208250011" at bounding box center [116, 12] width 120 height 11
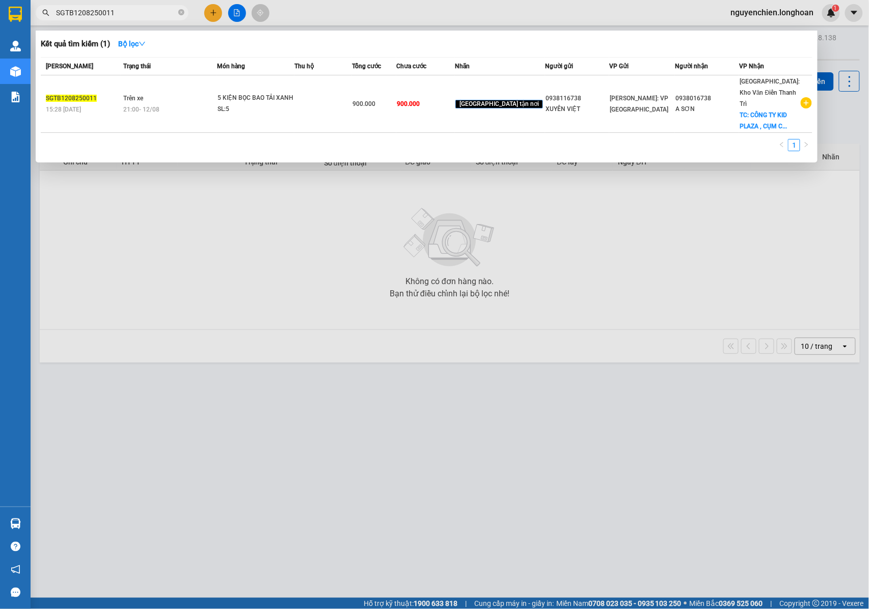
drag, startPoint x: 119, startPoint y: 12, endPoint x: 32, endPoint y: 11, distance: 87.1
click at [32, 11] on div "SGTB1208250011" at bounding box center [99, 12] width 199 height 15
click at [170, 184] on div at bounding box center [434, 304] width 869 height 609
click at [135, 7] on input "SGTB1208250011" at bounding box center [116, 12] width 120 height 11
click at [195, 271] on div at bounding box center [434, 304] width 869 height 609
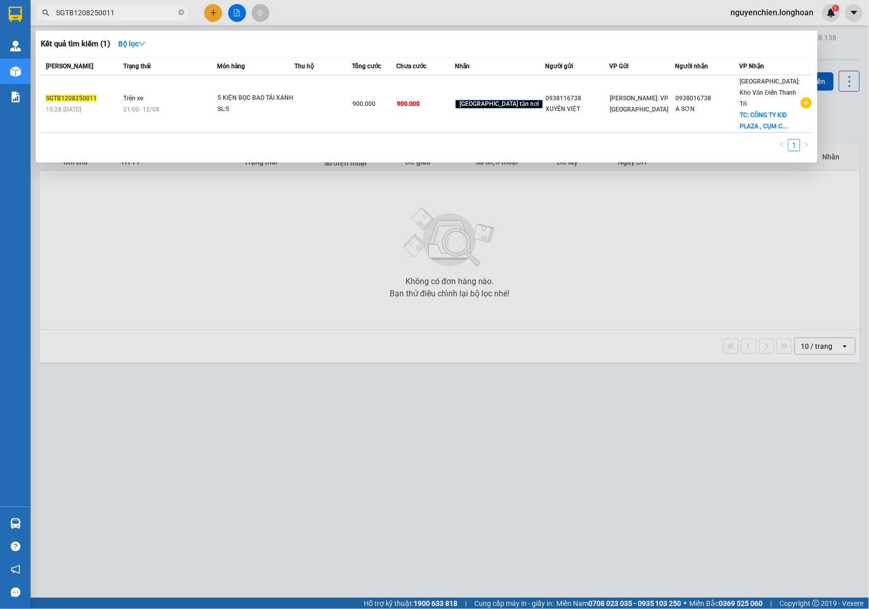
click at [119, 15] on input "SGTB1208250011" at bounding box center [116, 12] width 120 height 11
click at [127, 13] on input "SGTB1208250011" at bounding box center [116, 12] width 120 height 11
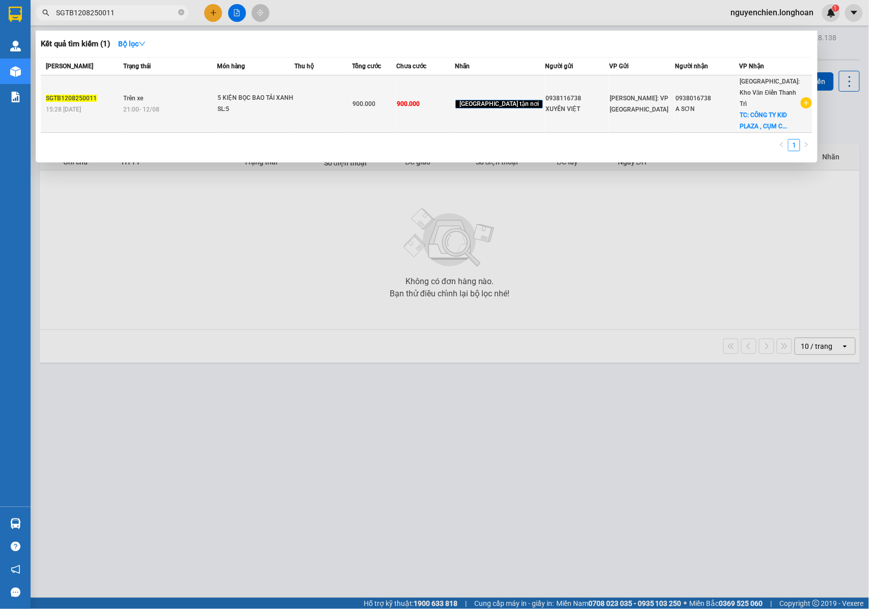
click at [252, 95] on div "5 KIỆN BỌC BAO TẢI XANH" at bounding box center [255, 98] width 76 height 11
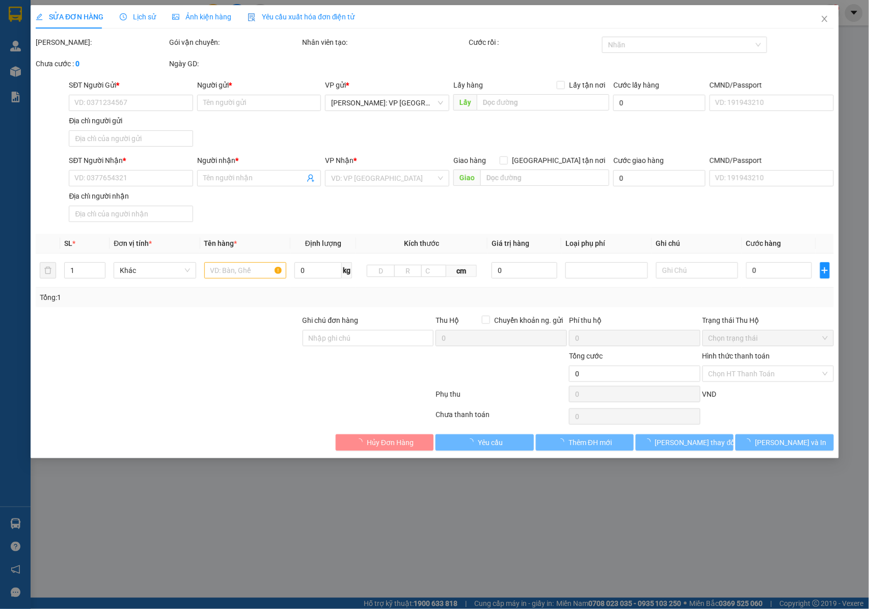
type input "0938116738"
type input "XUYÊN VIỆT"
type input "0938016738"
type input "A SƠN"
checkbox input "true"
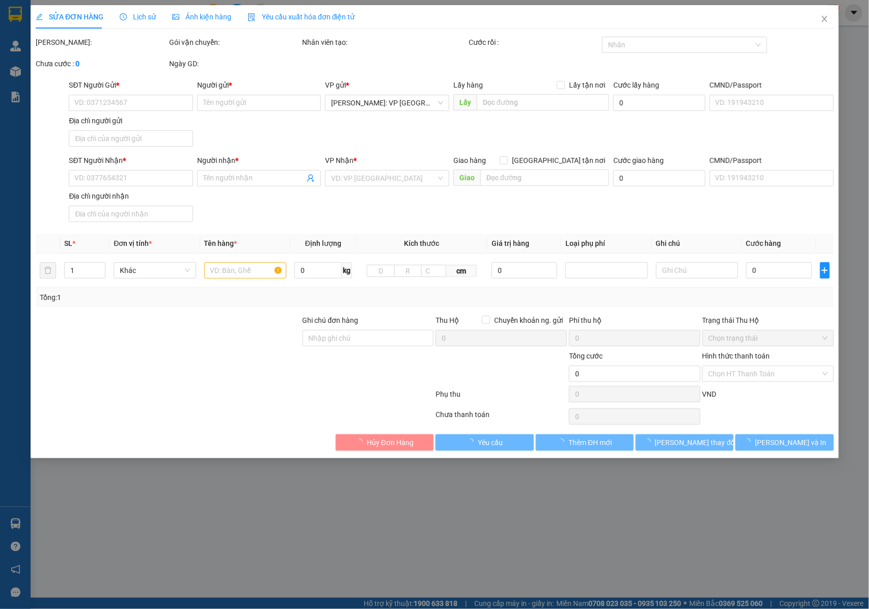
type input "CÔNG TY KID PLAZA , CỤM CÔNG NGHIỆP THANH OAI , XÃ BÍCH HÒA , THANH OAI , HÀ NỘI"
type input "NHẬN NGUYÊN KIỆN GIAO NGUYÊN KIỆN, HƯ VỠ K ĐỀN"
type input "900.000"
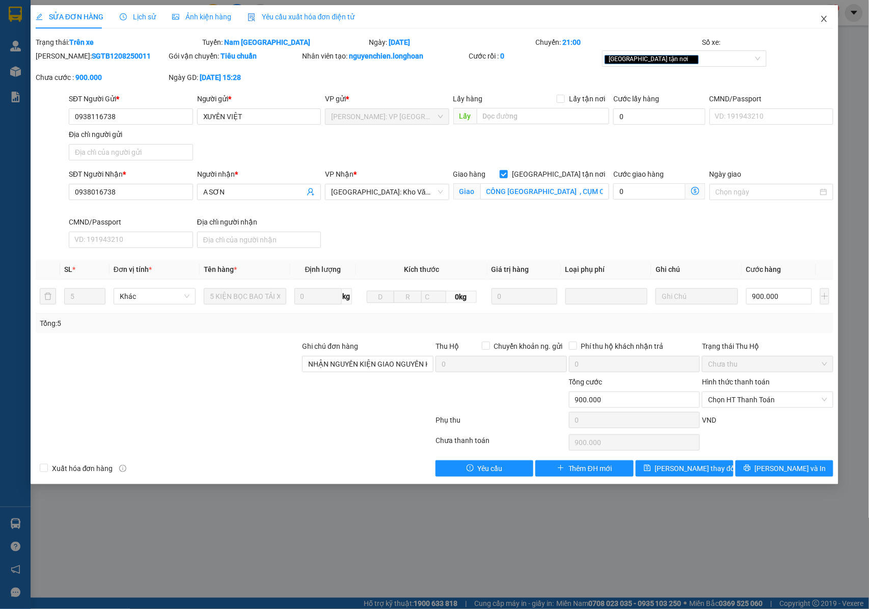
click at [821, 21] on icon "close" at bounding box center [824, 19] width 8 height 8
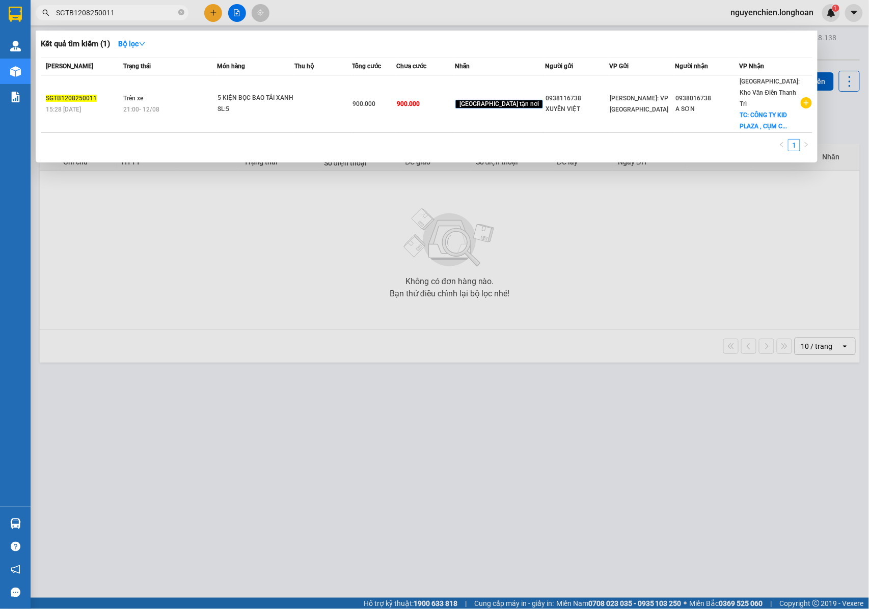
click at [137, 15] on input "SGTB1208250011" at bounding box center [116, 12] width 120 height 11
click at [134, 9] on input "SGTB1208250011" at bounding box center [116, 12] width 120 height 11
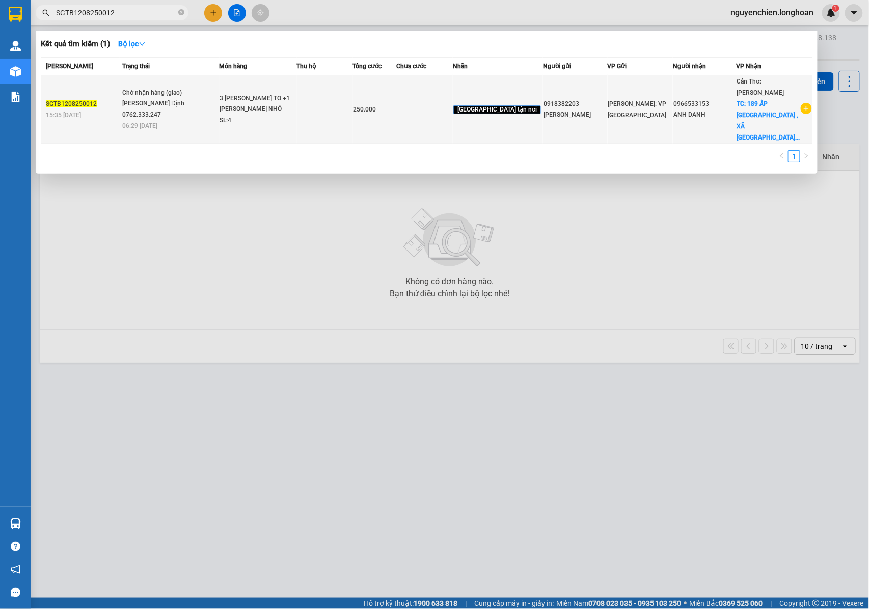
type input "SGTB1208250012"
click at [238, 98] on div "3 THÙNG SƠN TO +1 THÙNG SƠN NHỎ" at bounding box center [258, 104] width 76 height 22
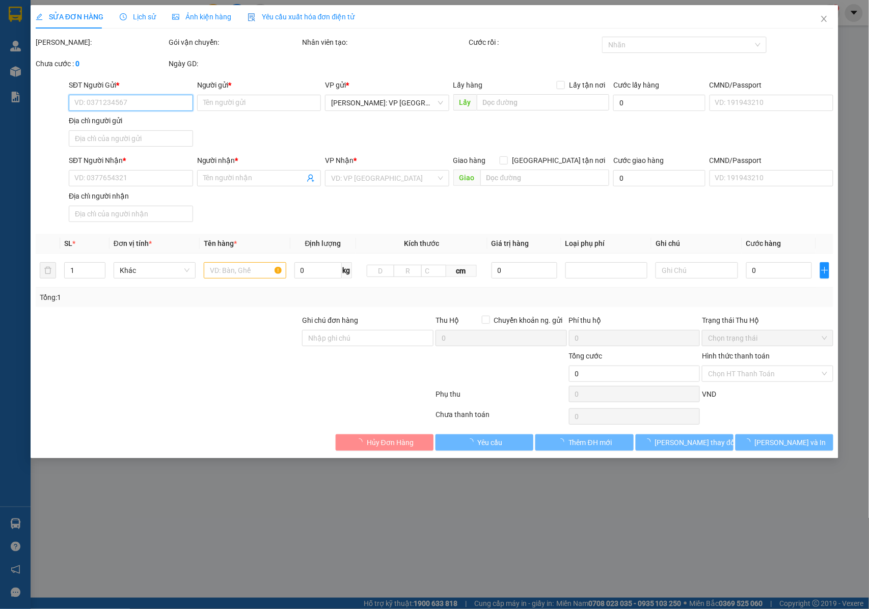
type input "0918382203"
type input "SƠN TRỌNG TÍN"
type input "0966533153"
type input "ANH DANH"
checkbox input "true"
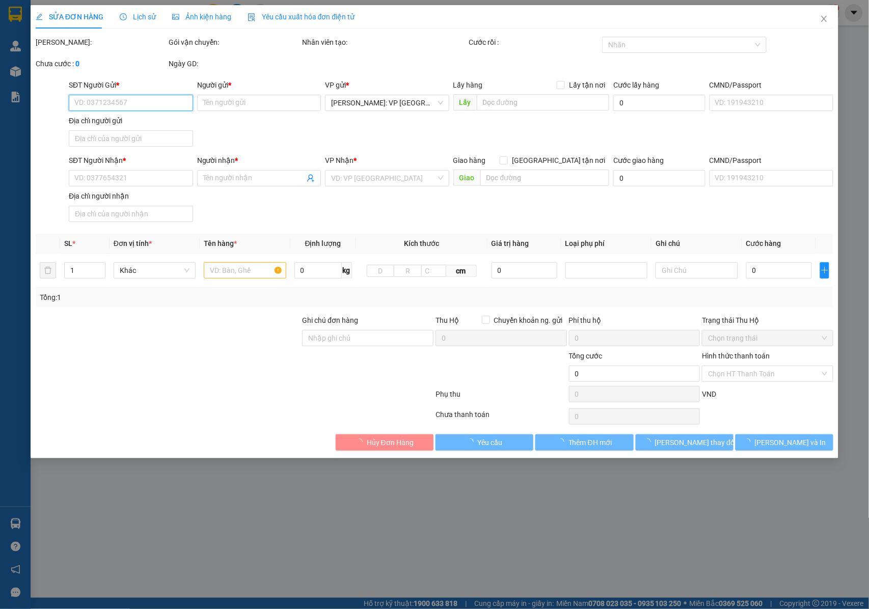
type input "189 ẤP NHƠN PHÚ 1 , XÃ NHƠN ÁI , ( PHONG ĐIỀN CŨ ) , CẦN THƠ"
type input "NHẬN NGUYÊN KIỆN GIAO NGUYÊN KIỆN, HƯ VỠ K ĐỀN"
type input "250.000"
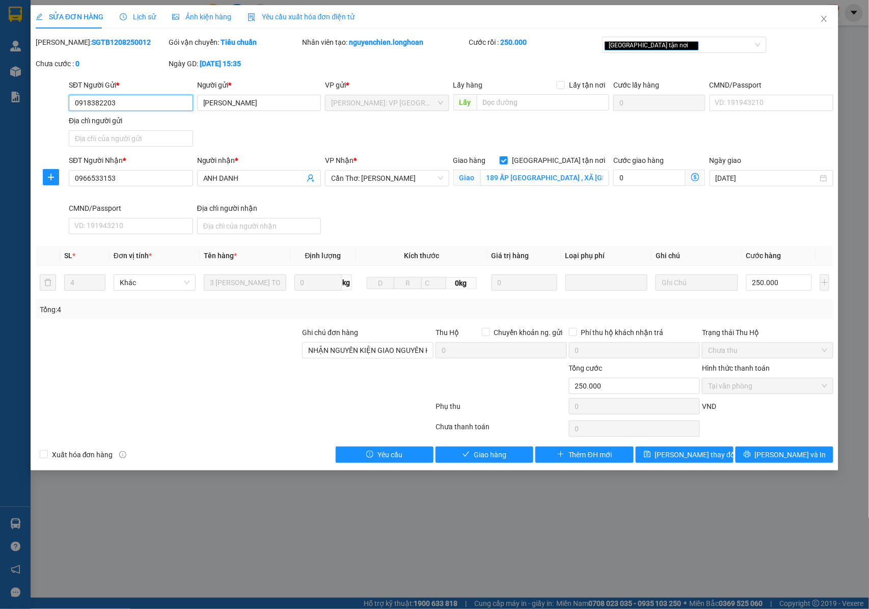
drag, startPoint x: 132, startPoint y: 106, endPoint x: 65, endPoint y: 106, distance: 67.2
click at [65, 106] on div "SĐT Người Gửi * 0918382203 0918382203 Người gửi * SƠN TRỌNG TÍN VP gửi * Hồ Chí…" at bounding box center [435, 114] width 800 height 71
drag, startPoint x: 127, startPoint y: 48, endPoint x: 60, endPoint y: 45, distance: 66.8
click at [60, 45] on div "Mã ĐH: SGTB1208250012" at bounding box center [101, 47] width 133 height 21
click at [825, 17] on icon "close" at bounding box center [824, 19] width 8 height 8
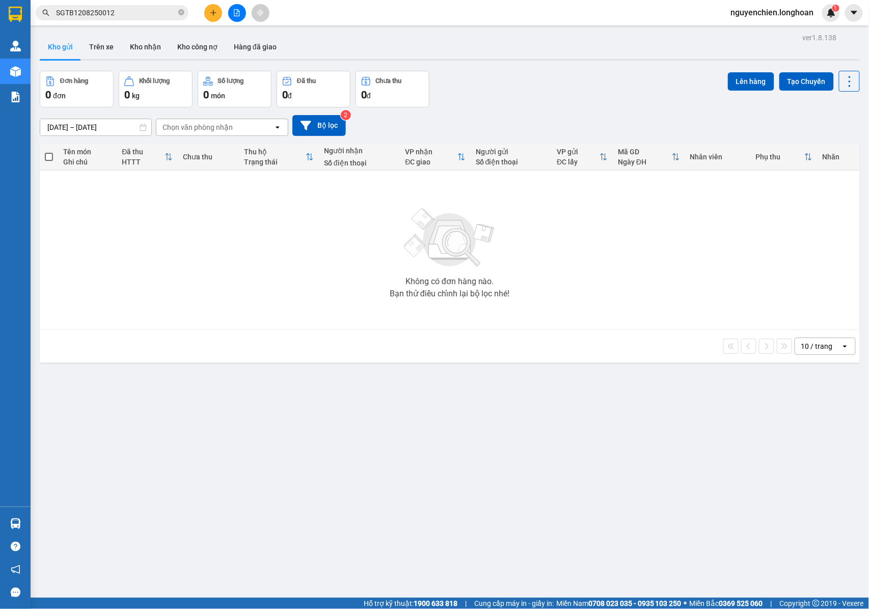
click at [129, 16] on input "SGTB1208250012" at bounding box center [116, 12] width 120 height 11
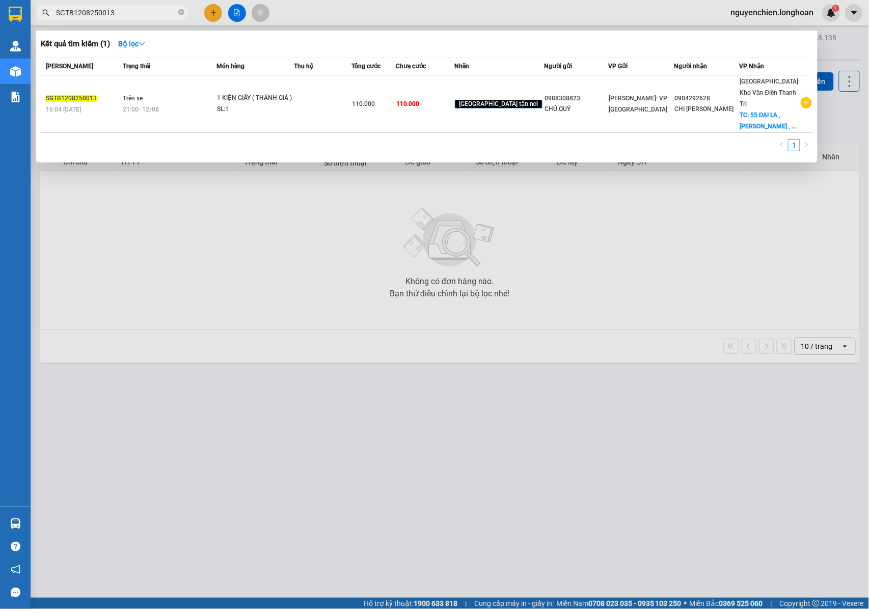
drag, startPoint x: 129, startPoint y: 16, endPoint x: 51, endPoint y: 16, distance: 77.4
click at [51, 16] on span "SGTB1208250013" at bounding box center [112, 12] width 153 height 15
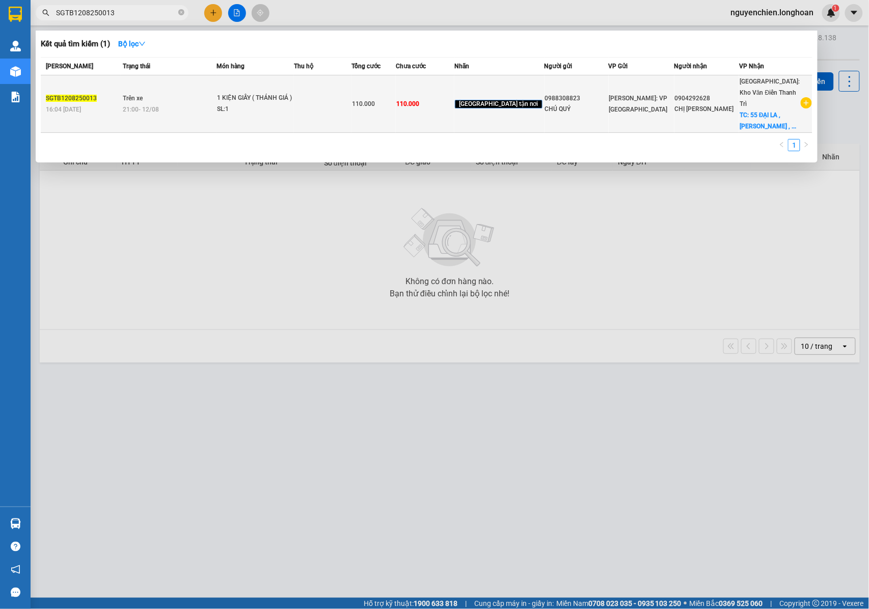
type input "SGTB1208250013"
click at [170, 96] on td "Trên xe 21:00 - 12/08" at bounding box center [169, 104] width 96 height 58
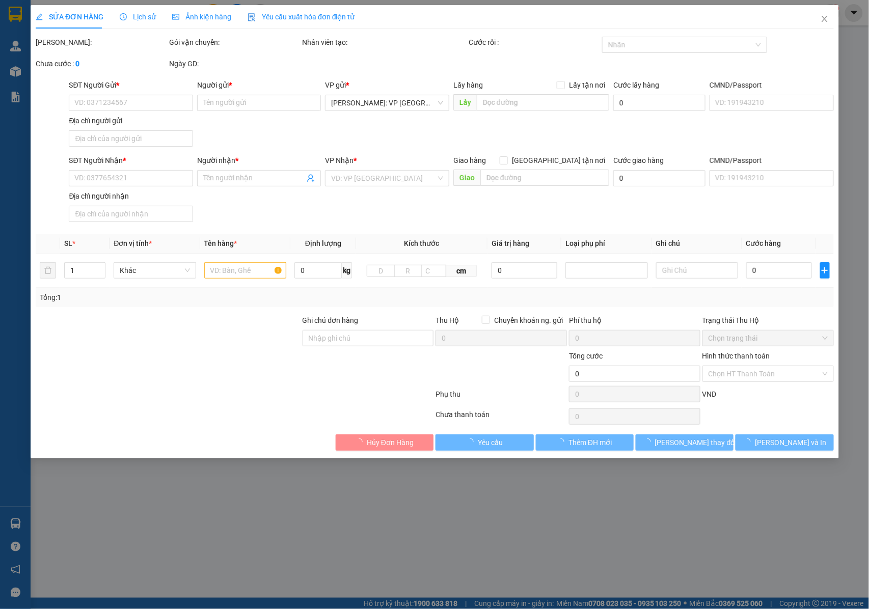
type input "0988308823"
type input "CHÚ QUÝ"
type input "0904292628"
type input "CHỊ THANH"
checkbox input "true"
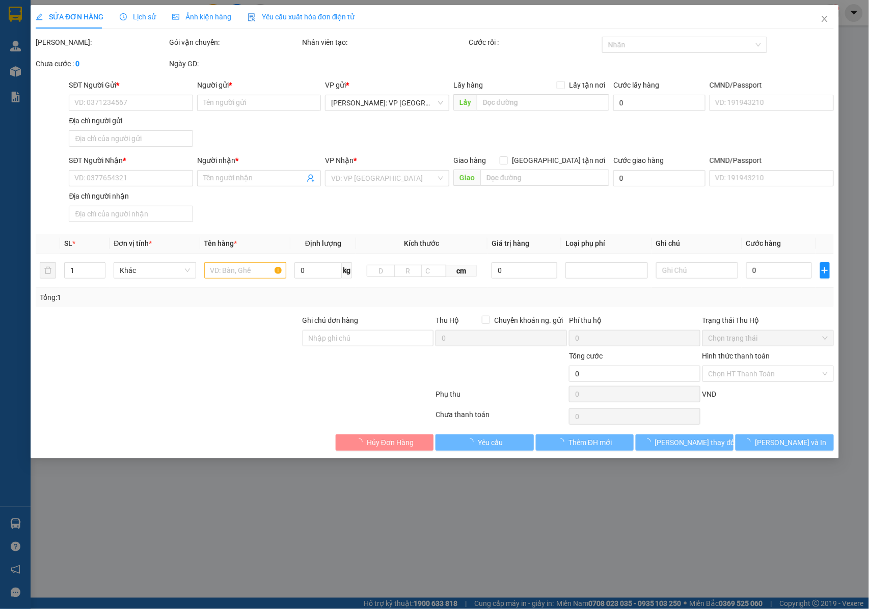
type input "55 ĐẠI LA , TRƯƠNG ĐỊNH , HAI BÀ TRƯNG , HÀ NỘI"
type input "NHẬN NGUYÊN KIỆN GIAO NGUYÊN KIỆN, HƯ VỠ K ĐỀN"
type input "110.000"
type input "10.000"
type input "110.000"
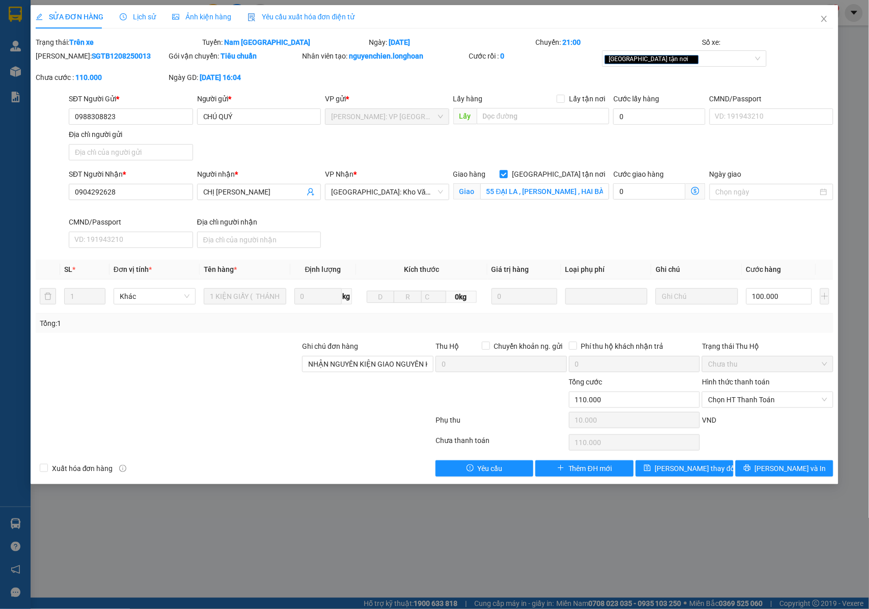
drag, startPoint x: 120, startPoint y: 56, endPoint x: 60, endPoint y: 63, distance: 61.0
click at [60, 63] on div "Mã ĐH: SGTB1208250013" at bounding box center [101, 60] width 133 height 21
drag, startPoint x: 146, startPoint y: 117, endPoint x: 60, endPoint y: 119, distance: 85.6
click at [60, 119] on div "SĐT Người Gửi * 0988308823 0988308823 Người gửi * CHÚ QUÝ VP gửi * Hồ Chí Minh:…" at bounding box center [435, 128] width 800 height 71
drag, startPoint x: 823, startPoint y: 24, endPoint x: 332, endPoint y: 21, distance: 491.4
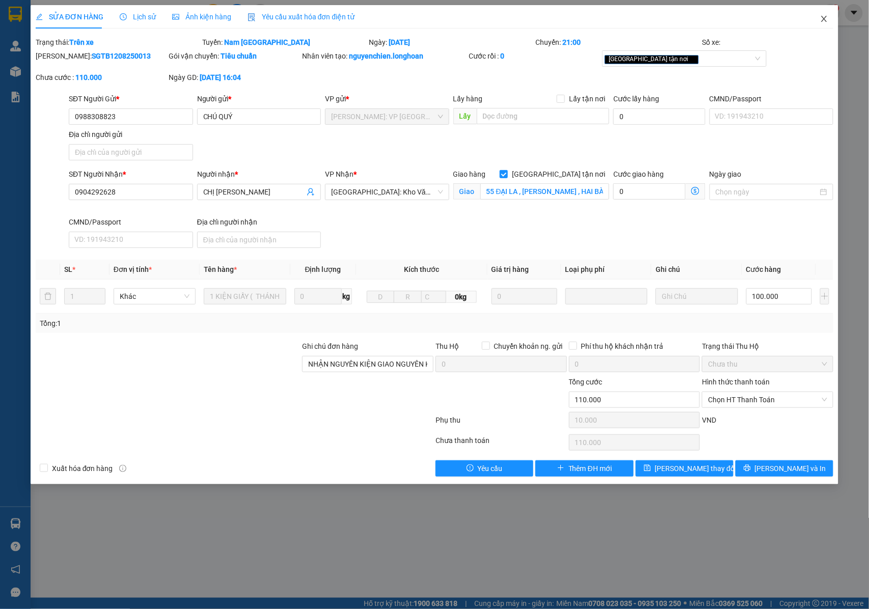
click at [821, 23] on span "Close" at bounding box center [824, 19] width 29 height 29
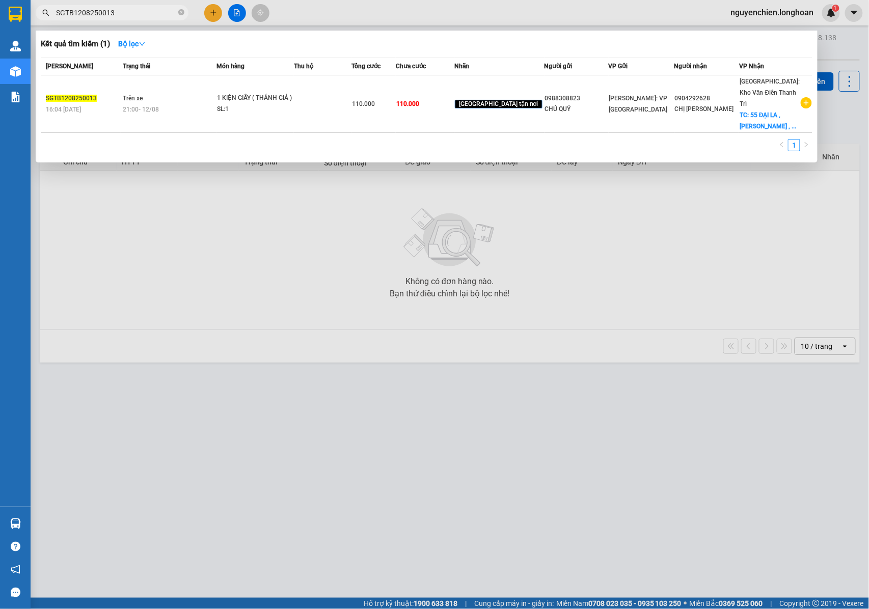
click at [130, 17] on input "SGTB1208250013" at bounding box center [116, 12] width 120 height 11
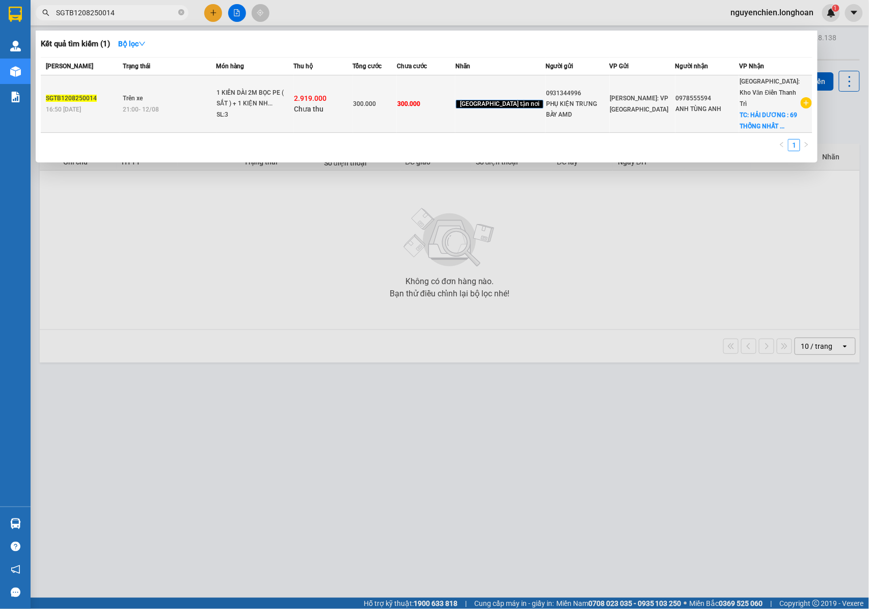
type input "SGTB1208250014"
click at [232, 99] on div "1 KIÊN DÀI 2M BỌC PE ( SẮT ) + 1 KIỆN NH..." at bounding box center [255, 99] width 76 height 22
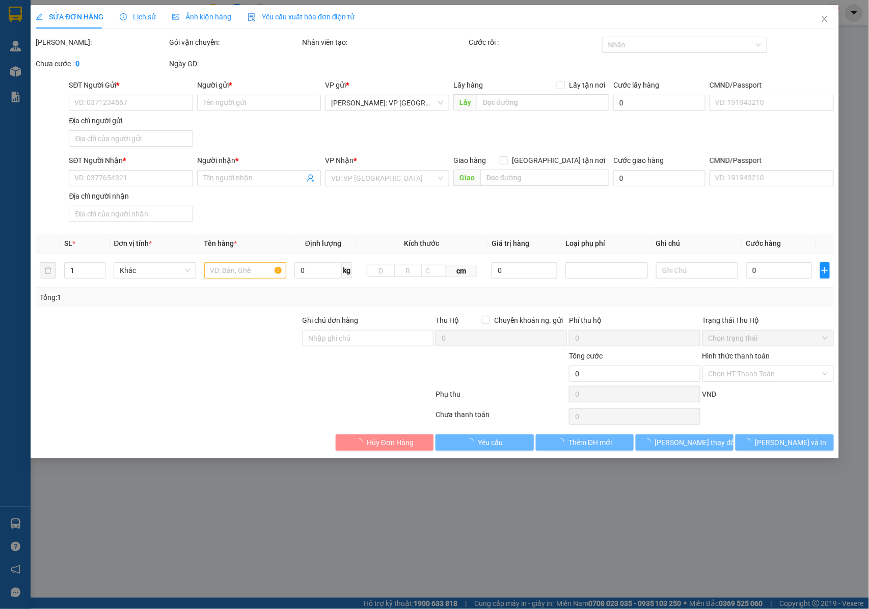
type input "0931344996"
type input "PHỤ KIỆN TRƯNG BÀY AMD"
type input "0978555594"
type input "ANH TÙNG ANH"
checkbox input "true"
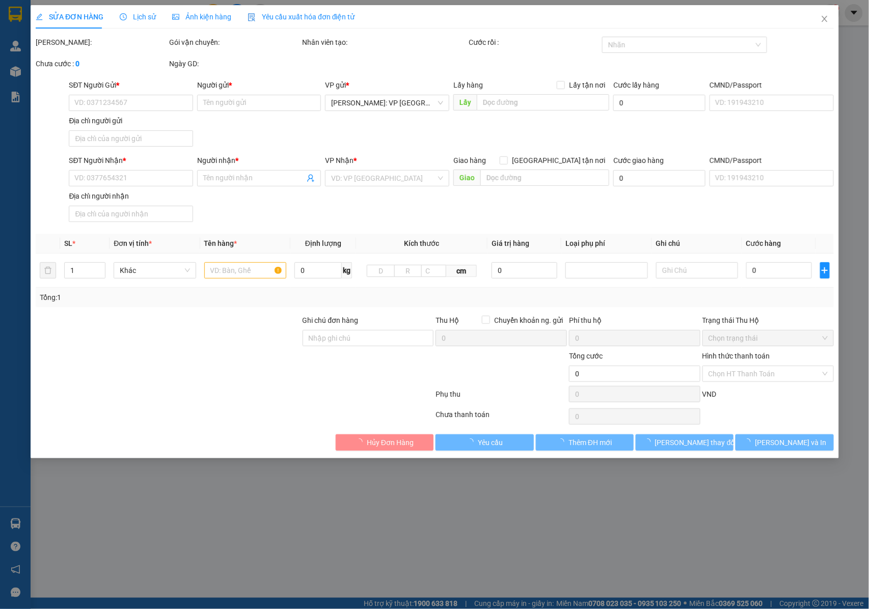
type input "HẢI DƯƠNG : 69 THỐNG NHẤT , PHƯỜNG LÊ THANH NGHỊ , TP HẢI DƯƠNG"
type input "NHẬN NGUYÊN KIỆN GIAO NGUYÊN KIỆN, HƯ VỠ K ĐỀN"
type input "300.000"
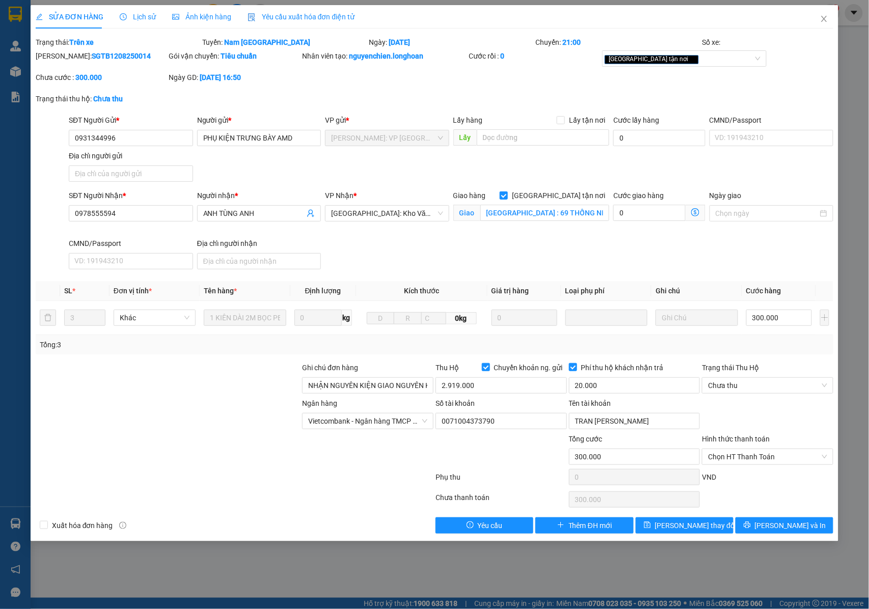
drag, startPoint x: 118, startPoint y: 55, endPoint x: 62, endPoint y: 60, distance: 56.2
click at [62, 60] on div "Mã ĐH: SGTB1208250014" at bounding box center [101, 55] width 131 height 11
click at [828, 19] on icon "close" at bounding box center [824, 19] width 8 height 8
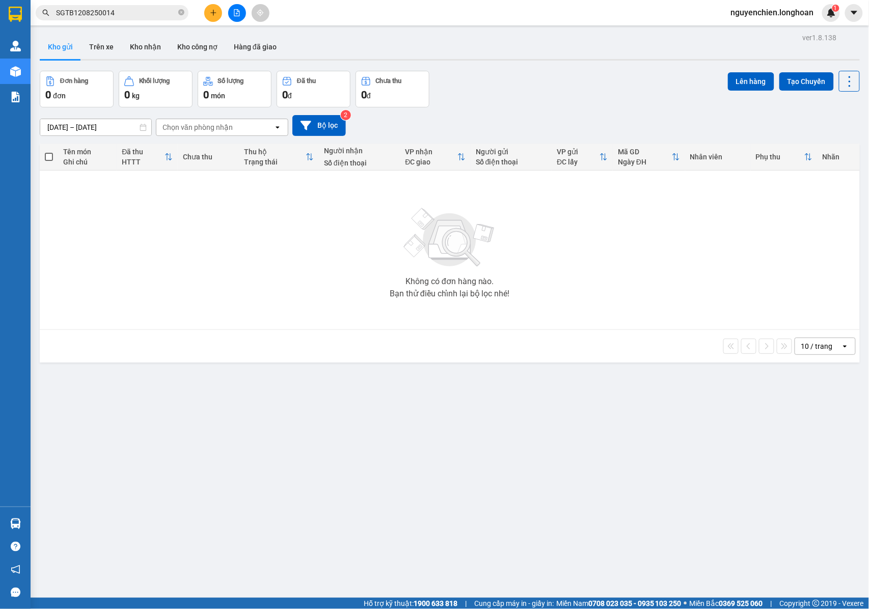
click at [117, 16] on input "SGTB1208250014" at bounding box center [116, 12] width 120 height 11
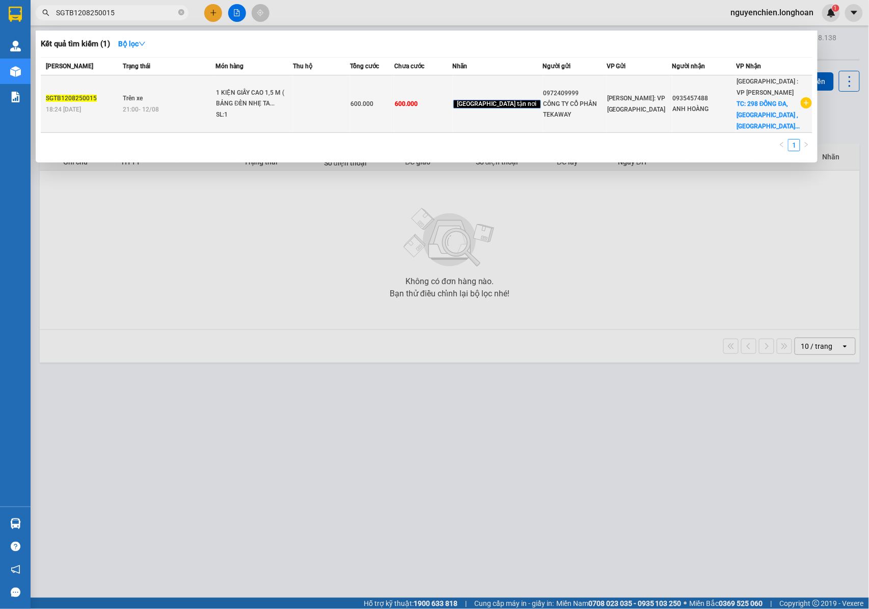
type input "SGTB1208250015"
click at [247, 97] on div "1 KIỆN GIẤY CAO 1,5 M ( BẢNG ĐÈN NHẸ TA..." at bounding box center [254, 99] width 76 height 22
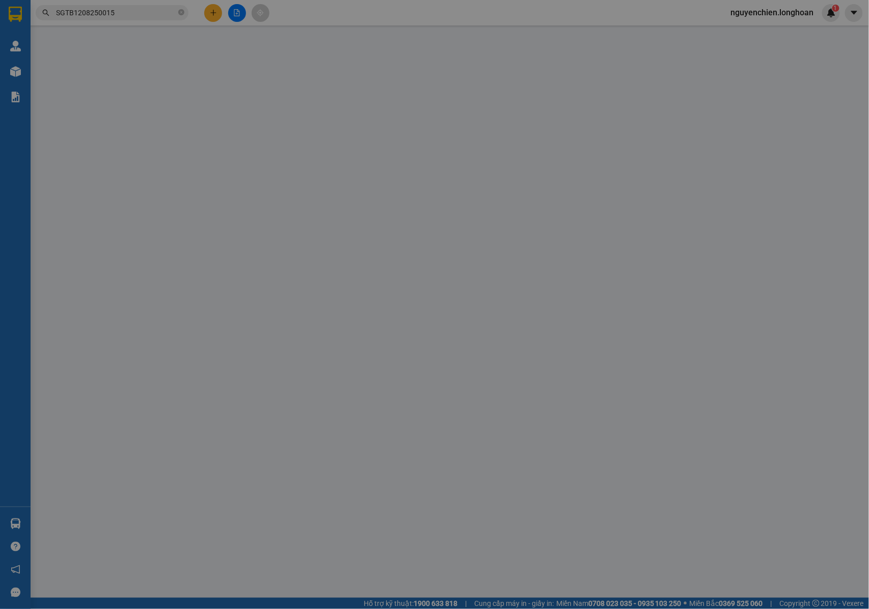
type input "0972409999"
type input "CÔNG TY CỔ PHẦN TEKAWAY"
type input "0935457488"
type input "ANH HOÀNG"
checkbox input "true"
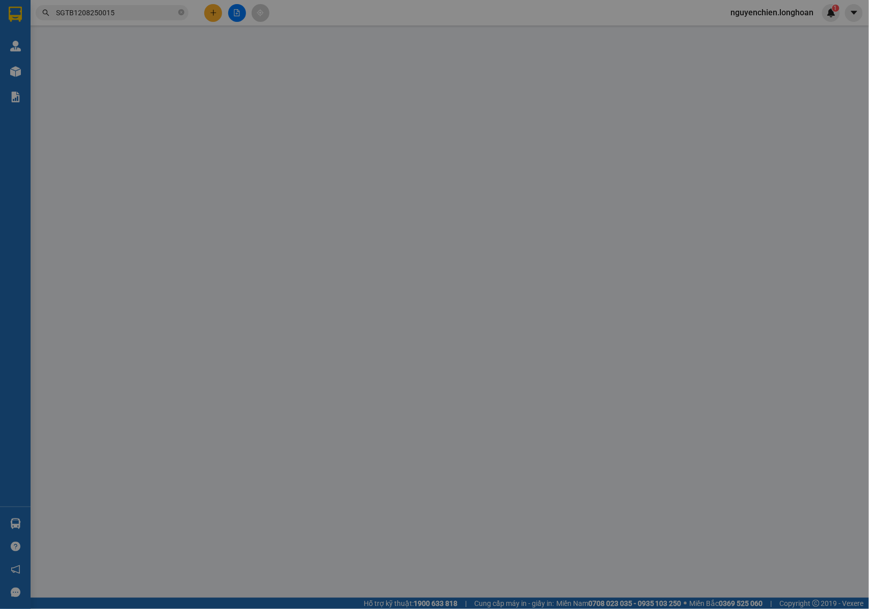
type input "298 ĐỐNG ĐA, HẢI CHÂU , ĐÀ NẴNG"
type input "NHẬN NGUYÊN KIỆN GIAO NGUYÊN KIỆN, HƯ VỠ K ĐỀN"
type input "600.000"
type input "60.000"
type input "600.000"
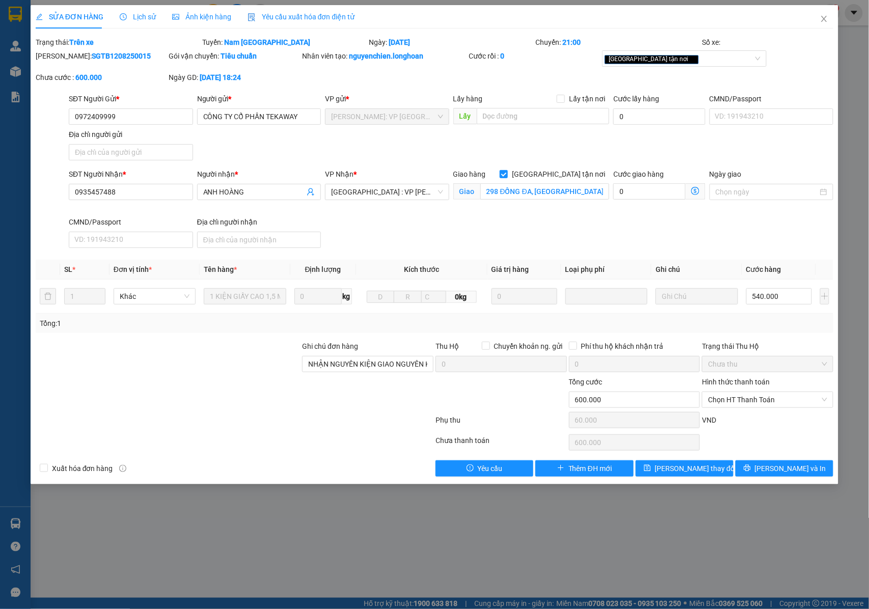
drag, startPoint x: 121, startPoint y: 53, endPoint x: 61, endPoint y: 60, distance: 59.9
click at [61, 60] on div "Mã ĐH: SGTB1208250015" at bounding box center [101, 55] width 131 height 11
click at [828, 14] on span "Close" at bounding box center [824, 19] width 29 height 29
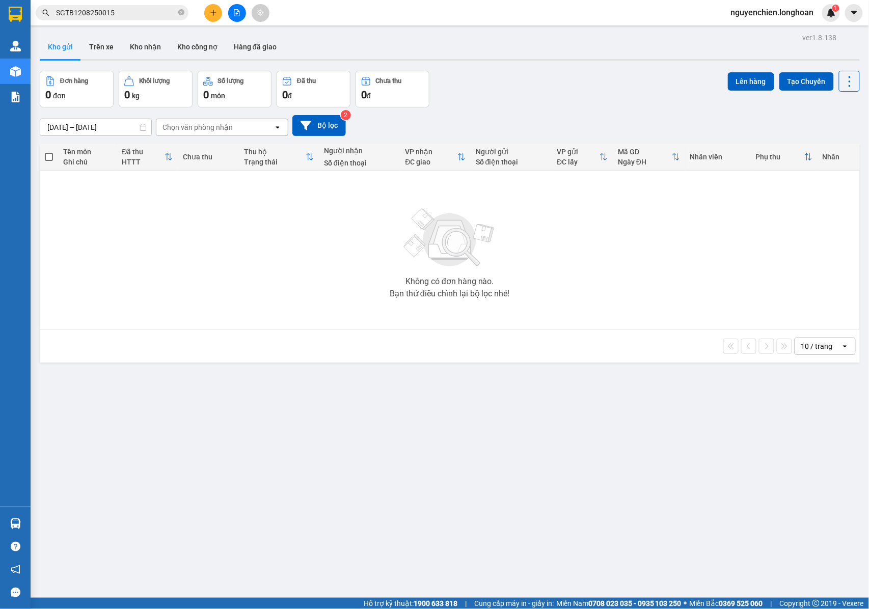
click at [129, 15] on input "SGTB1208250015" at bounding box center [116, 12] width 120 height 11
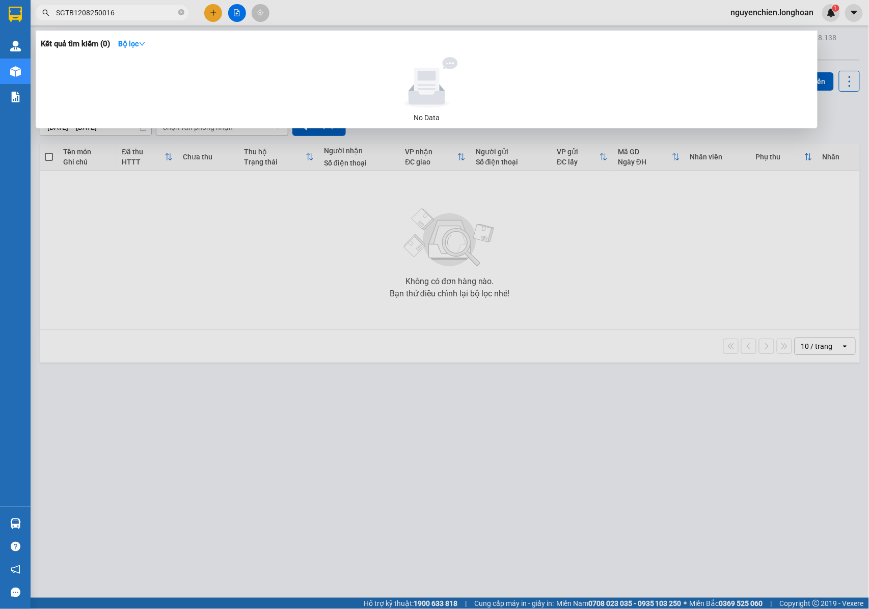
click at [312, 296] on div at bounding box center [434, 304] width 869 height 609
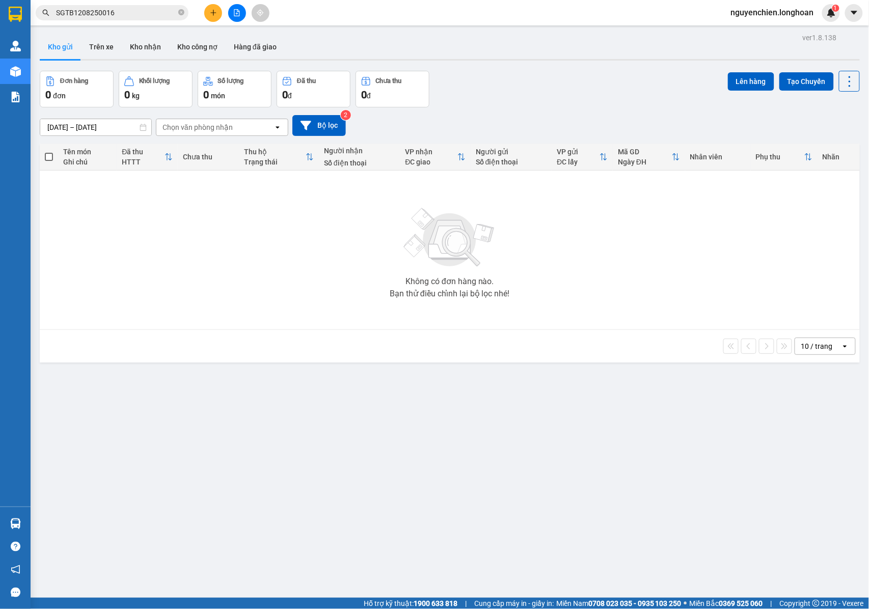
click at [151, 11] on input "SGTB1208250016" at bounding box center [116, 12] width 120 height 11
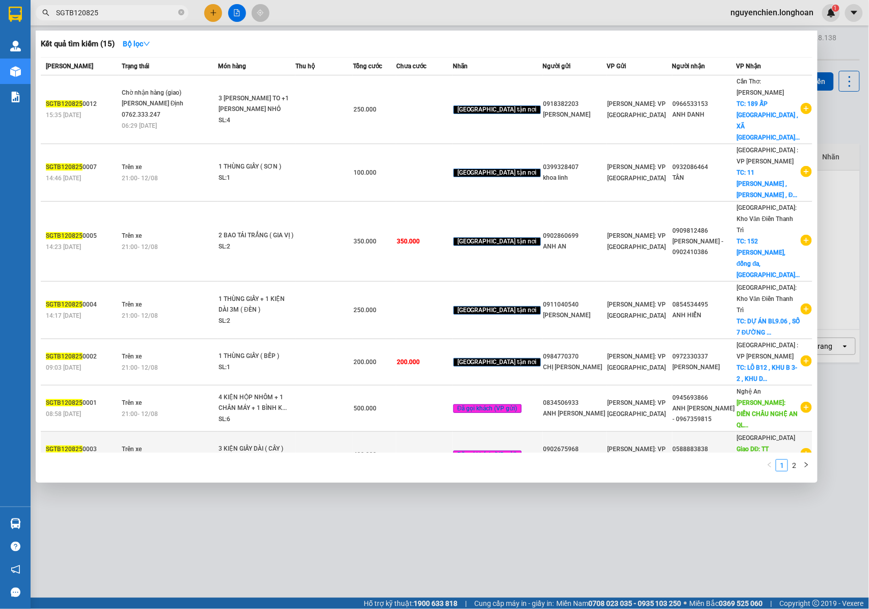
type input "SGTB120825"
click at [251, 455] on div "SL: 3" at bounding box center [256, 460] width 76 height 11
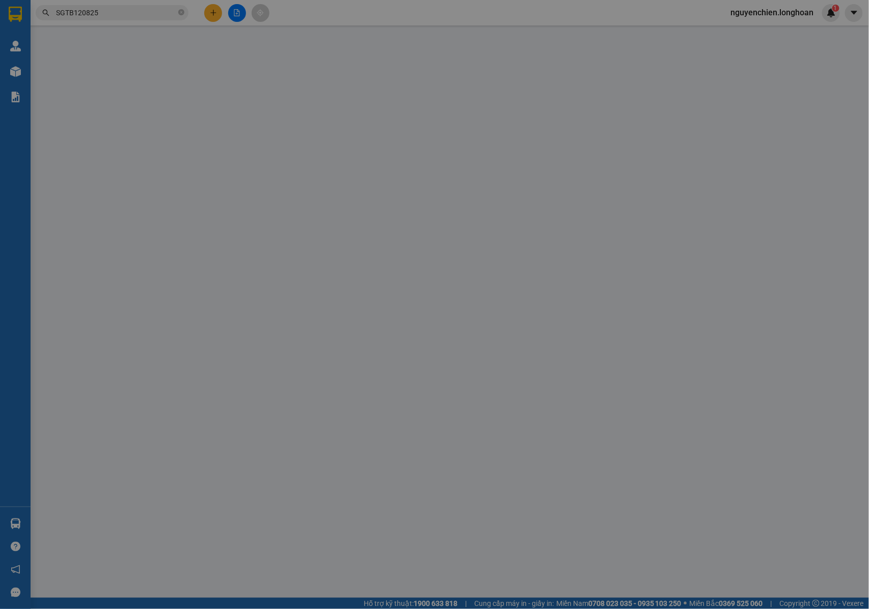
type input "0902675968"
type input "ANH HẢI"
type input "0588883838"
type input "ANH THANH SƠN"
type input "TT Ngô Mây , PHÙ CÁT ,BÌNH ĐỊNH giao dọc QL 1A : GẦN CÔNG VIÊN NGÔ MÂY , THỊ TR…"
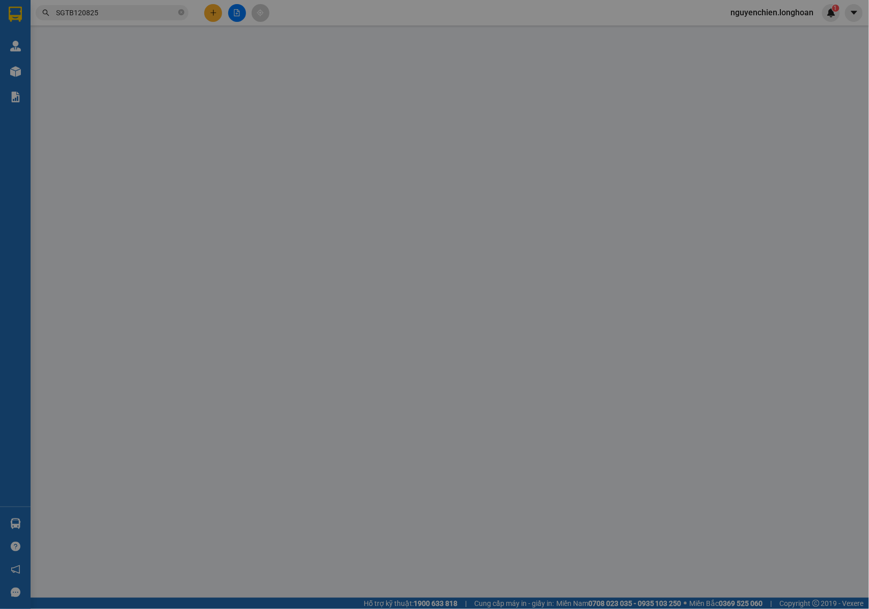
type input "NHẬN NGUYÊN KIỆN GIAO NGUYÊN KIỆN, HƯ VỠ K ĐỀN"
type input "400.000"
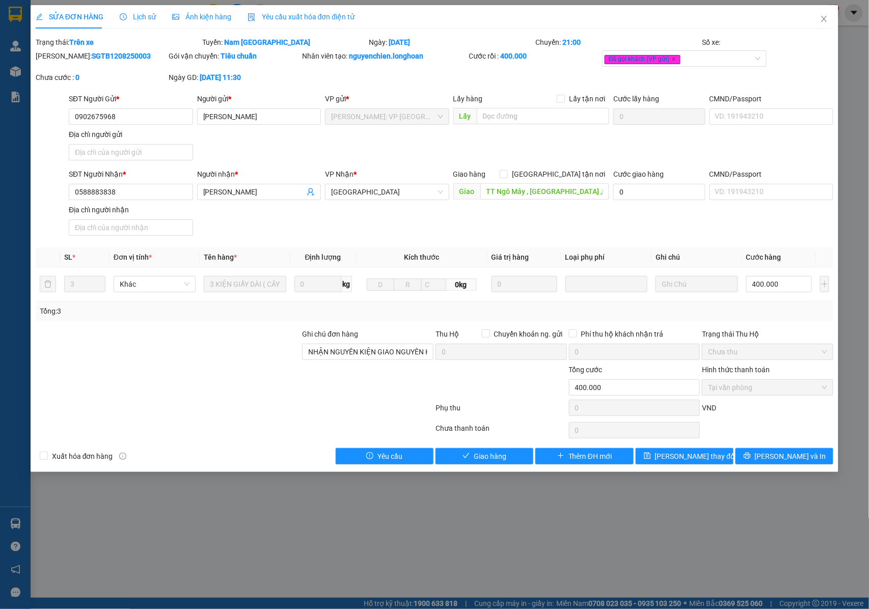
click at [143, 16] on span "Lịch sử" at bounding box center [138, 17] width 36 height 8
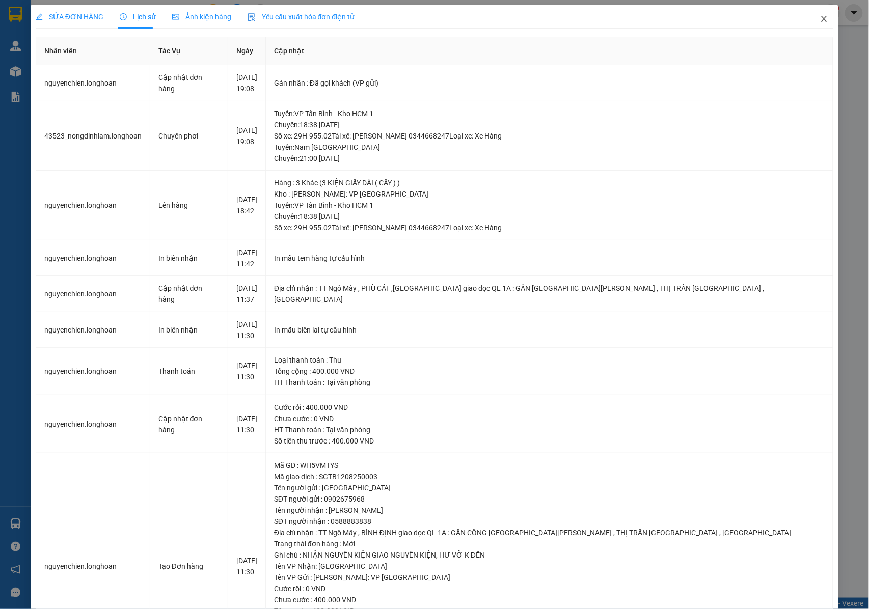
click at [820, 15] on icon "close" at bounding box center [824, 19] width 8 height 8
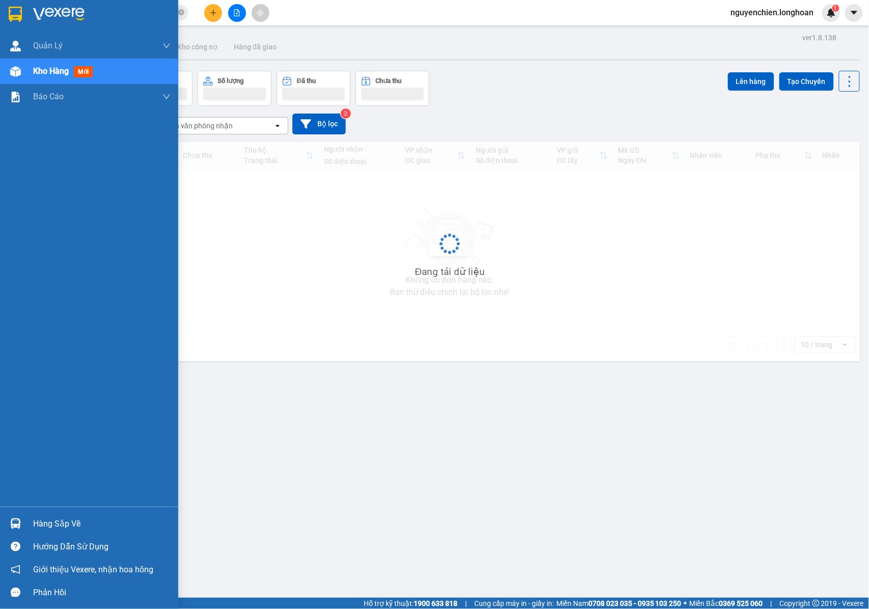
click at [15, 72] on img at bounding box center [15, 71] width 11 height 11
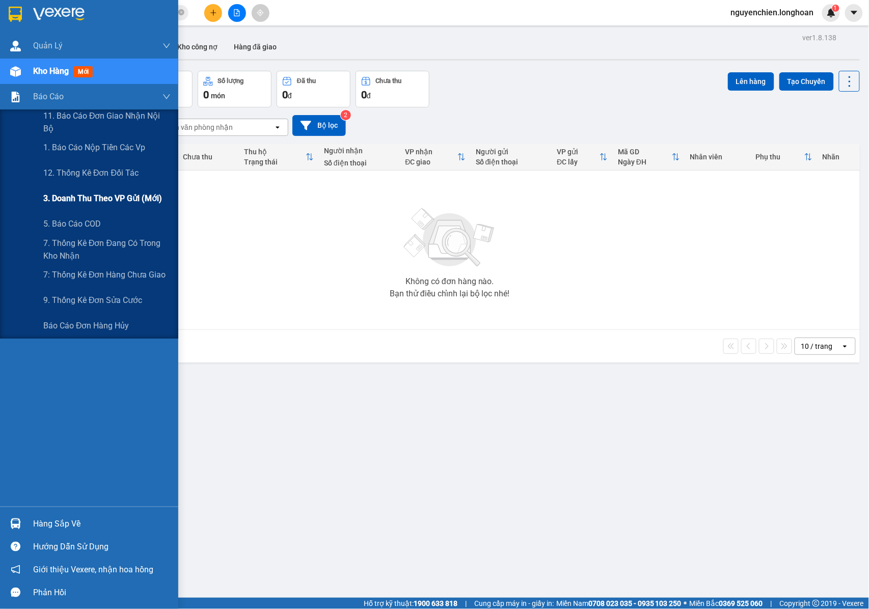
click at [98, 192] on div "Không có đơn hàng nào. Bạn thử điều chỉnh lại bộ lọc nhé!" at bounding box center [450, 250] width 810 height 153
click at [98, 191] on div "3. Doanh Thu theo VP Gửi (mới)" at bounding box center [106, 198] width 127 height 25
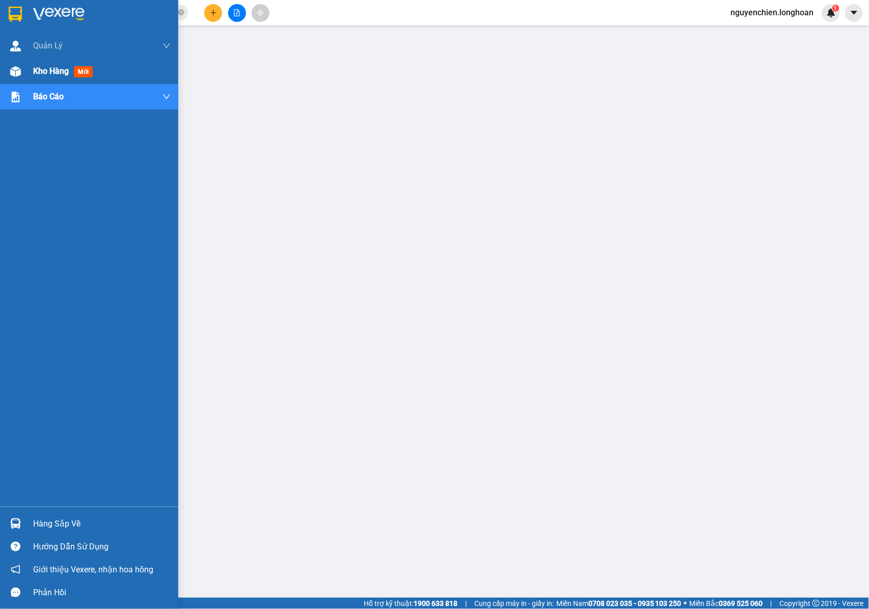
click at [10, 73] on img at bounding box center [15, 71] width 11 height 11
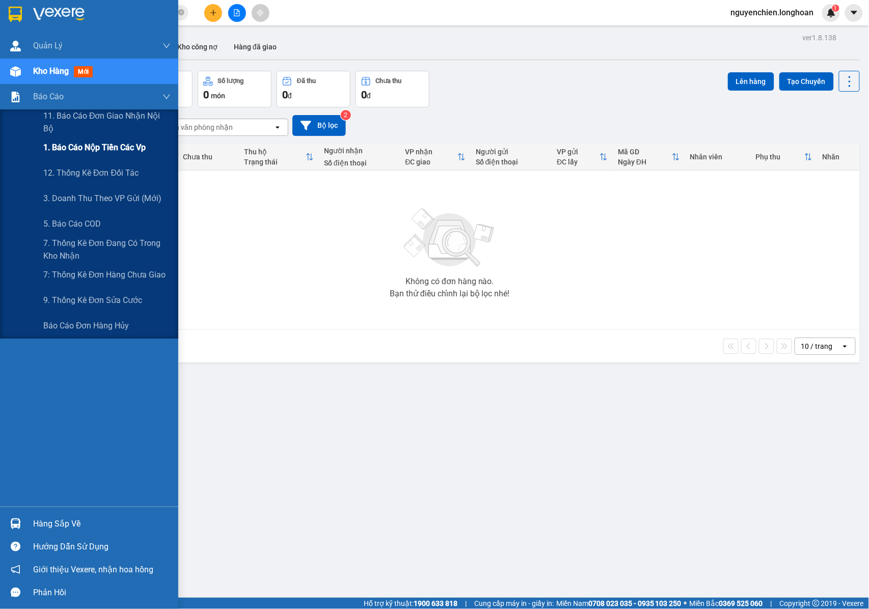
click at [94, 150] on span "1. Báo cáo nộp tiền các vp" at bounding box center [94, 147] width 102 height 13
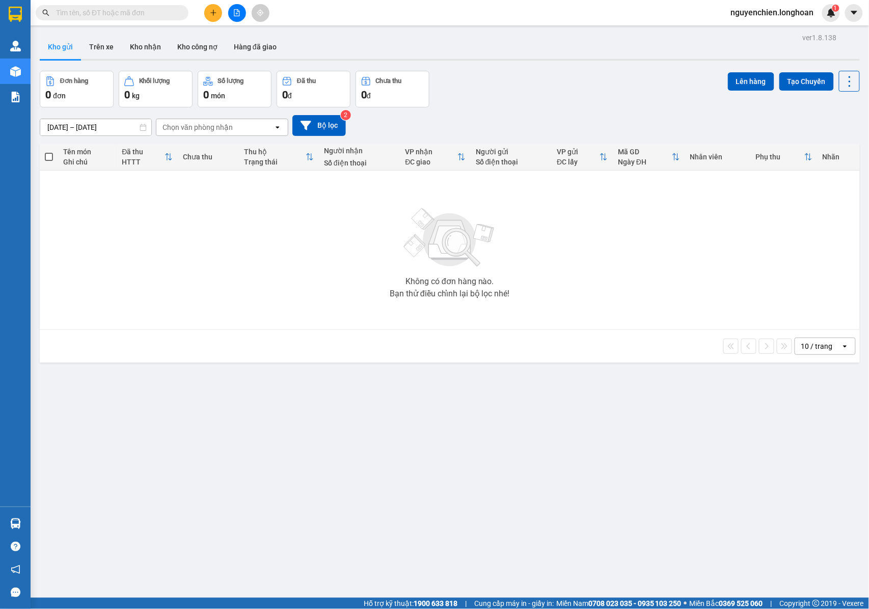
click at [136, 10] on input "text" at bounding box center [116, 12] width 120 height 11
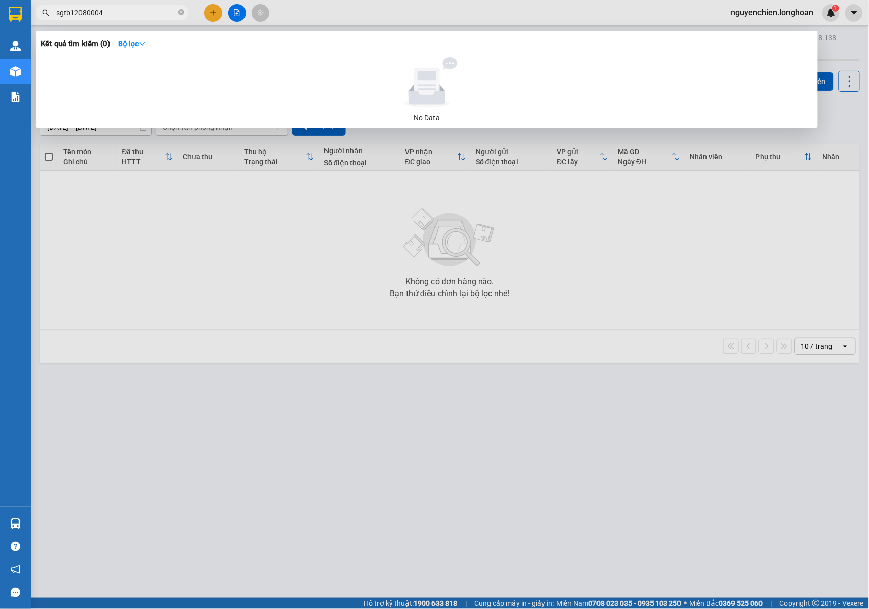
click at [129, 13] on input "sgtb12080004" at bounding box center [116, 12] width 120 height 11
click at [86, 15] on input "sgtb12080004" at bounding box center [116, 12] width 120 height 11
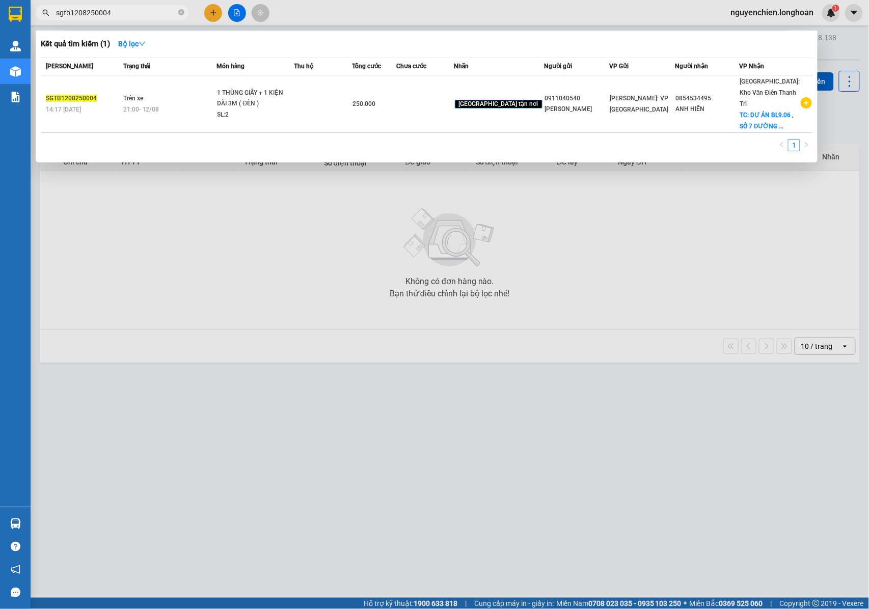
click at [122, 8] on input "sgtb1208250004" at bounding box center [116, 12] width 120 height 11
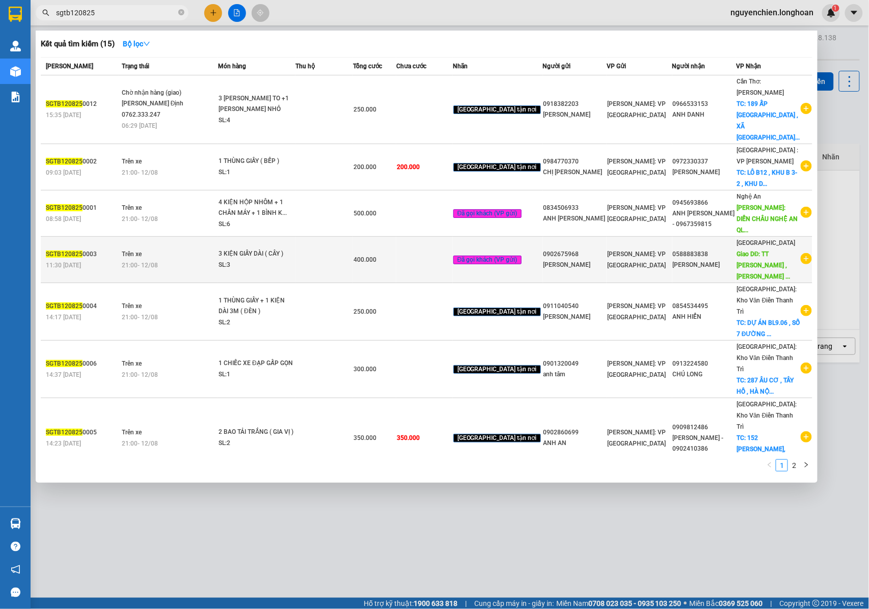
type input "sgtb120825"
click at [163, 237] on td "Trên xe 21:00 - 12/08" at bounding box center [168, 260] width 99 height 46
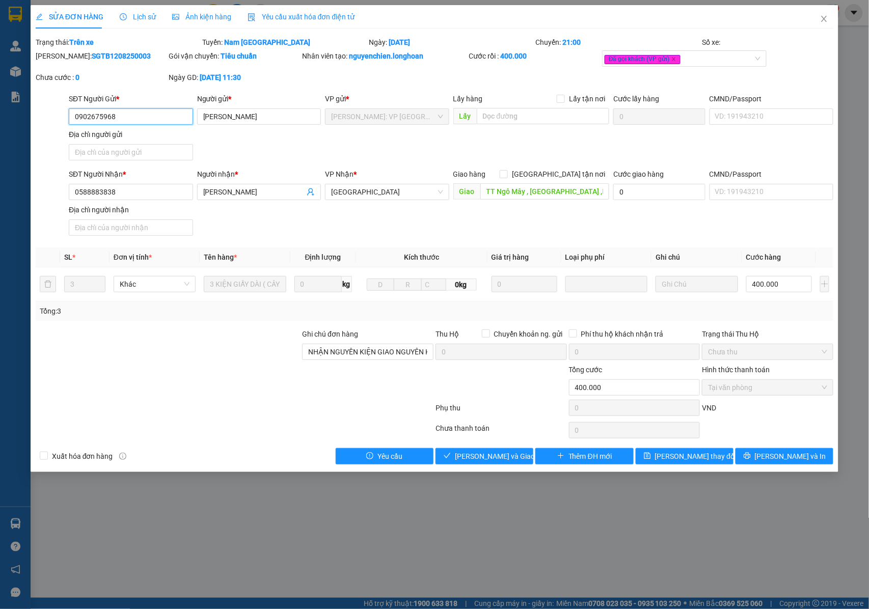
type input "0902675968"
type input "ANH HẢI"
type input "0588883838"
type input "ANH THANH SƠN"
type input "TT Ngô Mây , PHÙ CÁT ,BÌNH ĐỊNH giao dọc QL 1A : GẦN CÔNG VIÊN NGÔ MÂY , THỊ TR…"
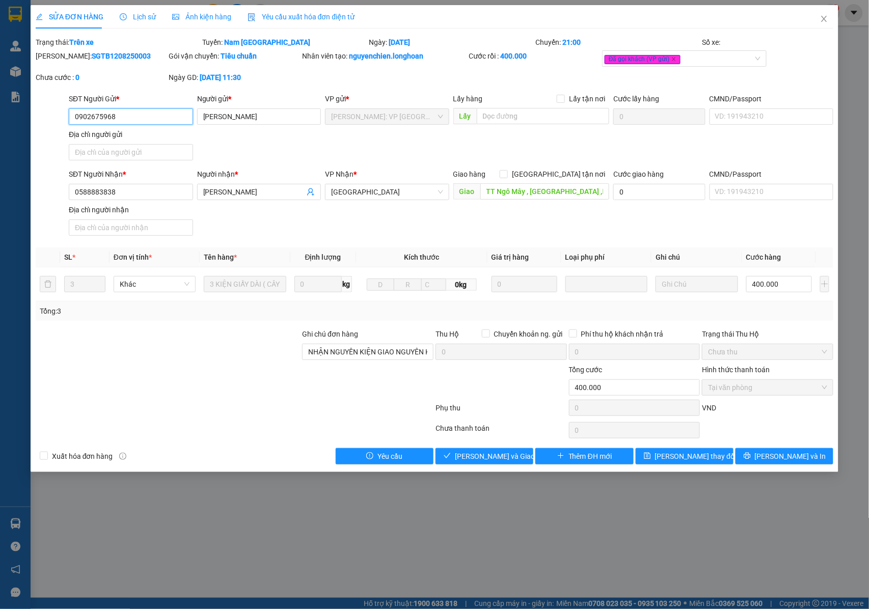
type input "NHẬN NGUYÊN KIỆN GIAO NGUYÊN KIỆN, HƯ VỠ K ĐỀN"
type input "400.000"
click at [139, 17] on span "Lịch sử" at bounding box center [138, 17] width 36 height 8
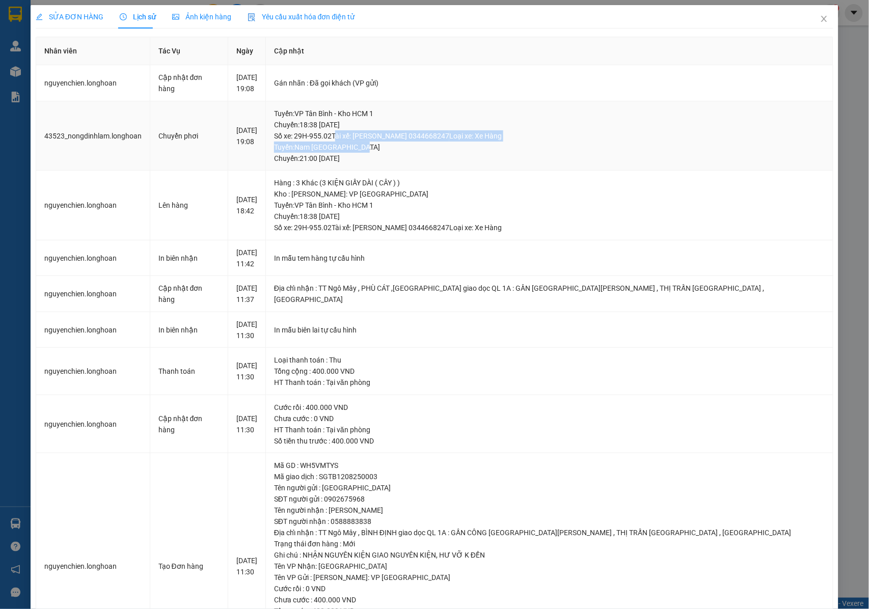
drag, startPoint x: 421, startPoint y: 150, endPoint x: 377, endPoint y: 138, distance: 44.7
click at [377, 138] on div "Tuyến : VP Tân Bình - Kho HCM 1 Chuyến: 18:38 ngày 12-08-2025 Số xe: 29H-955.02…" at bounding box center [549, 136] width 550 height 56
click at [418, 158] on div "Tuyến : Nam Trung Bắc QL1A Chuyến: 21:00 ngày 12-08-2025" at bounding box center [549, 153] width 550 height 22
drag, startPoint x: 418, startPoint y: 158, endPoint x: 365, endPoint y: 151, distance: 53.9
click at [365, 151] on div "Tuyến : Nam Trung Bắc QL1A Chuyến: 21:00 ngày 12-08-2025" at bounding box center [549, 153] width 550 height 22
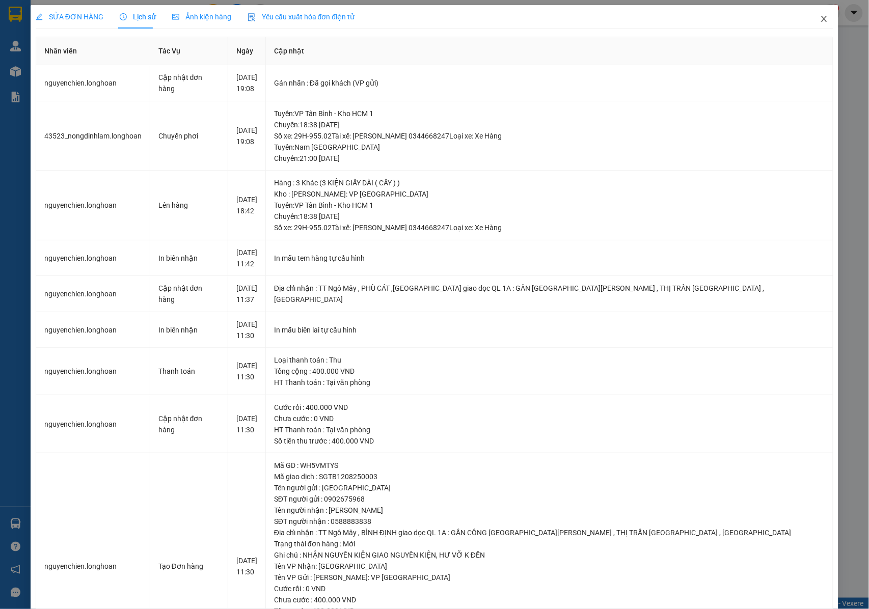
click at [821, 22] on icon "close" at bounding box center [824, 19] width 6 height 6
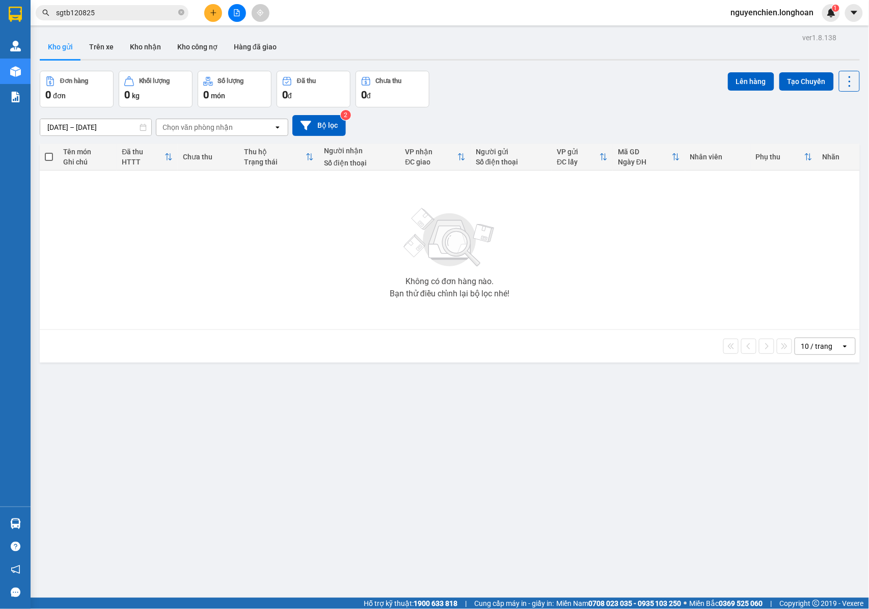
click at [171, 8] on input "sgtb120825" at bounding box center [116, 12] width 120 height 11
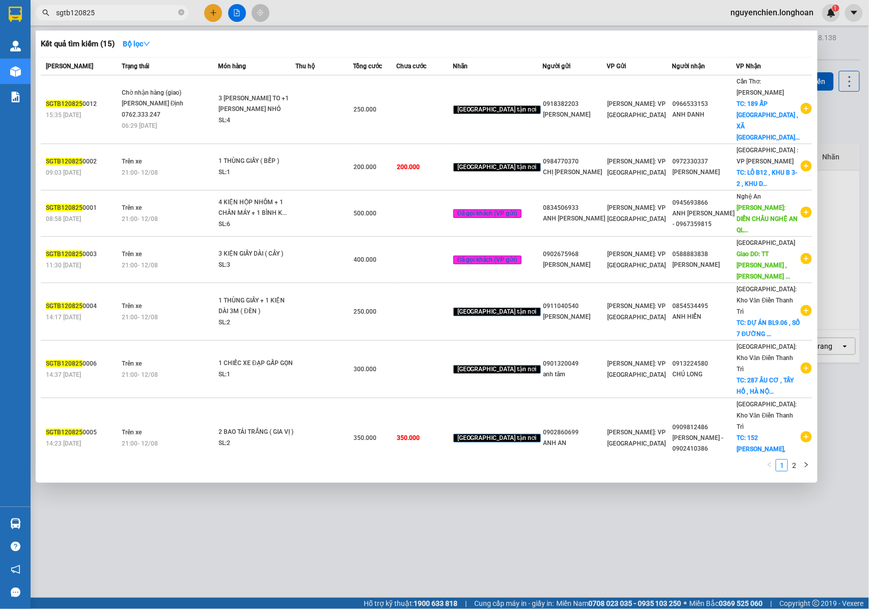
click at [184, 13] on icon "close-circle" at bounding box center [181, 12] width 6 height 6
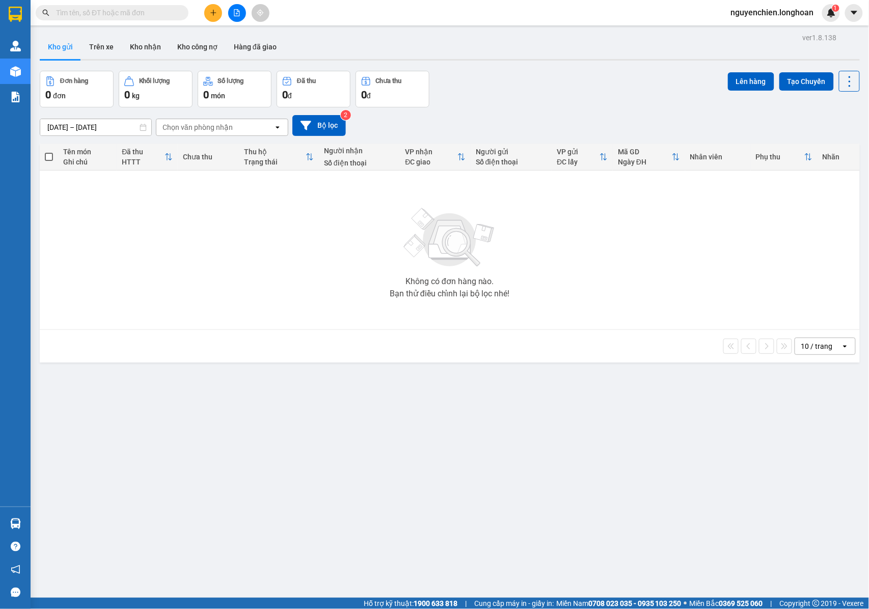
click at [133, 13] on input "text" at bounding box center [116, 12] width 120 height 11
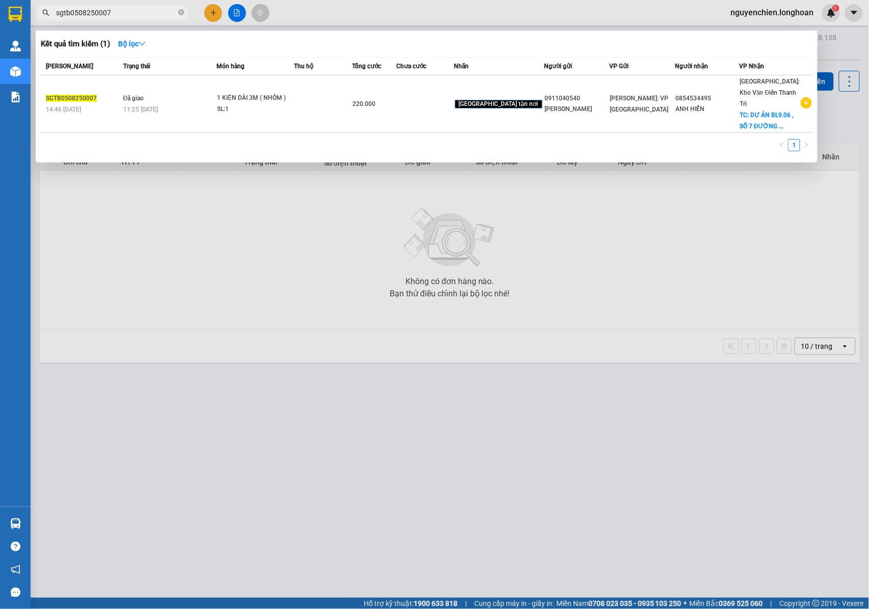
drag, startPoint x: 312, startPoint y: 251, endPoint x: 353, endPoint y: 196, distance: 68.8
click at [313, 252] on div at bounding box center [434, 304] width 869 height 609
click at [132, 13] on input "sgtb0508250007" at bounding box center [116, 12] width 120 height 11
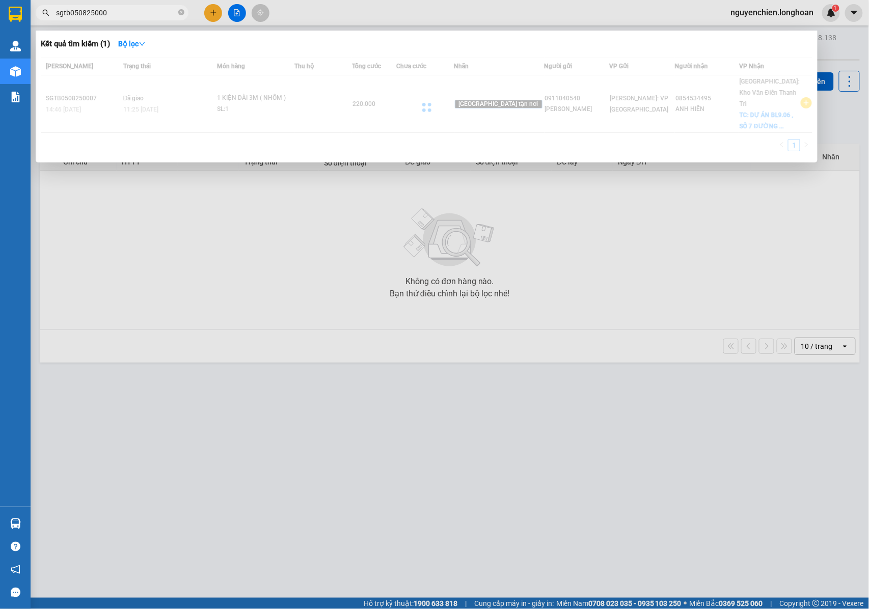
type input "sgtb0508250008"
